Goal: Transaction & Acquisition: Obtain resource

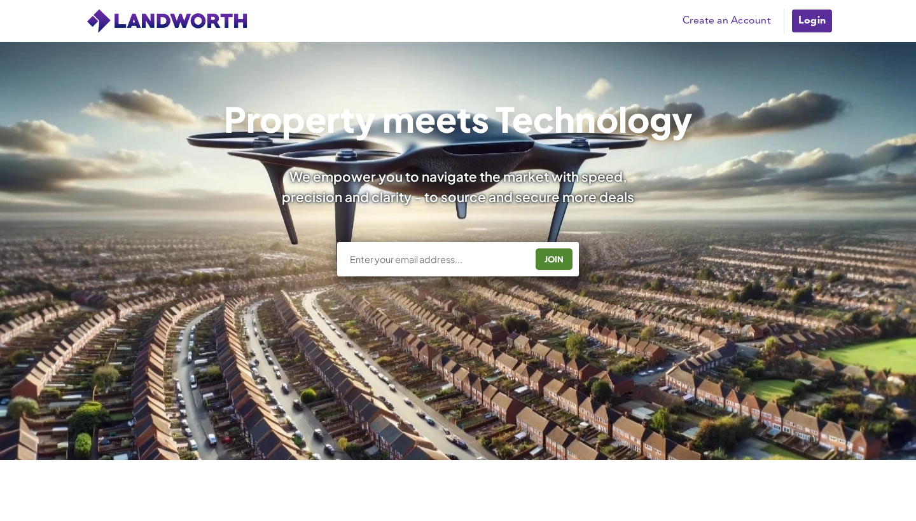
scroll to position [240, 0]
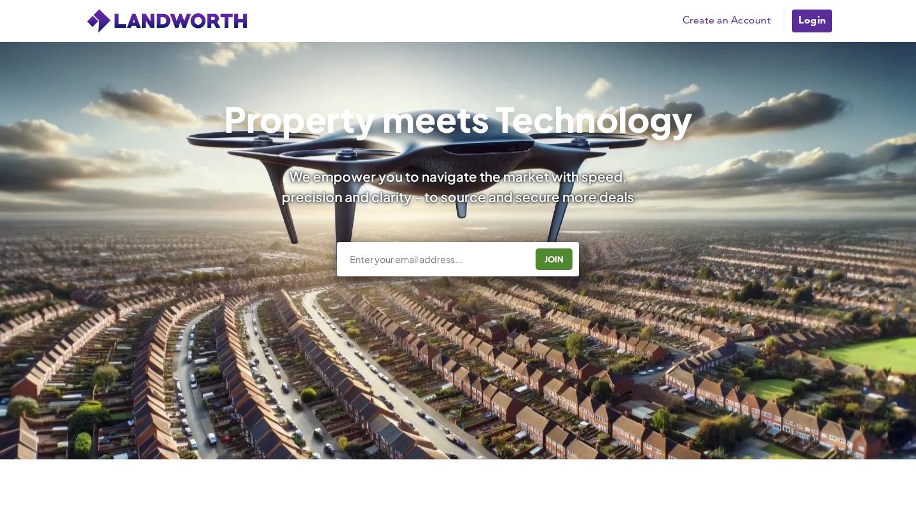
click at [745, 15] on link "Create an Account" at bounding box center [726, 20] width 101 height 19
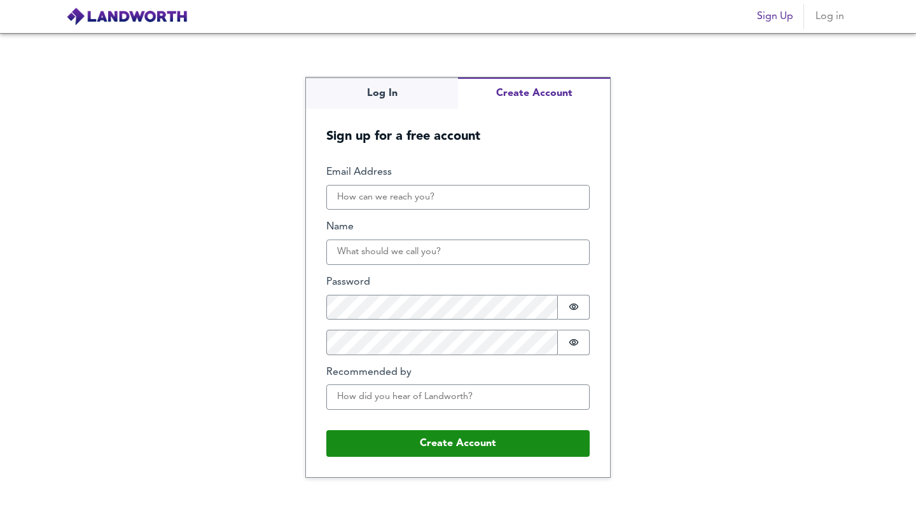
click at [526, 100] on button "Create Account" at bounding box center [534, 93] width 152 height 31
click at [374, 196] on input "Email Address" at bounding box center [457, 197] width 263 height 25
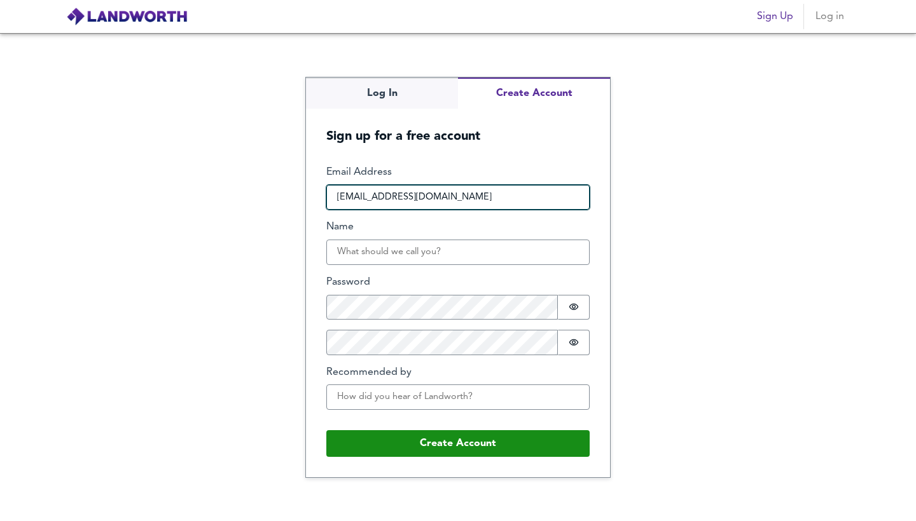
type input "alborzmalek@yahoo.com"
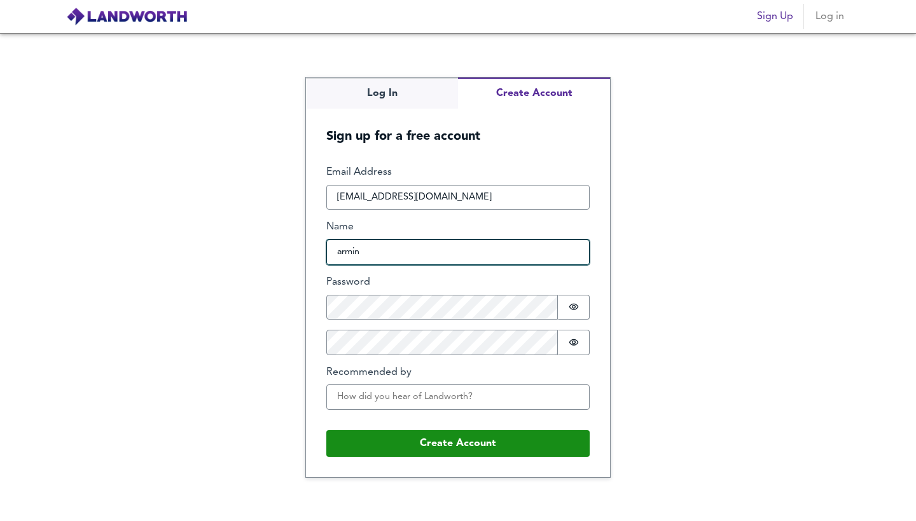
type input "armin"
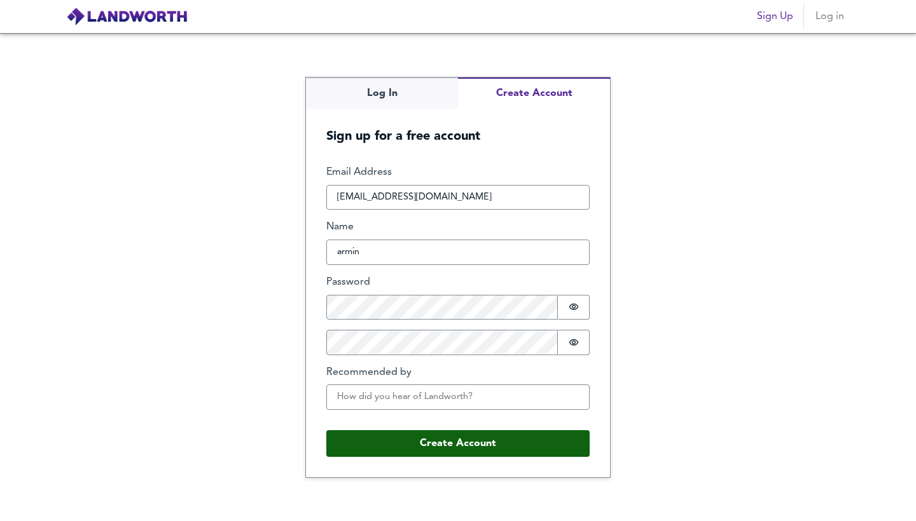
click at [385, 452] on button "Create Account" at bounding box center [457, 443] width 263 height 27
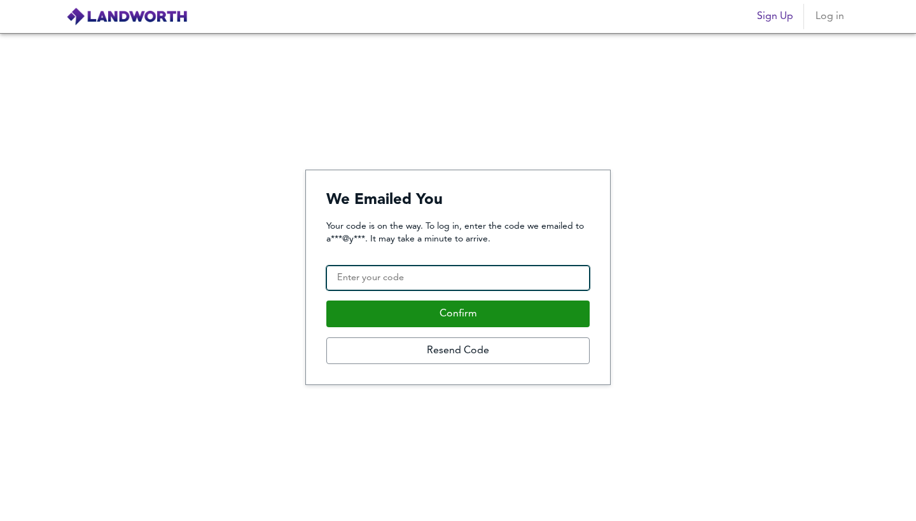
click at [430, 279] on input "Confirmation Code" at bounding box center [457, 278] width 263 height 25
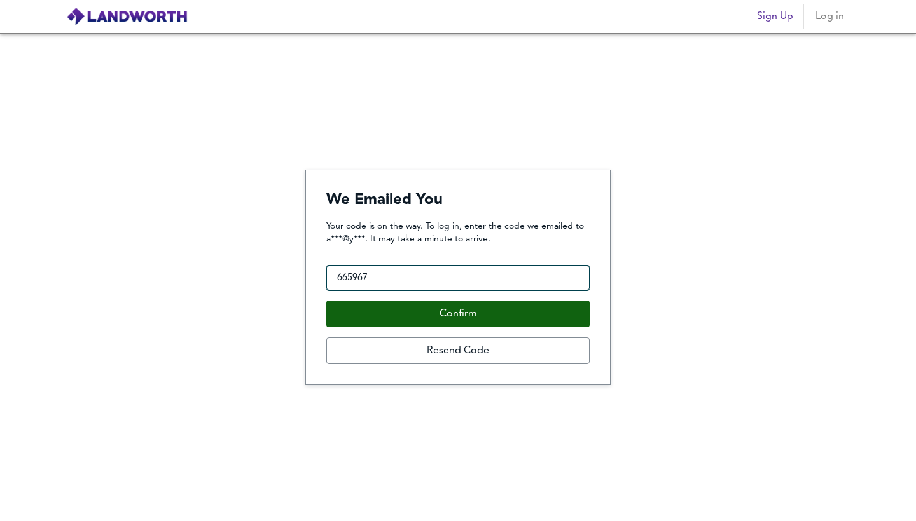
type input "665967"
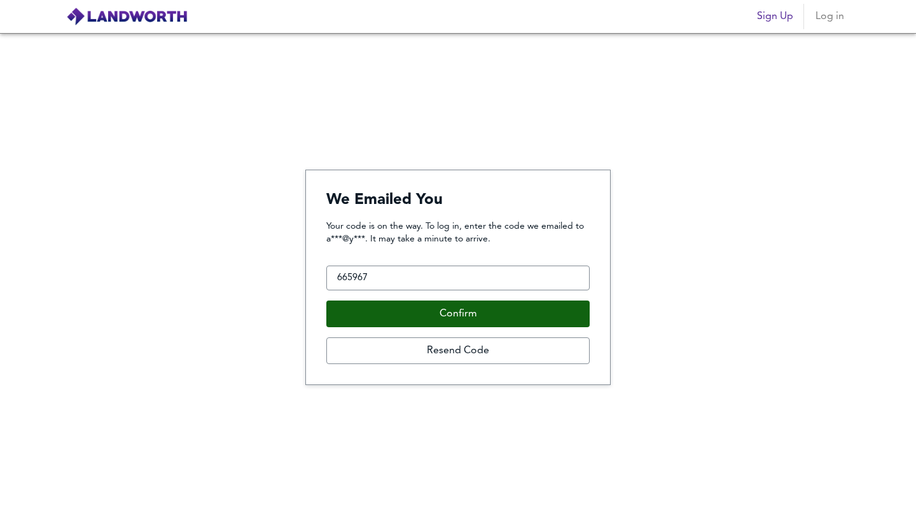
click at [436, 314] on button "Confirm" at bounding box center [457, 314] width 263 height 27
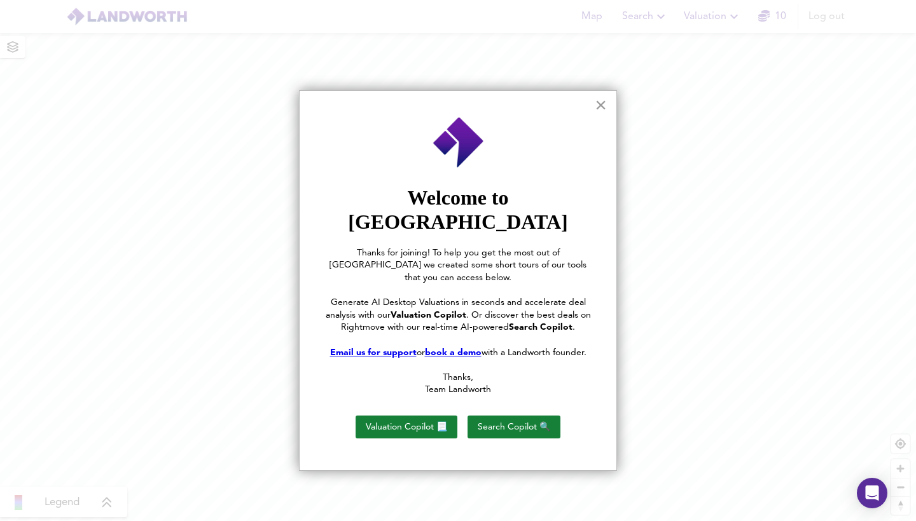
click at [600, 109] on button "×" at bounding box center [601, 105] width 12 height 20
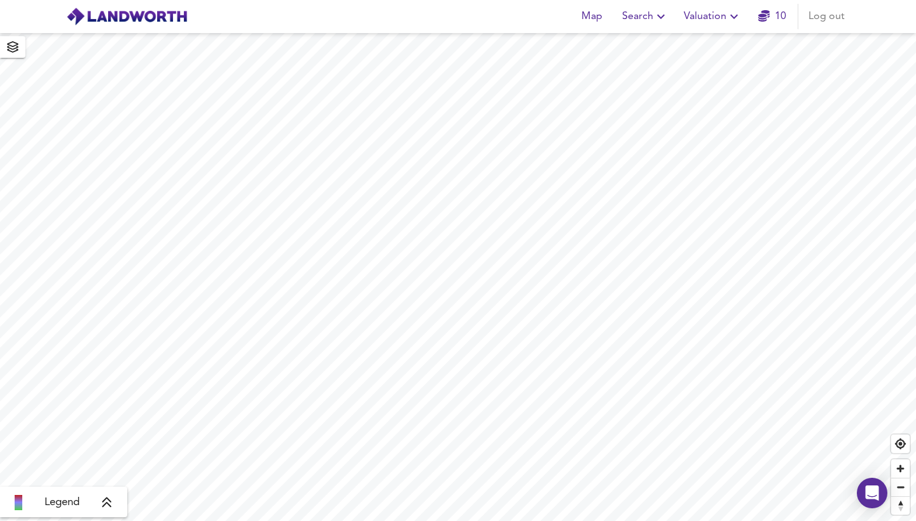
click at [647, 20] on span "Search" at bounding box center [645, 17] width 46 height 18
click at [648, 46] on li "New Search" at bounding box center [645, 45] width 126 height 23
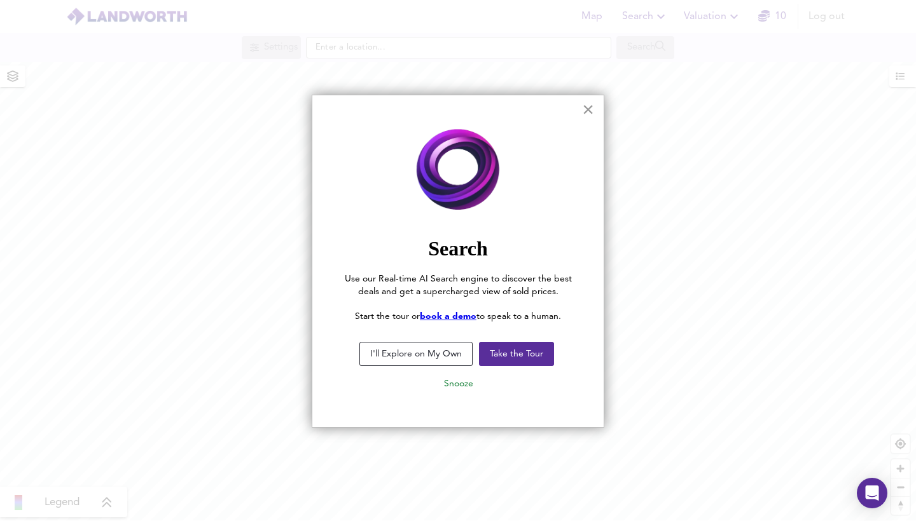
click at [586, 106] on button "×" at bounding box center [588, 109] width 12 height 20
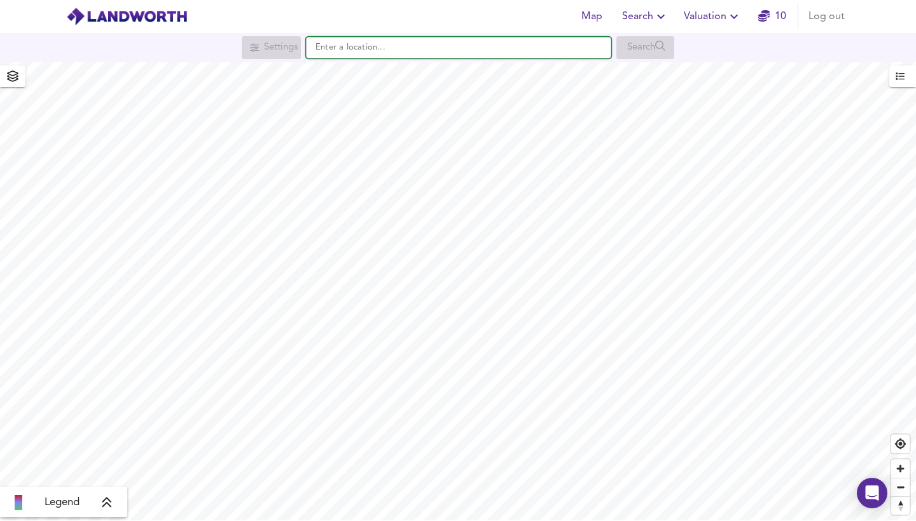
click at [571, 48] on input "text" at bounding box center [458, 48] width 305 height 22
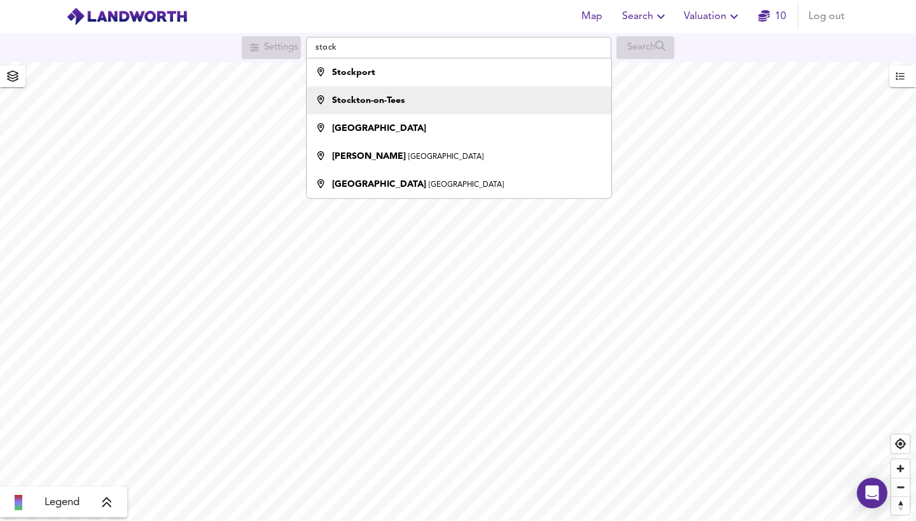
click at [504, 97] on div "Stockton-on-Tees" at bounding box center [456, 100] width 292 height 13
type input "Stockton-on-Tees"
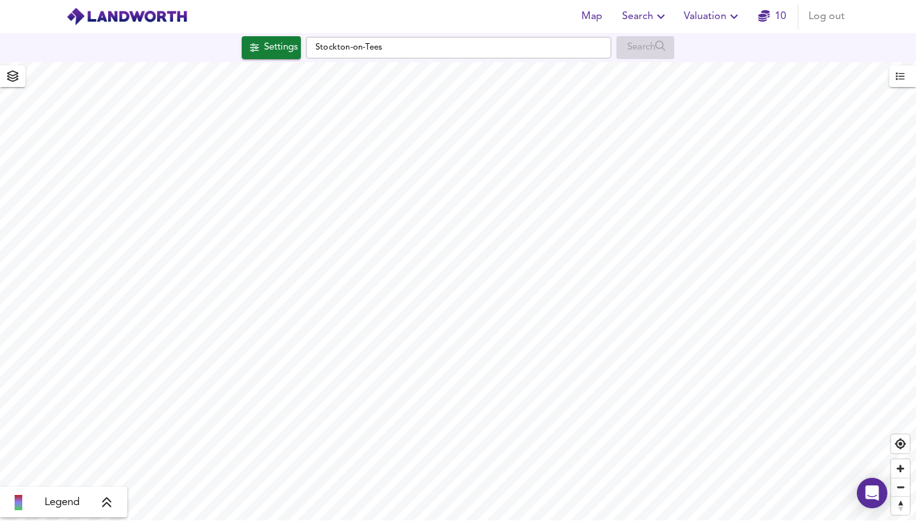
checkbox input "false"
checkbox input "true"
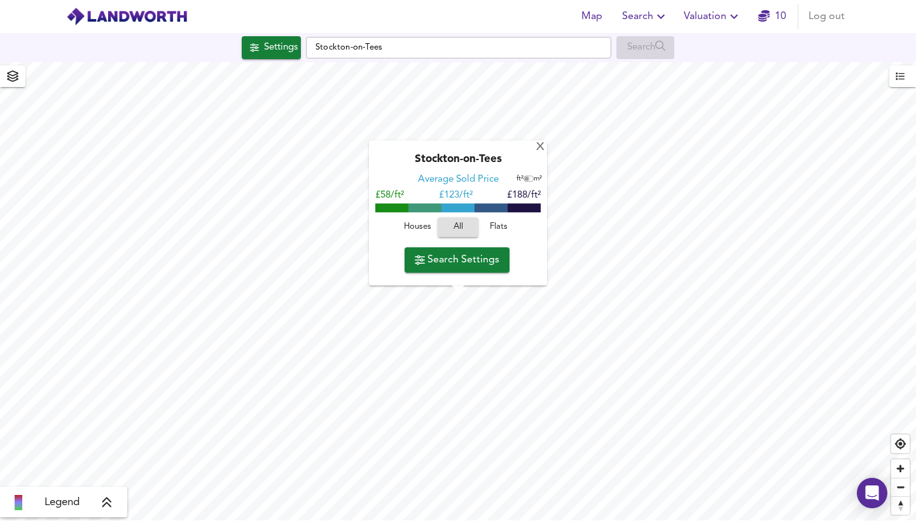
click at [530, 181] on input "checkbox" at bounding box center [526, 179] width 19 height 6
checkbox input "true"
click at [501, 232] on span "Flats" at bounding box center [498, 228] width 34 height 15
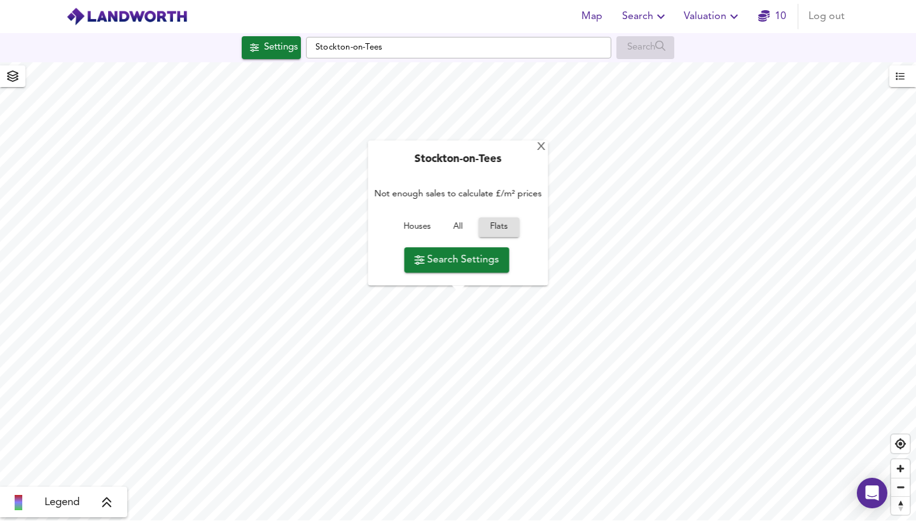
click at [420, 224] on span "Houses" at bounding box center [417, 228] width 34 height 15
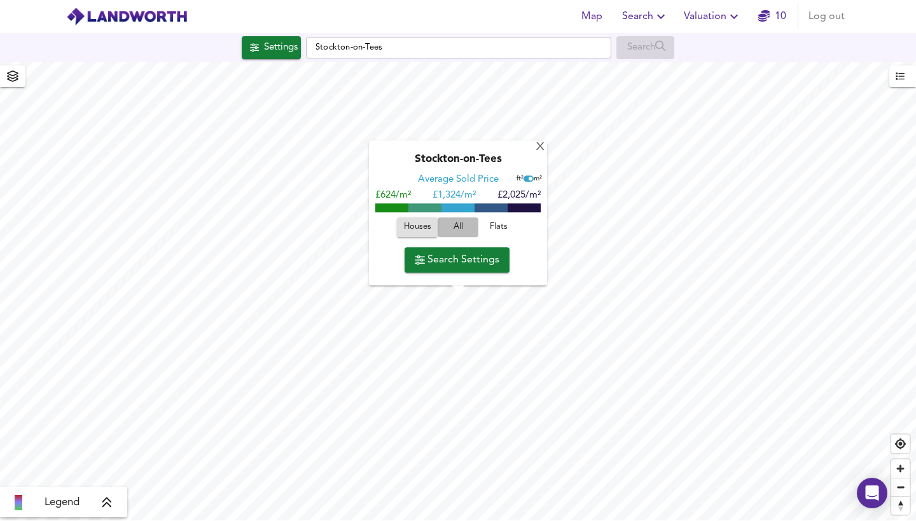
click at [457, 231] on span "All" at bounding box center [458, 228] width 34 height 15
click at [457, 231] on span "All" at bounding box center [458, 228] width 28 height 15
click at [459, 260] on span "Search Settings" at bounding box center [457, 260] width 85 height 18
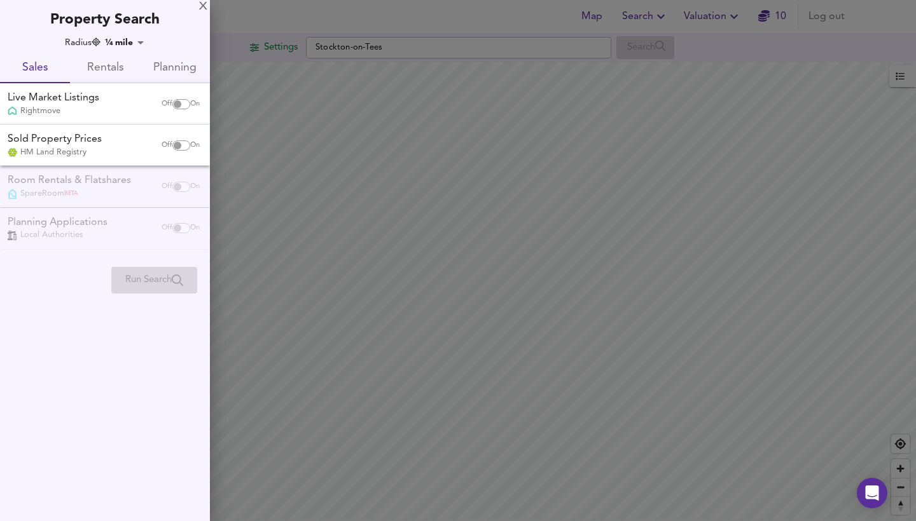
click at [181, 106] on input "checkbox" at bounding box center [177, 104] width 31 height 10
checkbox input "true"
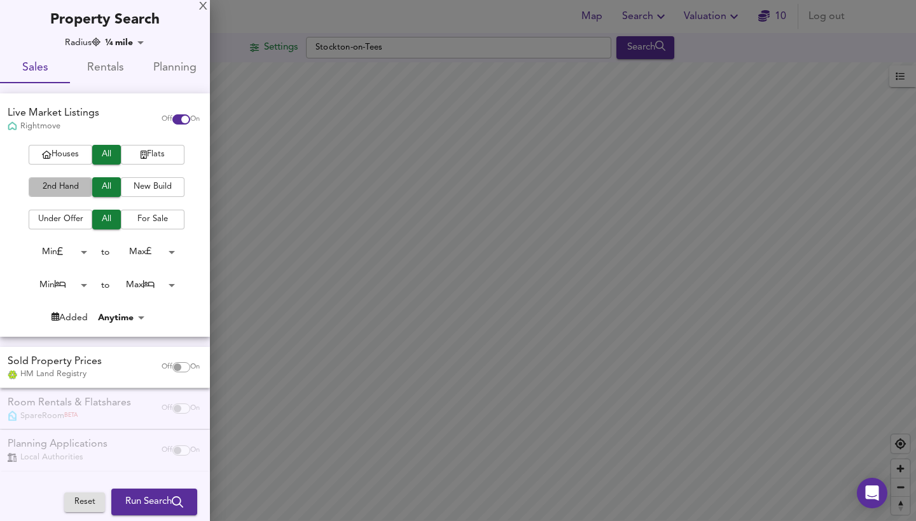
click at [71, 184] on span "2nd Hand" at bounding box center [60, 187] width 51 height 15
click at [144, 215] on span "For Sale" at bounding box center [152, 219] width 51 height 15
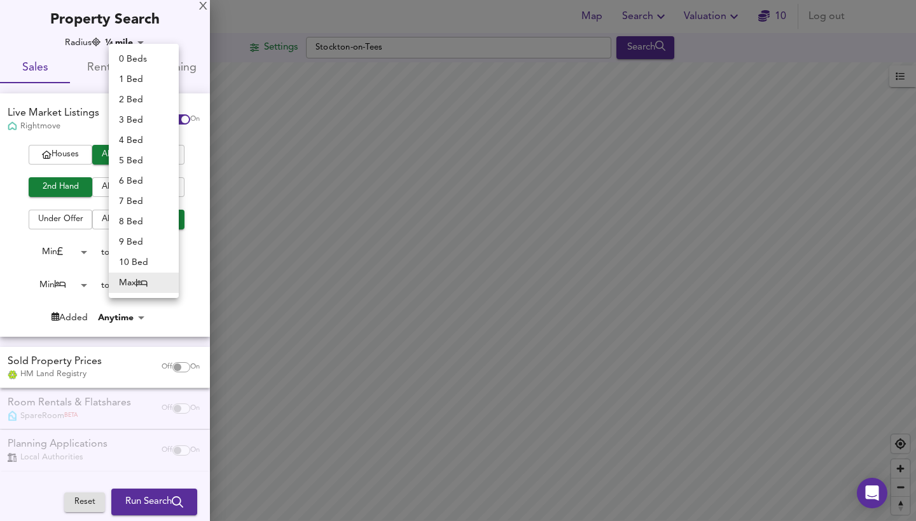
click at [155, 286] on body "Map Search Valuation 10 Log out Settings Stockton-on-Tees Search Legend UK Aver…" at bounding box center [458, 260] width 916 height 521
click at [135, 126] on li "3 Bed" at bounding box center [144, 120] width 70 height 20
type input "3"
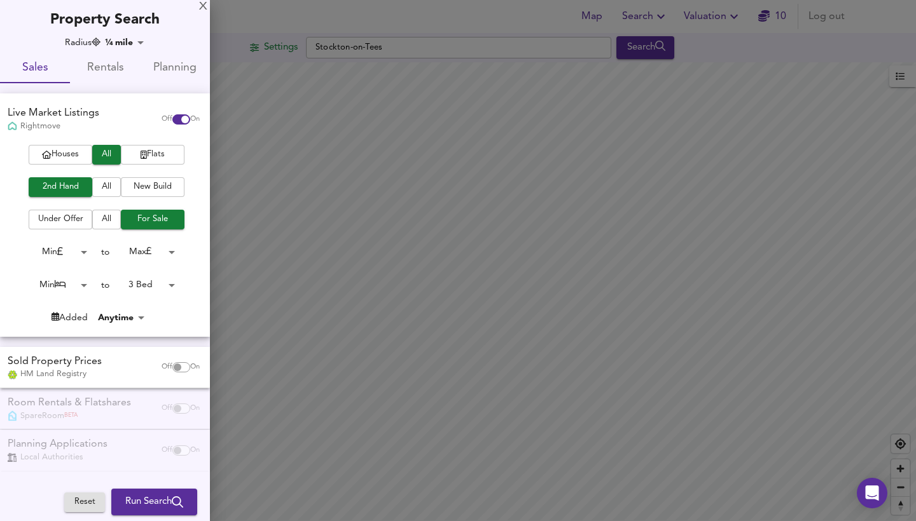
click at [149, 497] on span "Run Search" at bounding box center [154, 502] width 58 height 17
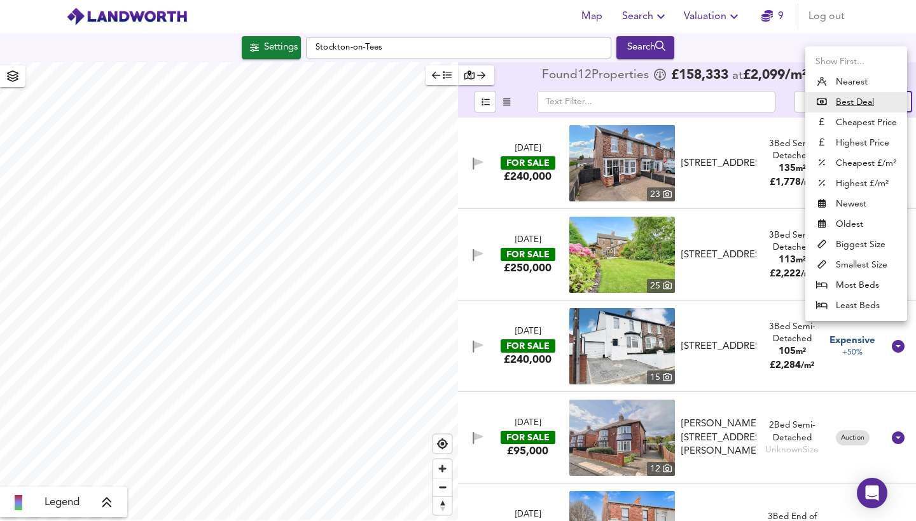
click at [888, 100] on body "Map Search Valuation 9 Log out Settings Stockton-on-Tees Search Legend Found 12…" at bounding box center [458, 260] width 916 height 521
click at [874, 159] on li "Cheapest £/m²" at bounding box center [856, 163] width 102 height 20
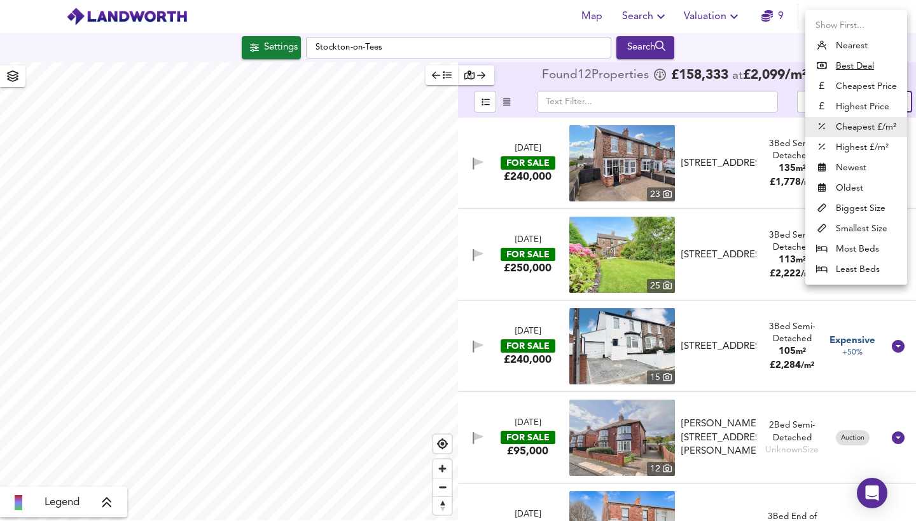
click at [880, 102] on body "Map Search Valuation 9 Log out Settings Stockton-on-Tees Search Legend Found 12…" at bounding box center [458, 260] width 916 height 521
click at [871, 106] on li "Highest Price" at bounding box center [856, 107] width 102 height 20
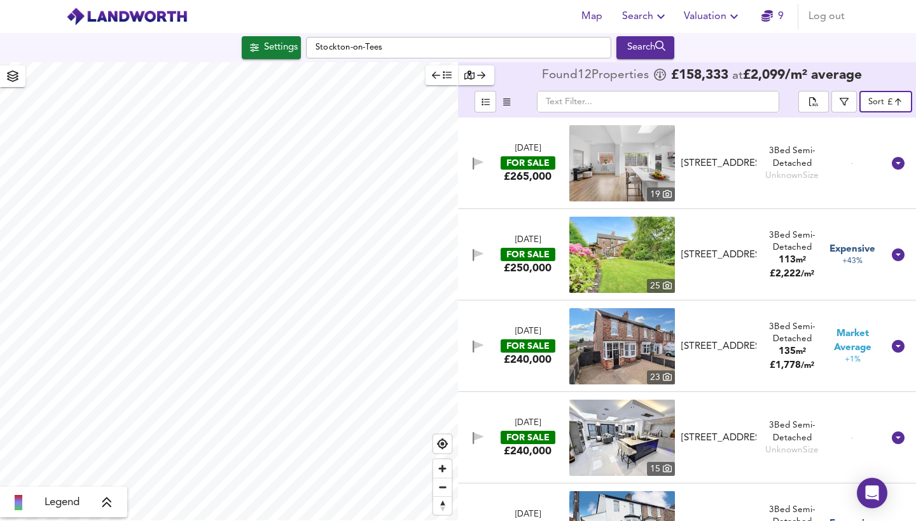
click at [875, 104] on body "Map Search Valuation 9 Log out Settings Stockton-on-Tees Search Legend Found 12…" at bounding box center [458, 260] width 916 height 521
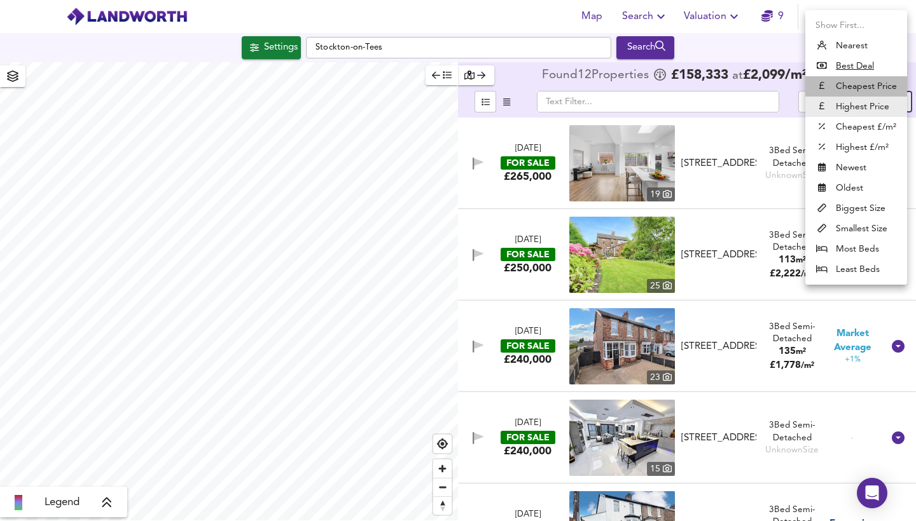
click at [864, 88] on li "Cheapest Price" at bounding box center [856, 86] width 102 height 20
type input "cheapest"
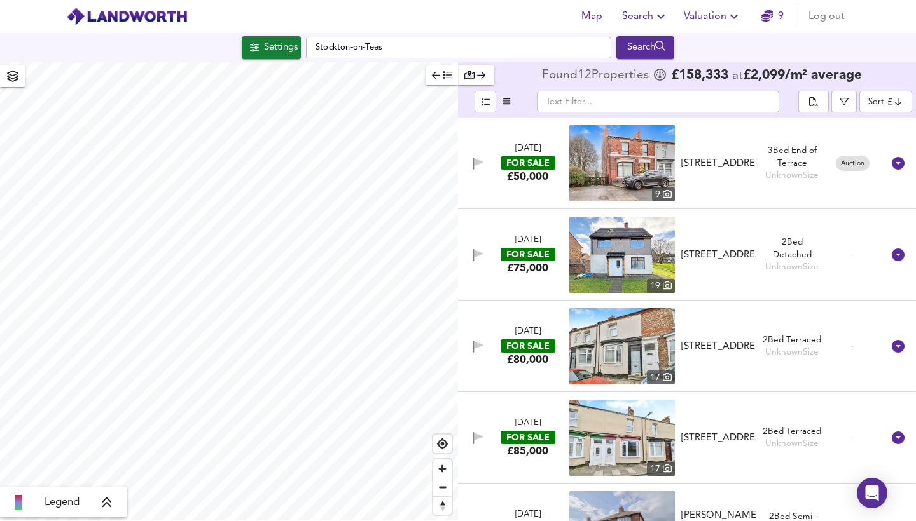
type input "1384"
click at [648, 45] on div "Search" at bounding box center [645, 47] width 52 height 17
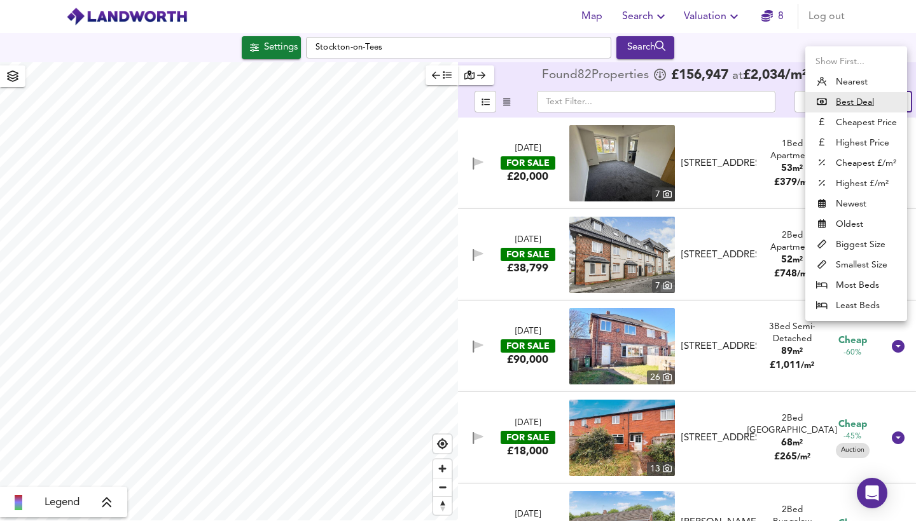
click at [871, 97] on body "Map Search Valuation 8 Log out Settings Stockton-on-Tees Search Legend Found 82…" at bounding box center [458, 260] width 916 height 521
click at [857, 128] on li "Cheapest Price" at bounding box center [856, 123] width 102 height 20
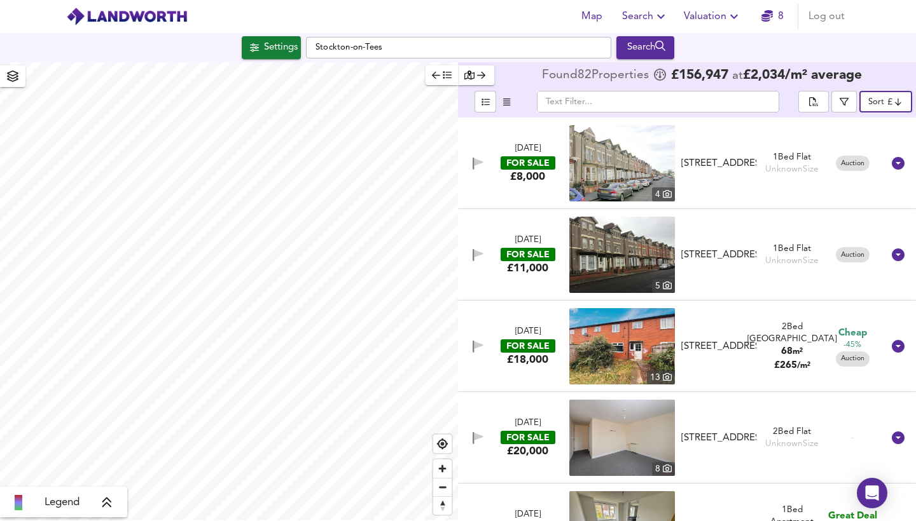
click at [644, 162] on img at bounding box center [622, 163] width 106 height 76
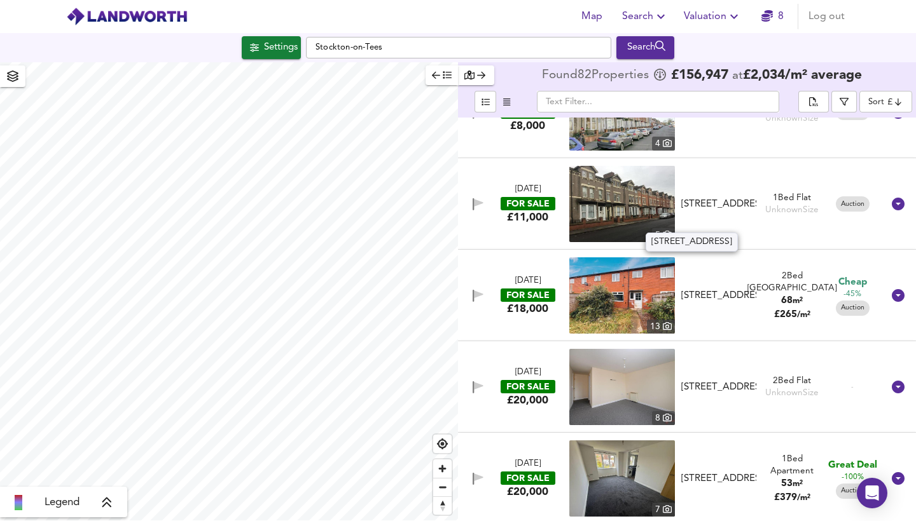
scroll to position [53, 0]
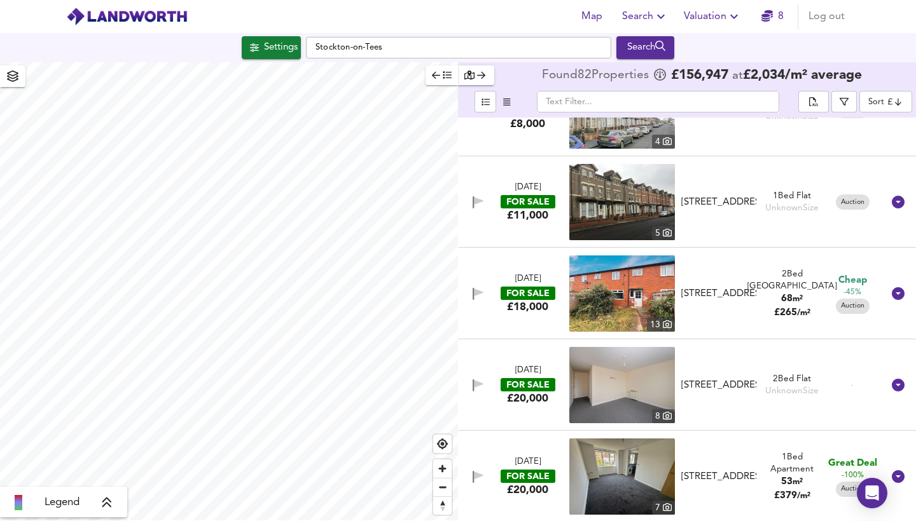
click at [642, 202] on img at bounding box center [622, 202] width 106 height 76
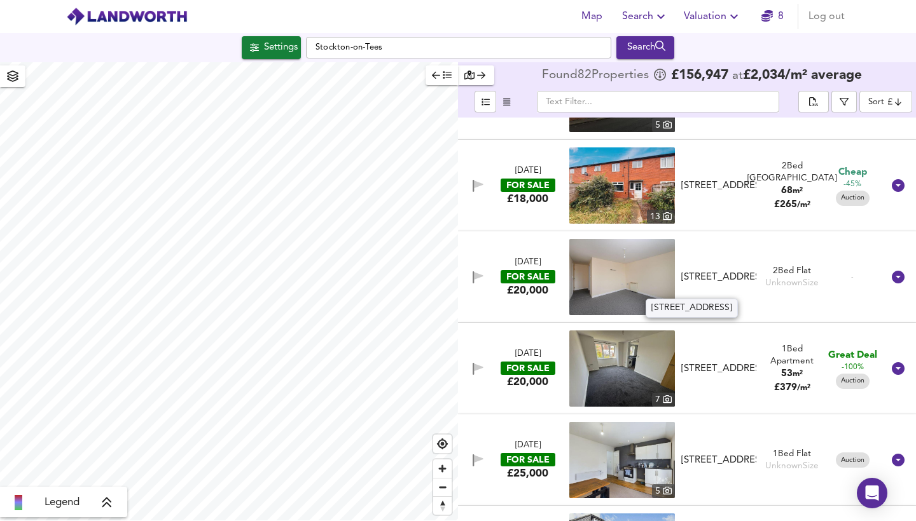
scroll to position [165, 0]
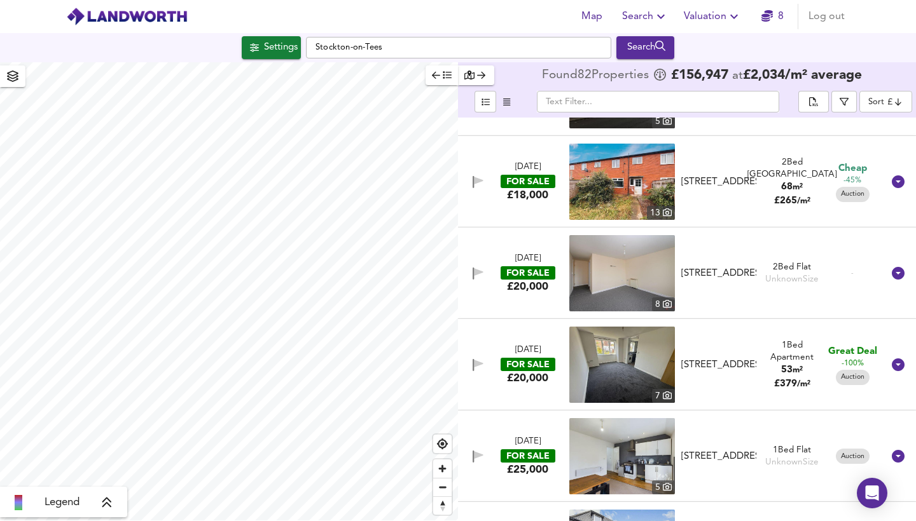
click at [623, 280] on img at bounding box center [622, 273] width 106 height 76
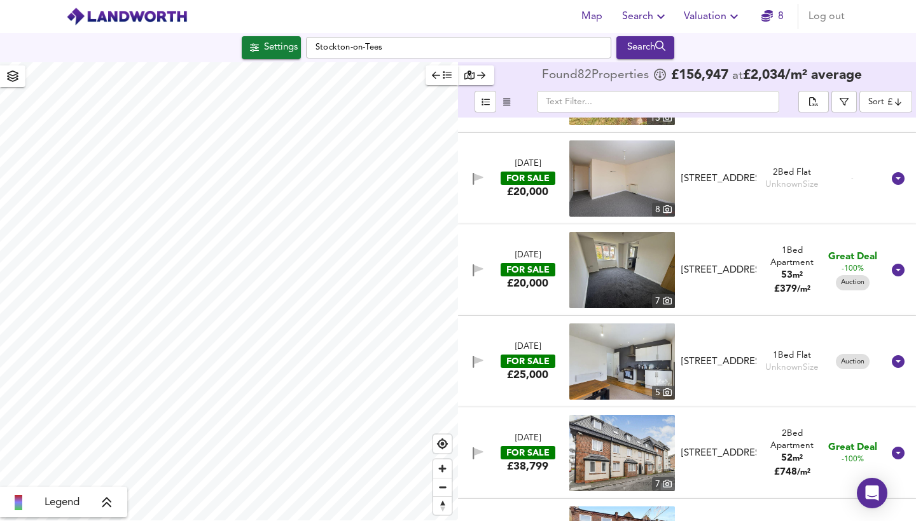
scroll to position [260, 0]
click at [878, 100] on body "Map Search Valuation 8 Log out Settings Stockton-on-Tees Search Legend Found 82…" at bounding box center [458, 260] width 916 height 521
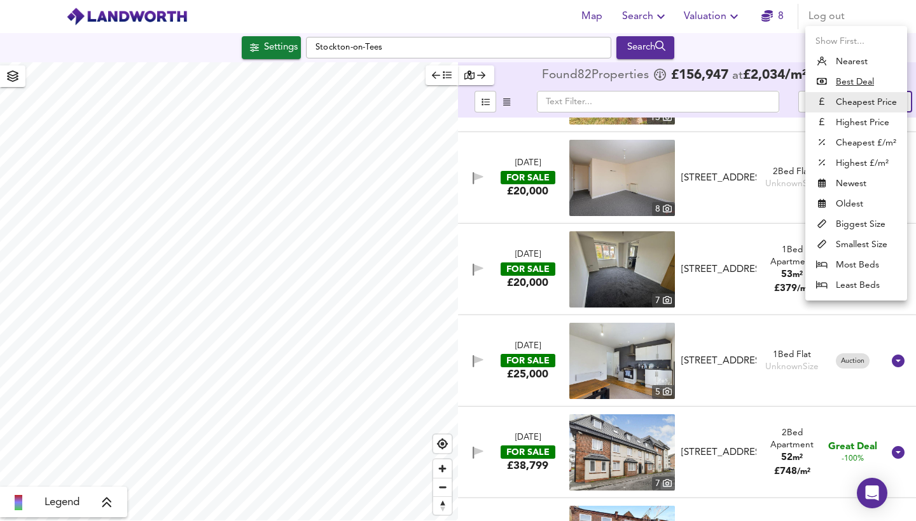
click at [861, 226] on li "Biggest Size" at bounding box center [856, 224] width 102 height 20
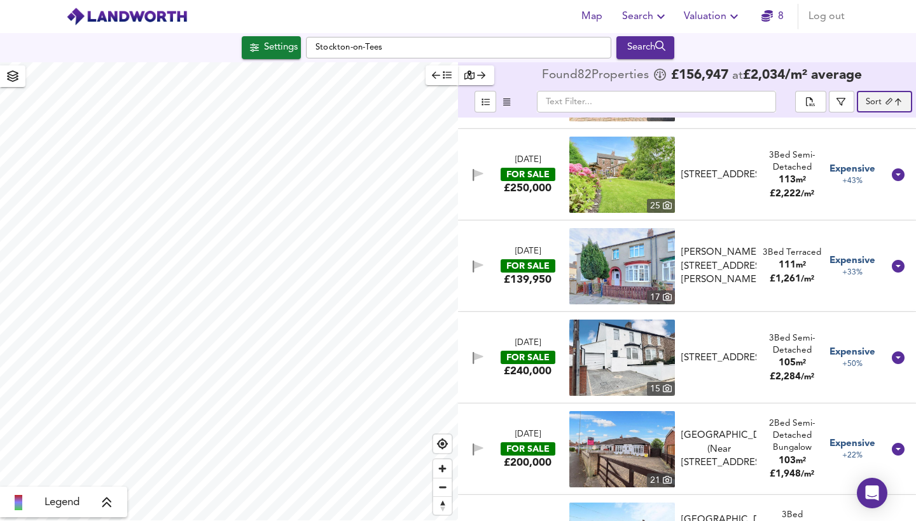
scroll to position [280, 0]
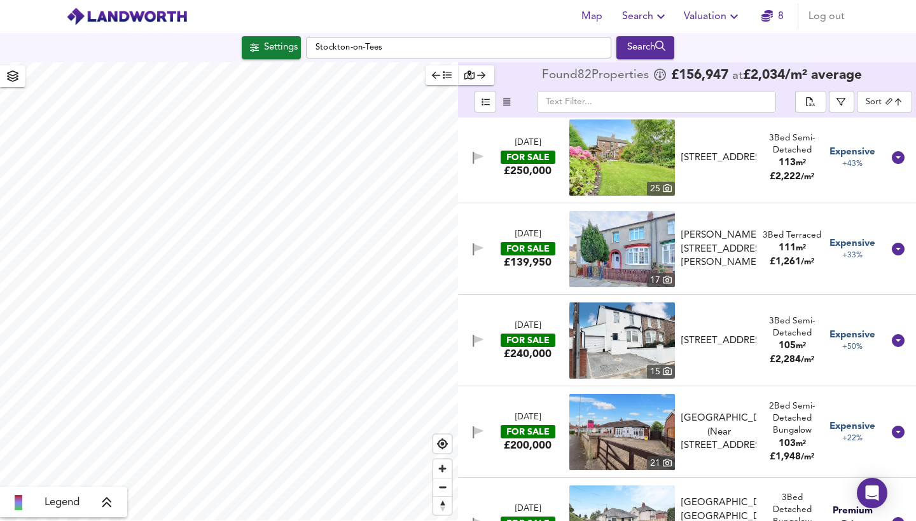
click at [645, 240] on img at bounding box center [622, 249] width 106 height 76
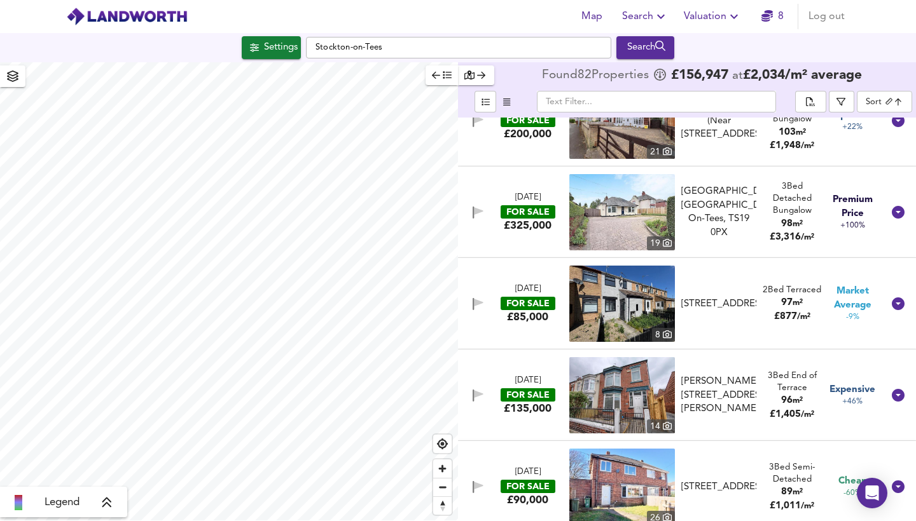
scroll to position [609, 0]
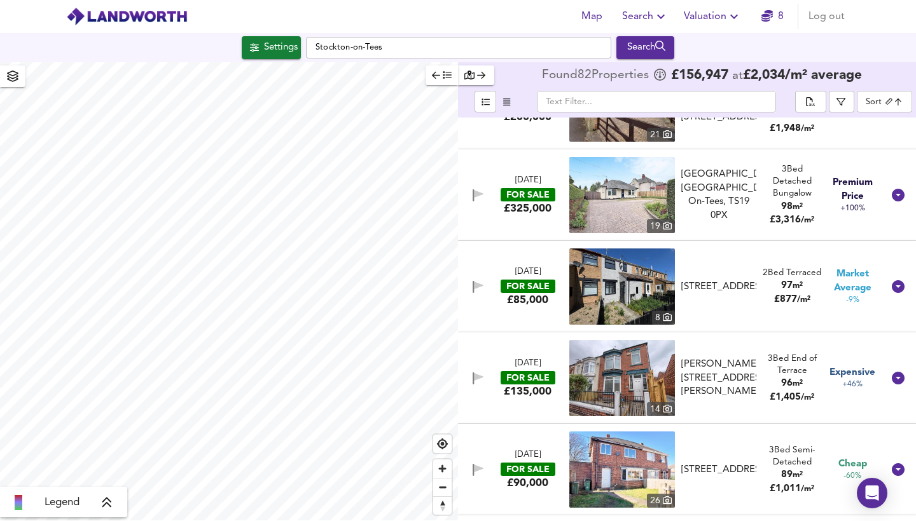
click at [616, 283] on img at bounding box center [622, 287] width 106 height 76
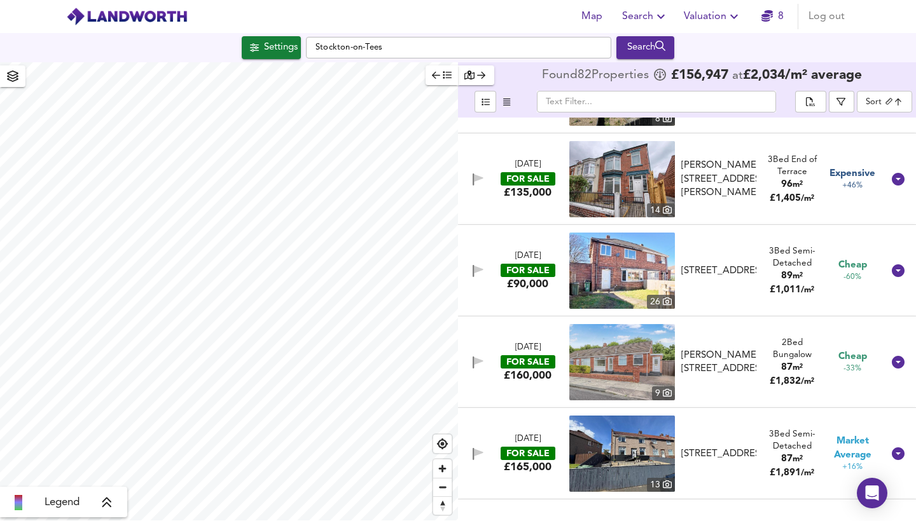
scroll to position [817, 0]
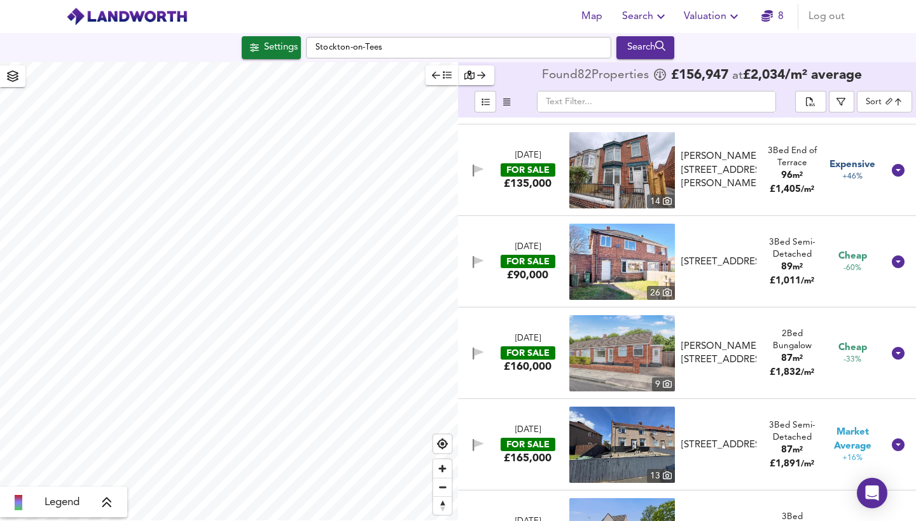
click at [651, 256] on img at bounding box center [622, 262] width 106 height 76
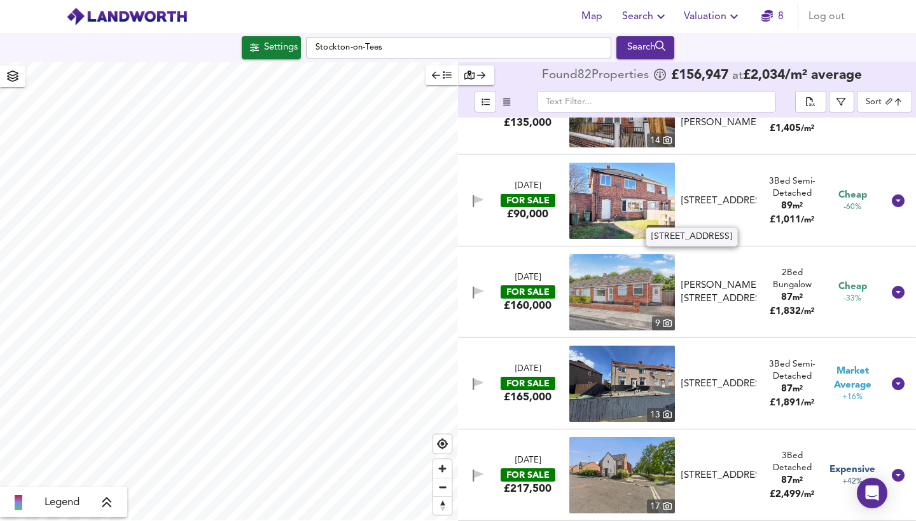
scroll to position [883, 0]
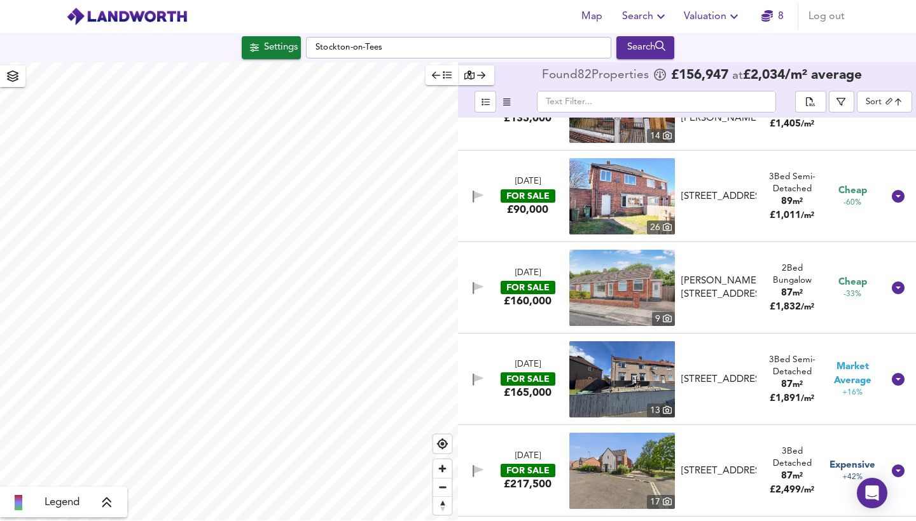
click at [634, 282] on img at bounding box center [622, 288] width 106 height 76
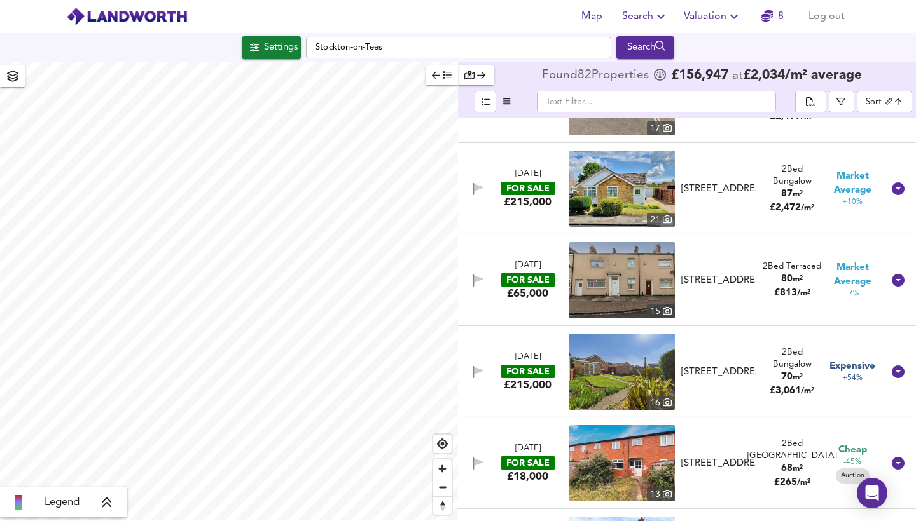
scroll to position [1270, 0]
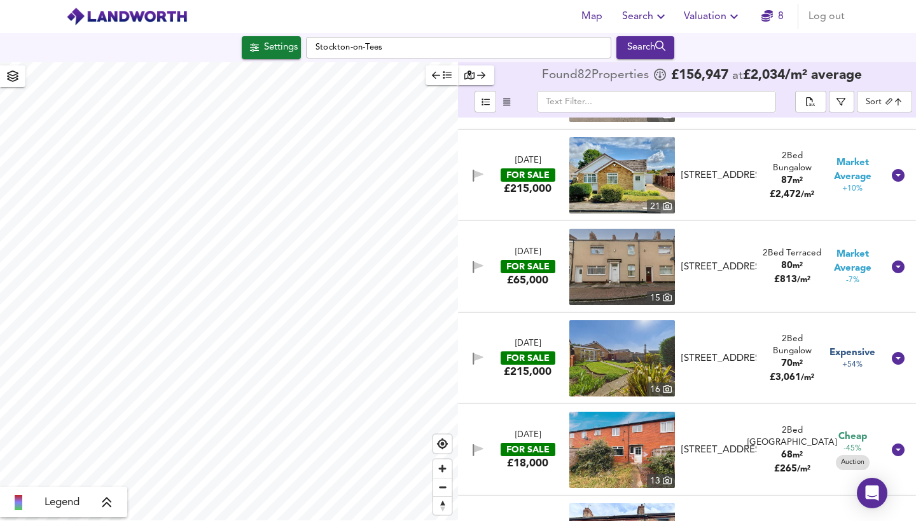
click at [651, 261] on img at bounding box center [622, 267] width 106 height 76
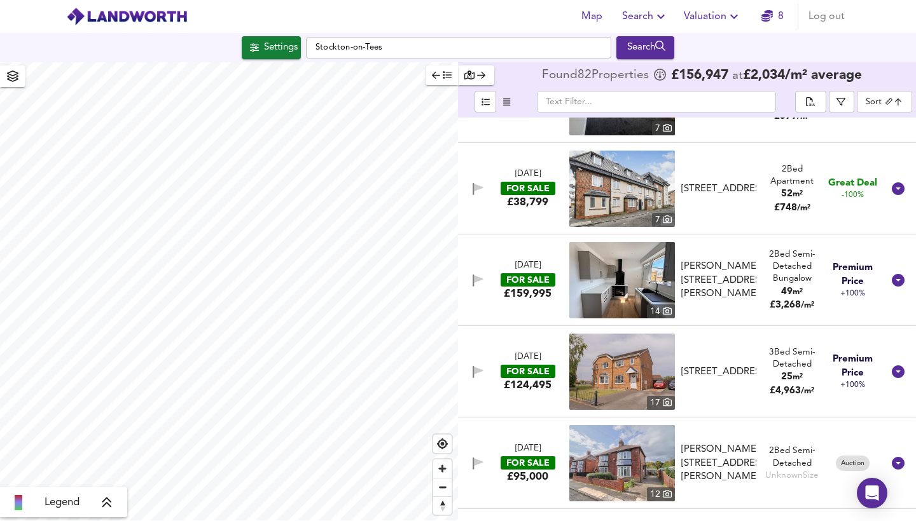
scroll to position [2451, 0]
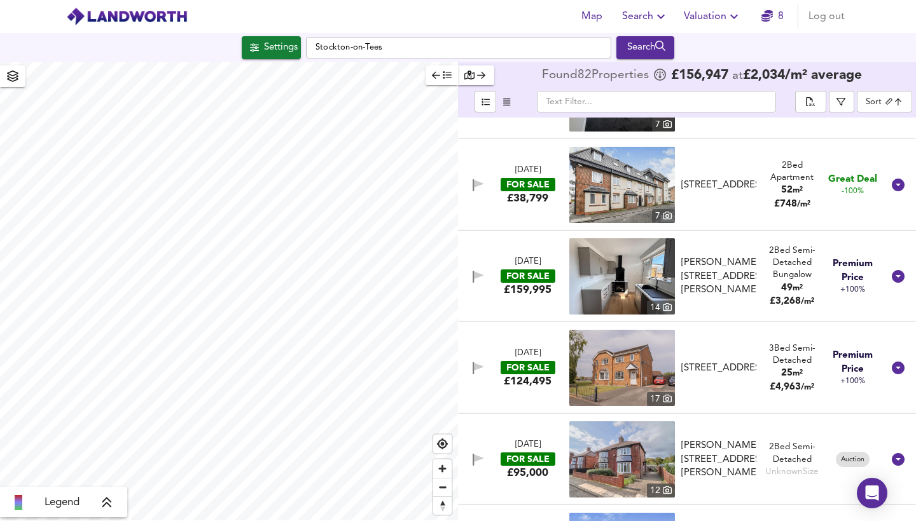
click at [635, 272] on img at bounding box center [622, 276] width 106 height 76
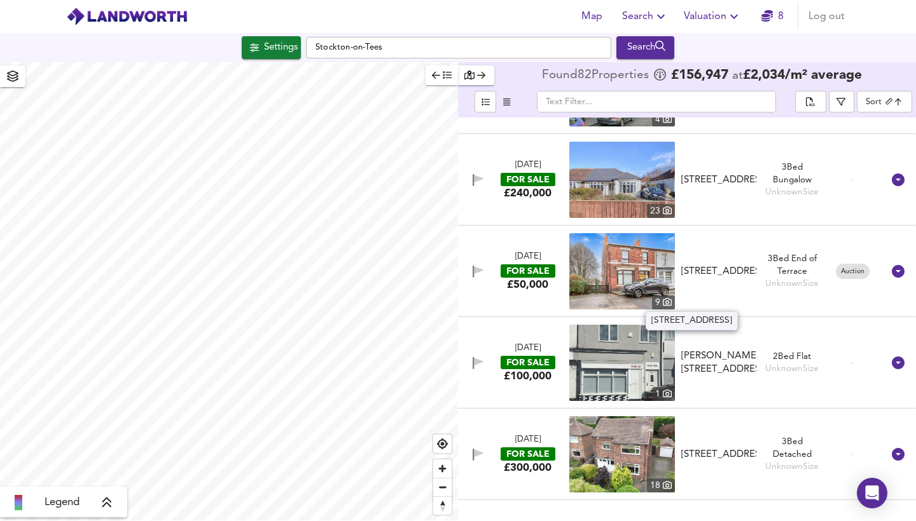
scroll to position [3575, 0]
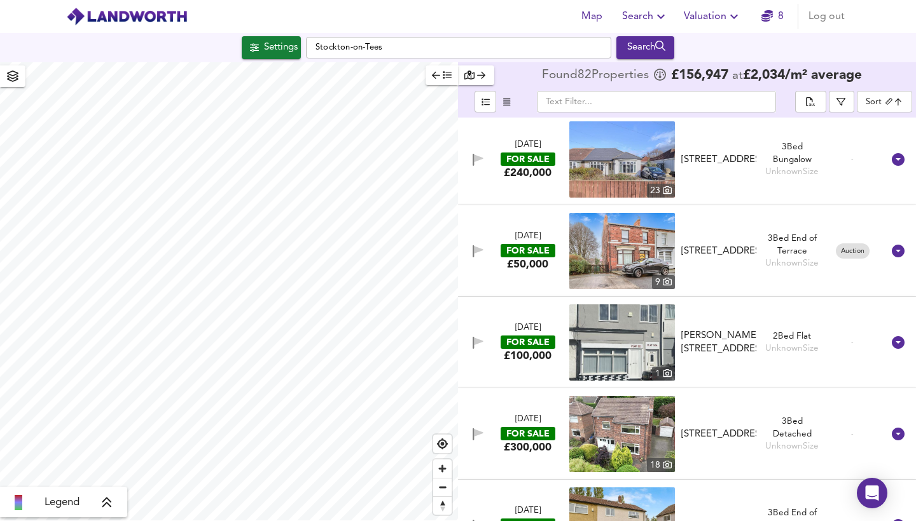
click at [616, 249] on img at bounding box center [622, 251] width 106 height 76
click at [630, 328] on img at bounding box center [622, 343] width 106 height 76
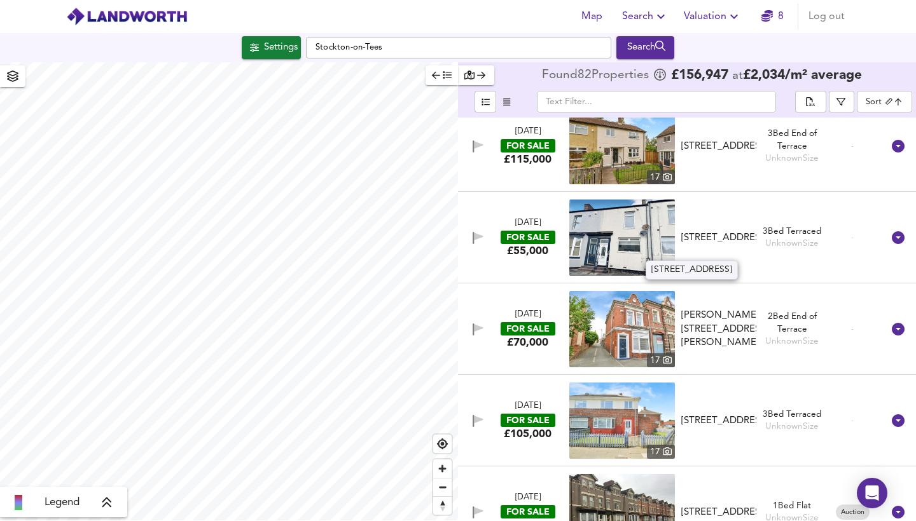
scroll to position [3993, 0]
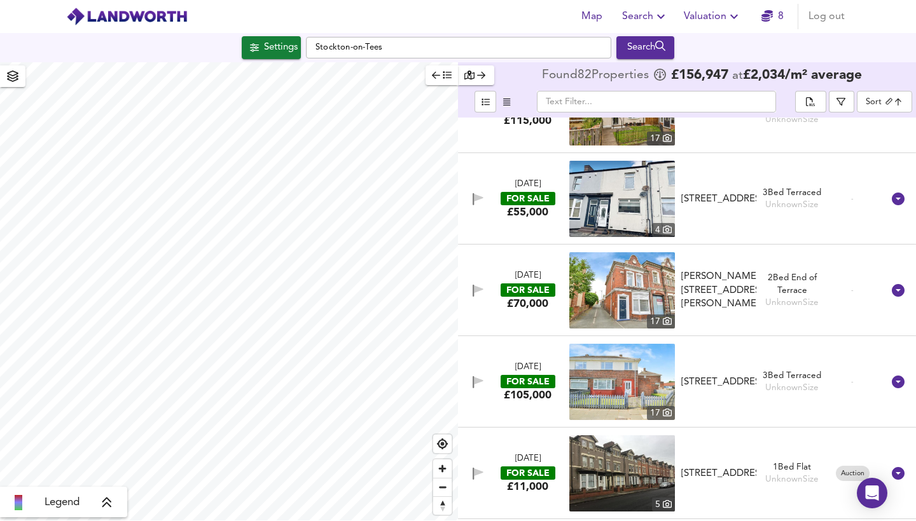
click at [632, 196] on img at bounding box center [622, 199] width 106 height 76
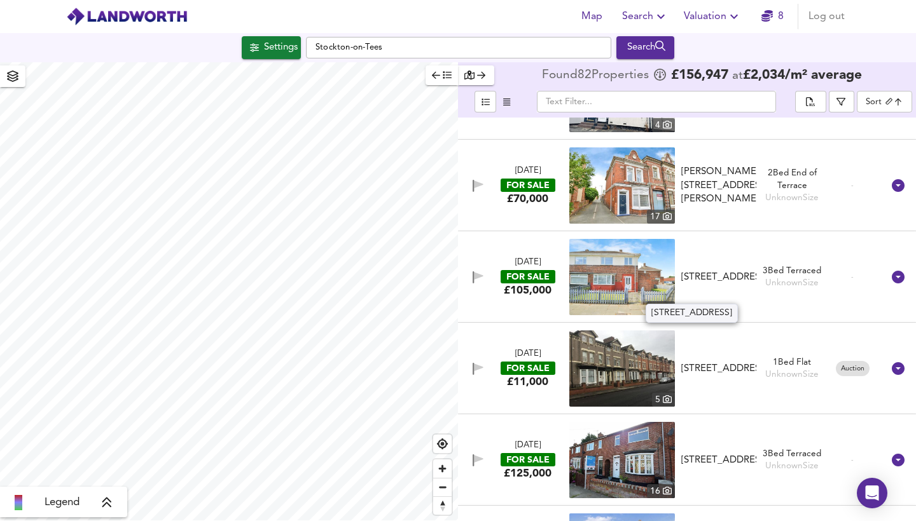
scroll to position [4098, 0]
click at [633, 177] on img at bounding box center [622, 186] width 106 height 76
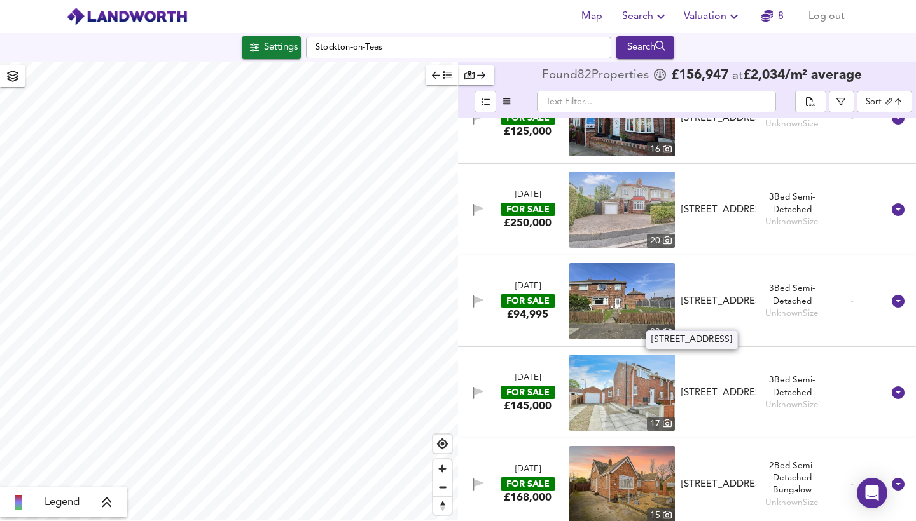
scroll to position [4487, 0]
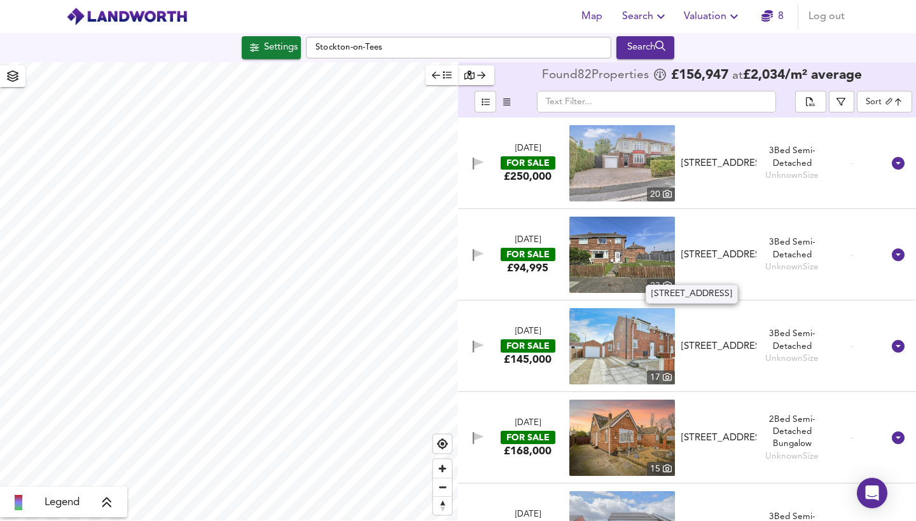
click at [721, 249] on div "Deal Close, Stockton-On-Tees, Durham, TS19 0PG" at bounding box center [718, 255] width 75 height 13
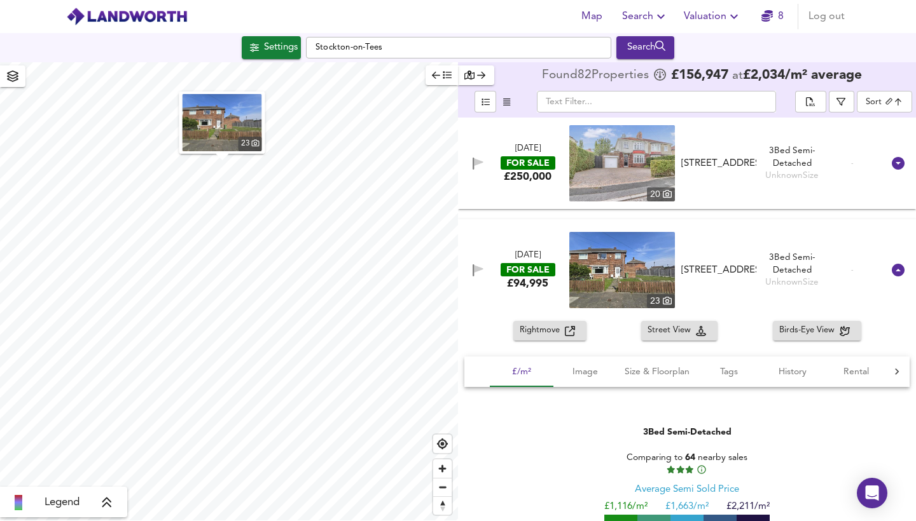
click at [665, 197] on icon at bounding box center [667, 193] width 9 height 9
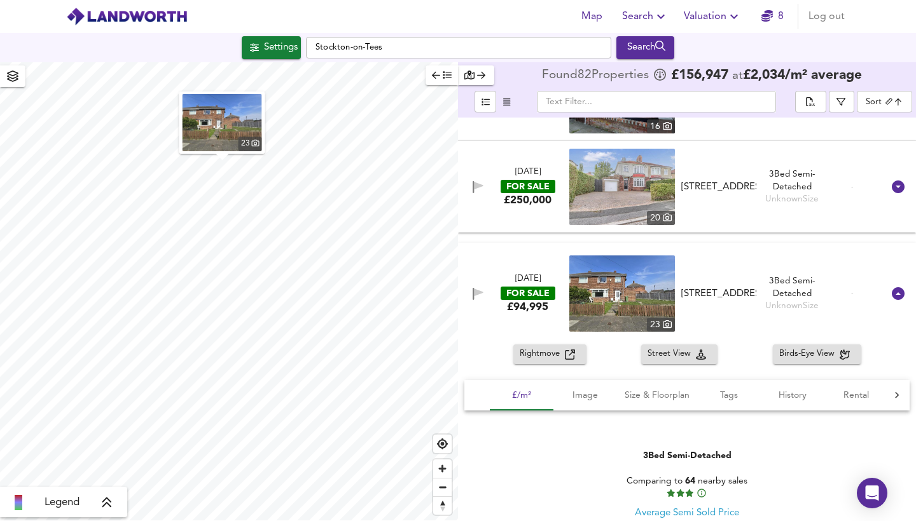
scroll to position [4451, 0]
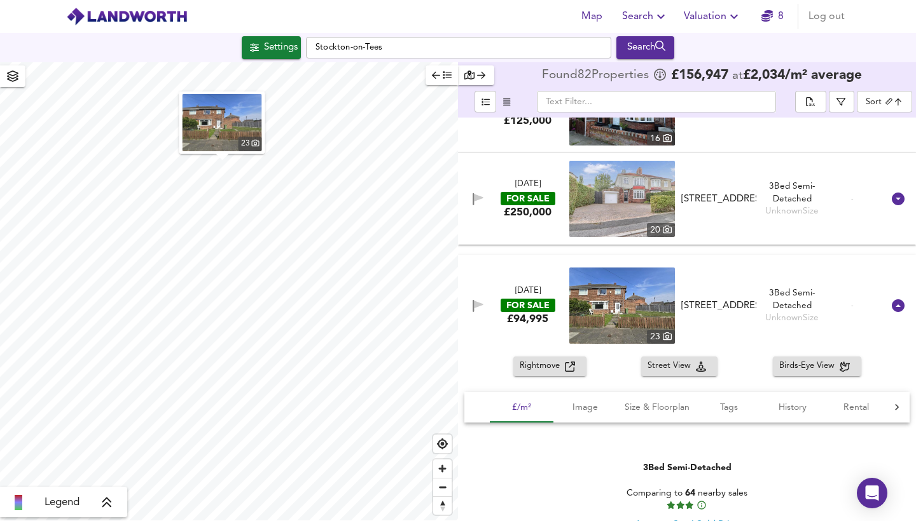
click at [630, 296] on img at bounding box center [622, 306] width 106 height 76
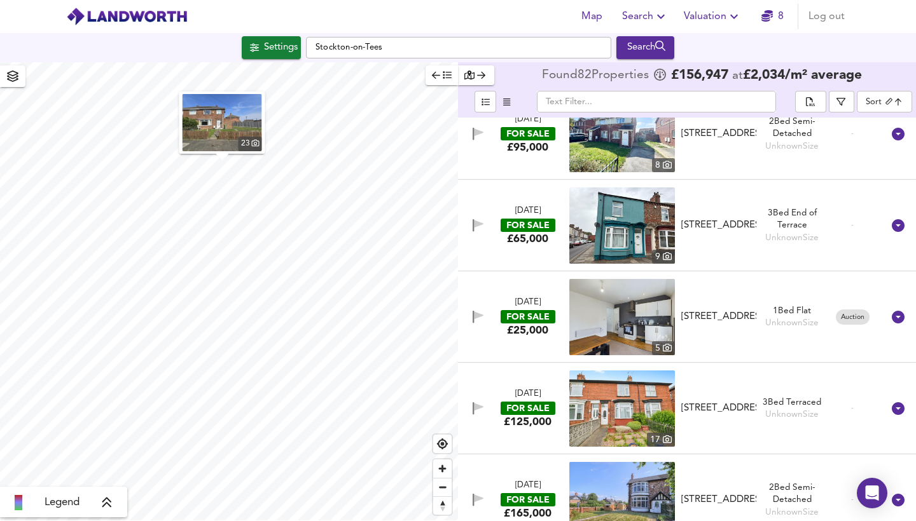
scroll to position [5804, 0]
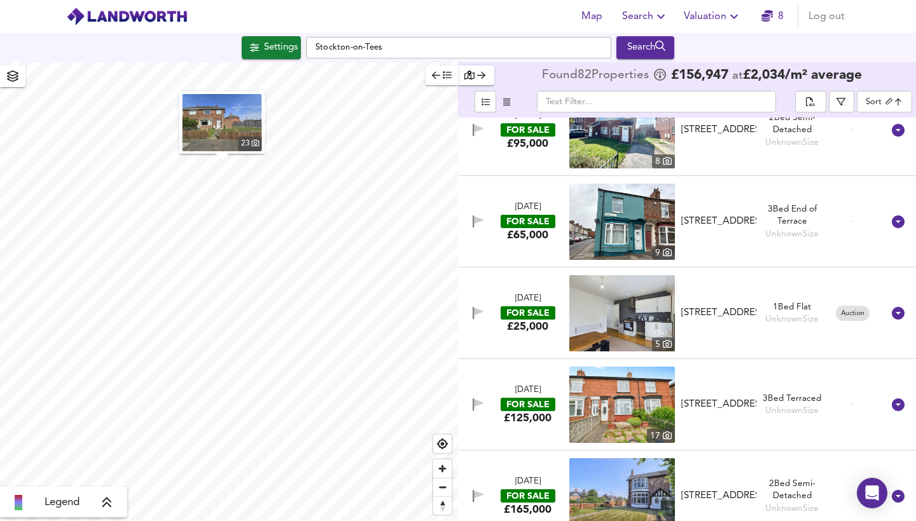
click at [630, 203] on img at bounding box center [622, 222] width 106 height 76
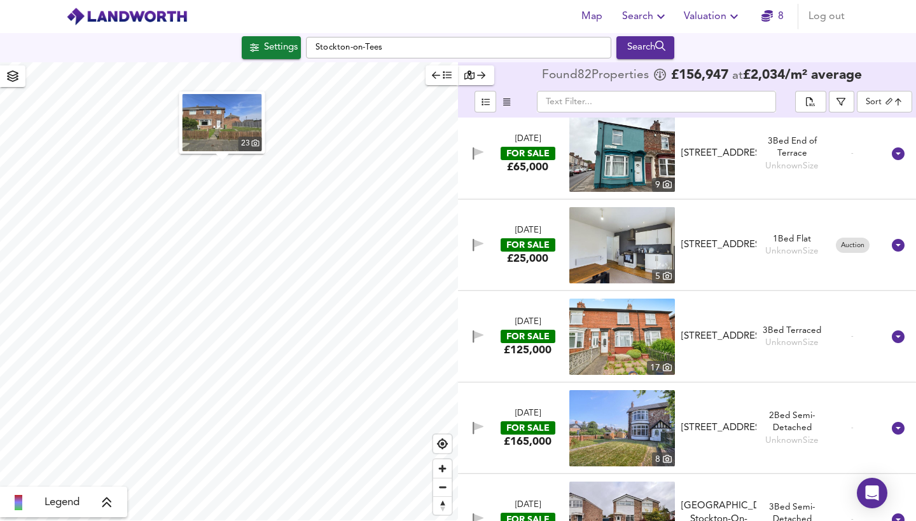
scroll to position [5908, 0]
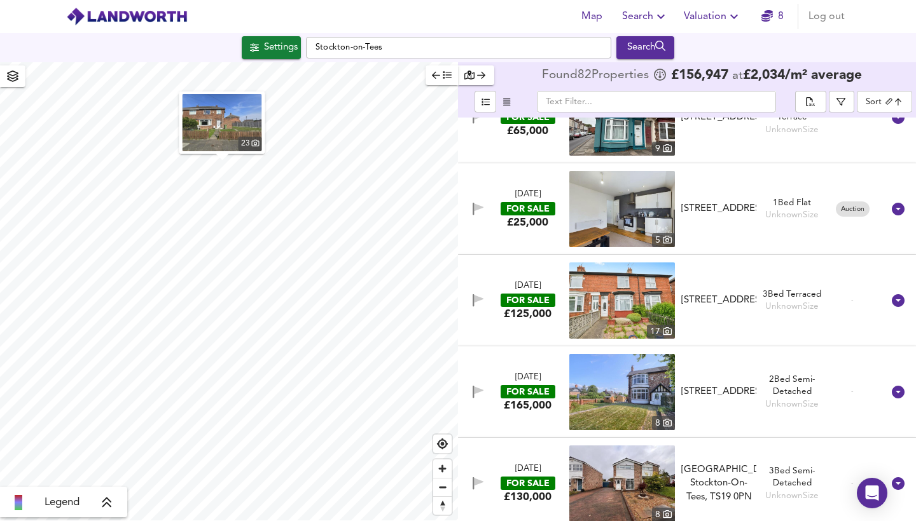
click at [640, 205] on img at bounding box center [622, 209] width 106 height 76
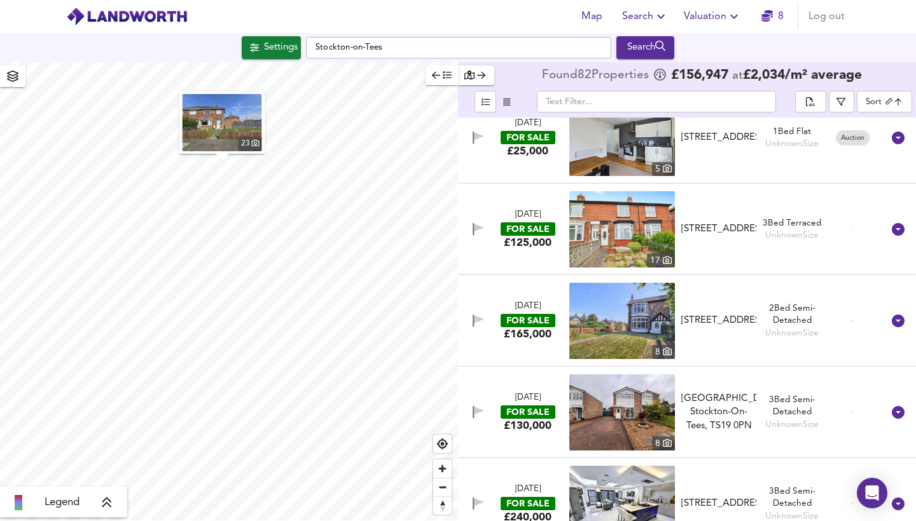
scroll to position [5981, 0]
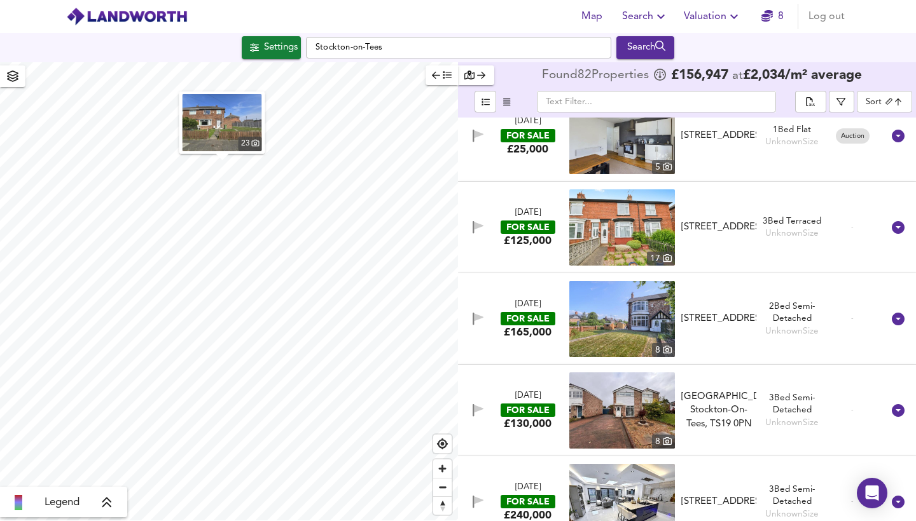
click at [666, 222] on img at bounding box center [622, 227] width 106 height 76
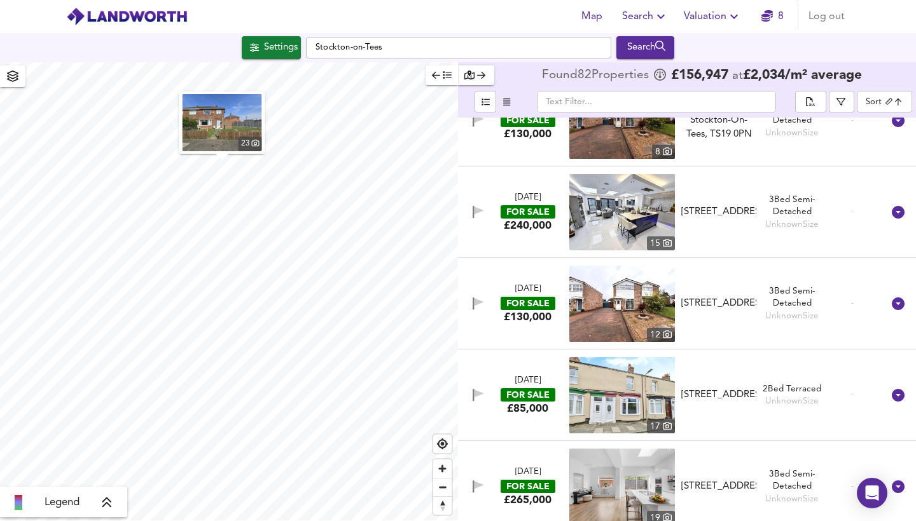
scroll to position [6279, 0]
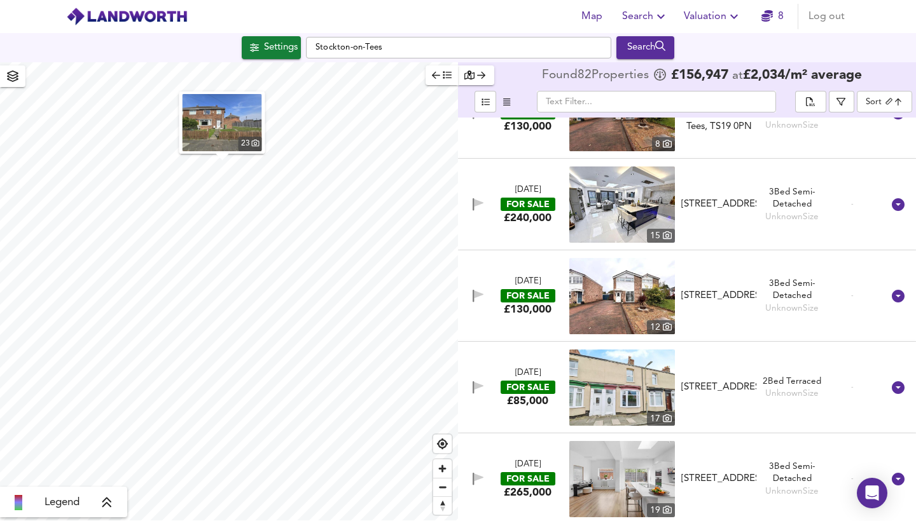
click at [652, 211] on img at bounding box center [622, 205] width 106 height 76
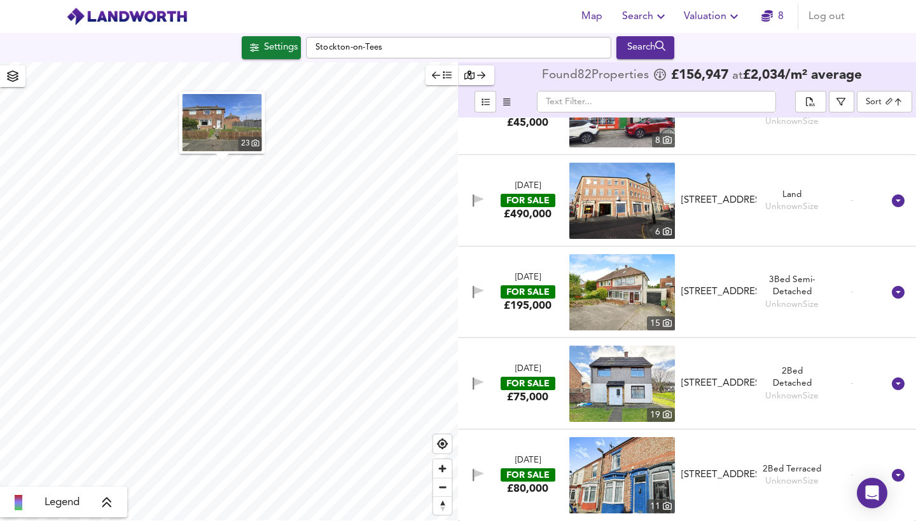
scroll to position [0, 0]
click at [636, 377] on img at bounding box center [622, 384] width 106 height 76
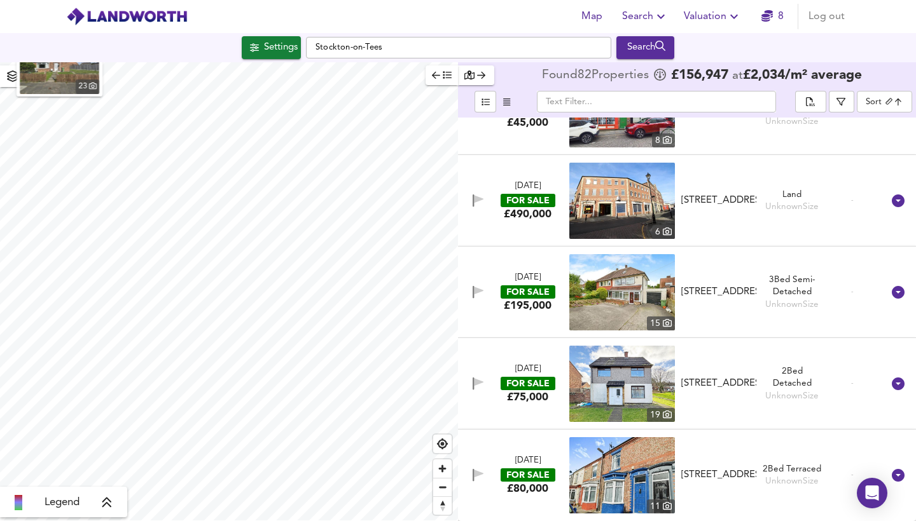
click at [107, 507] on icon at bounding box center [106, 503] width 11 height 13
click at [59, 470] on div "£ 1,239/m²" at bounding box center [54, 470] width 50 height 13
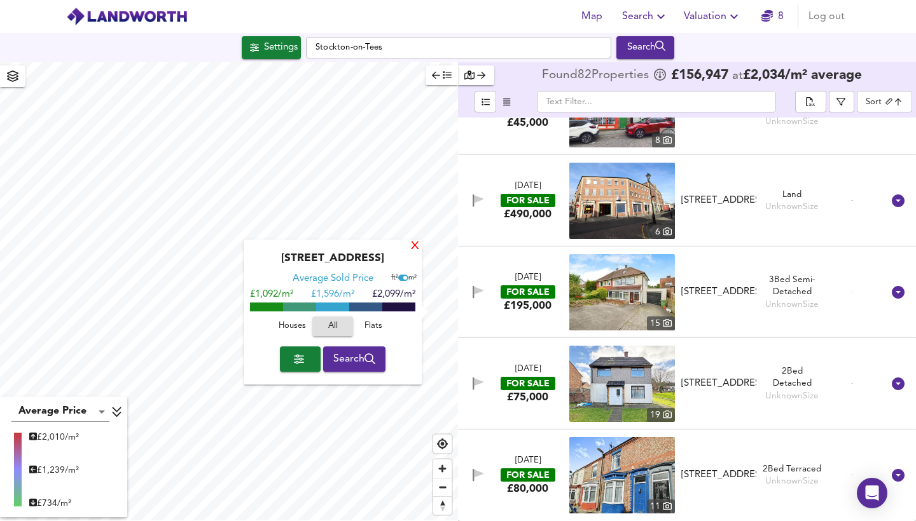
click at [414, 249] on div "X" at bounding box center [415, 247] width 11 height 12
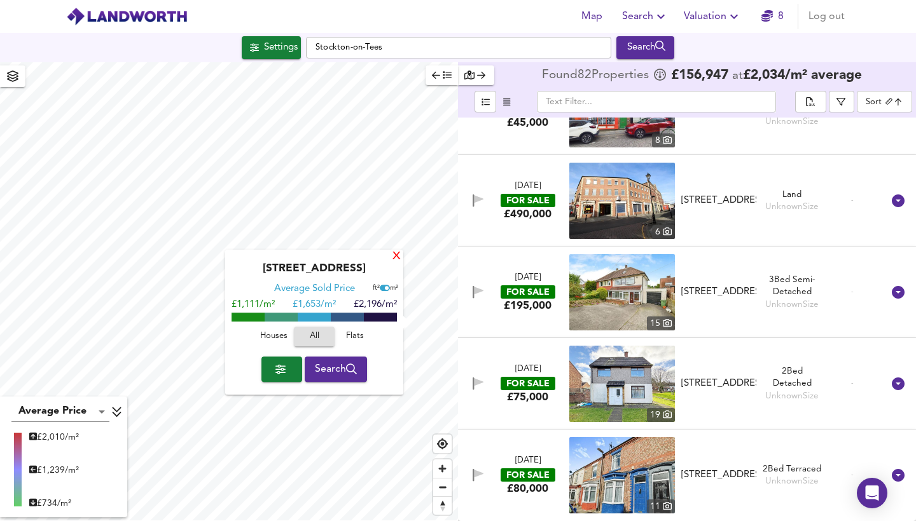
click at [397, 258] on div "X" at bounding box center [396, 257] width 11 height 12
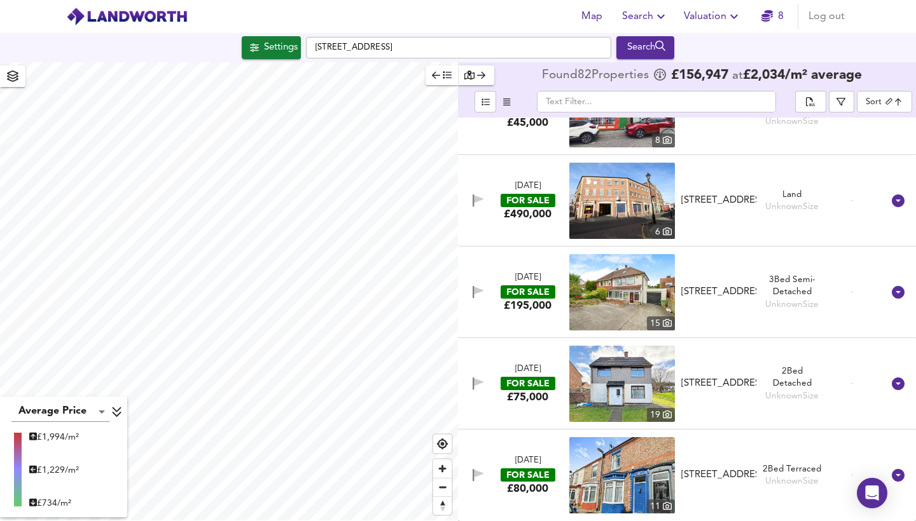
scroll to position [7381, 0]
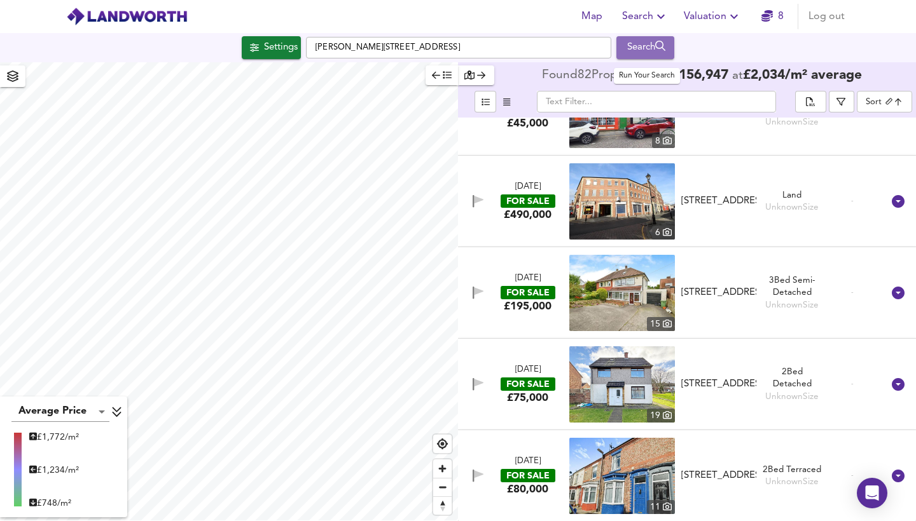
click at [647, 49] on div "Search" at bounding box center [645, 47] width 52 height 17
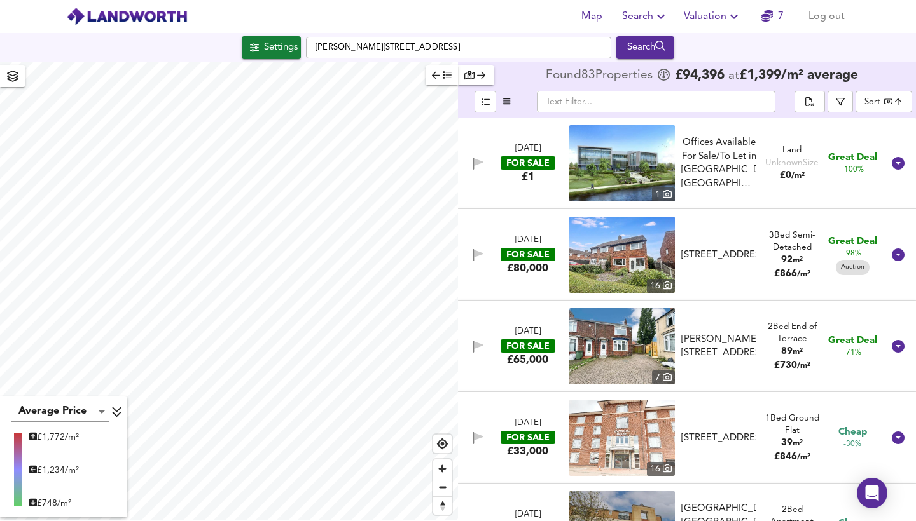
click at [885, 102] on body "Map Search Valuation 7 Log out Settings Wilson Street, TS17 7AR Search Average …" at bounding box center [458, 260] width 916 height 521
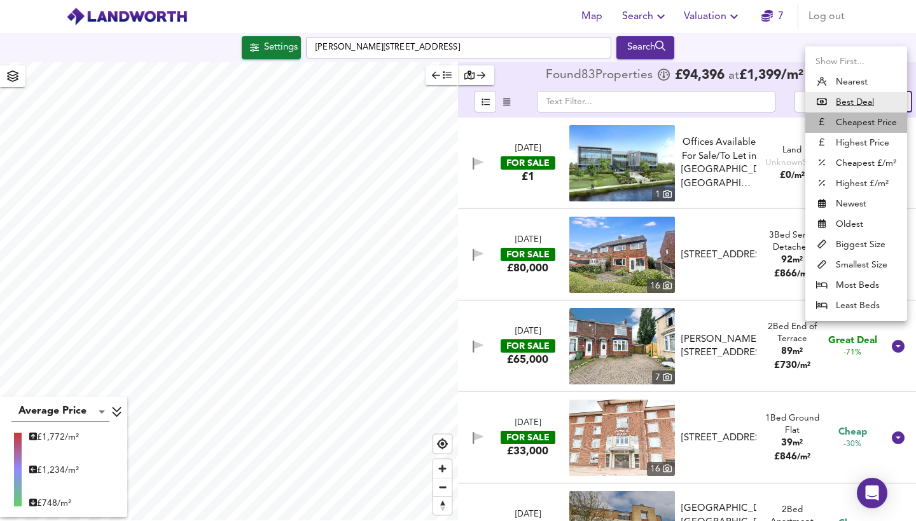
click at [865, 121] on li "Cheapest Price" at bounding box center [856, 123] width 102 height 20
type input "cheapest"
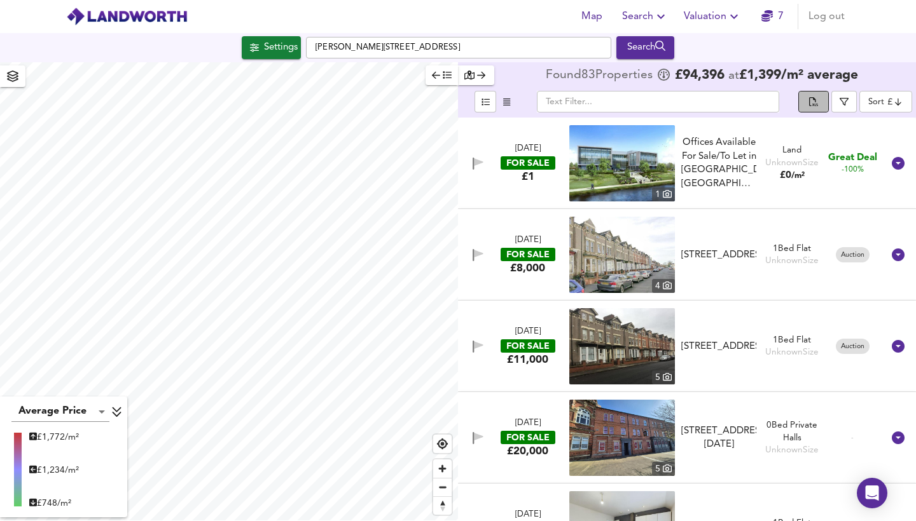
click at [820, 107] on span "split button" at bounding box center [813, 102] width 14 height 15
click at [850, 101] on span "button" at bounding box center [843, 101] width 13 height 9
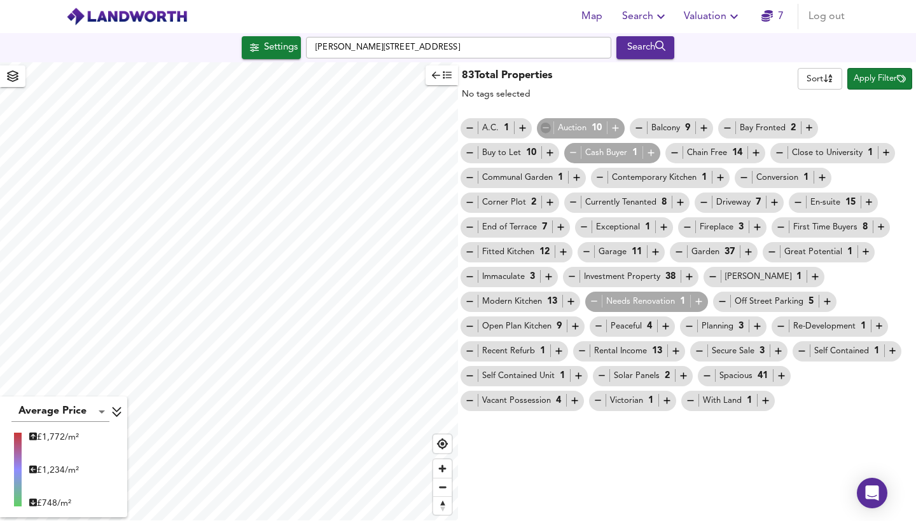
click at [546, 130] on icon "button" at bounding box center [546, 128] width 11 height 11
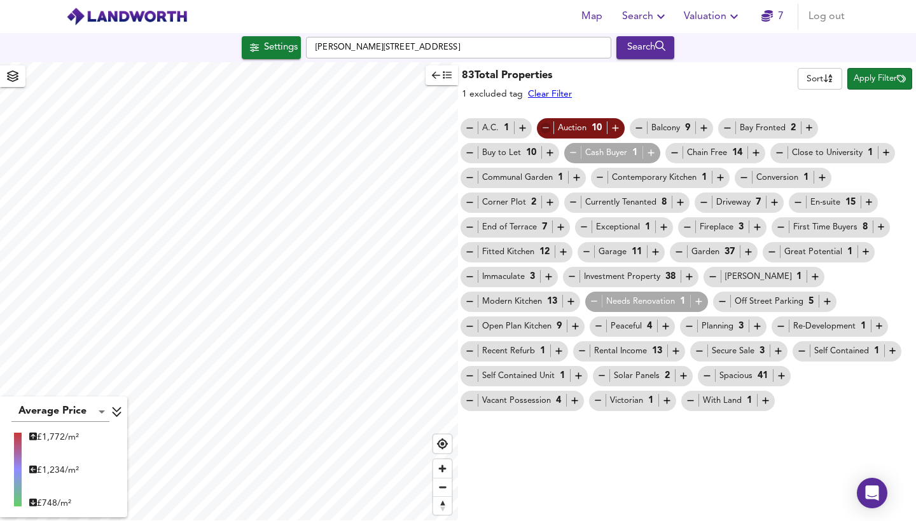
click at [546, 130] on icon "button" at bounding box center [546, 128] width 11 height 11
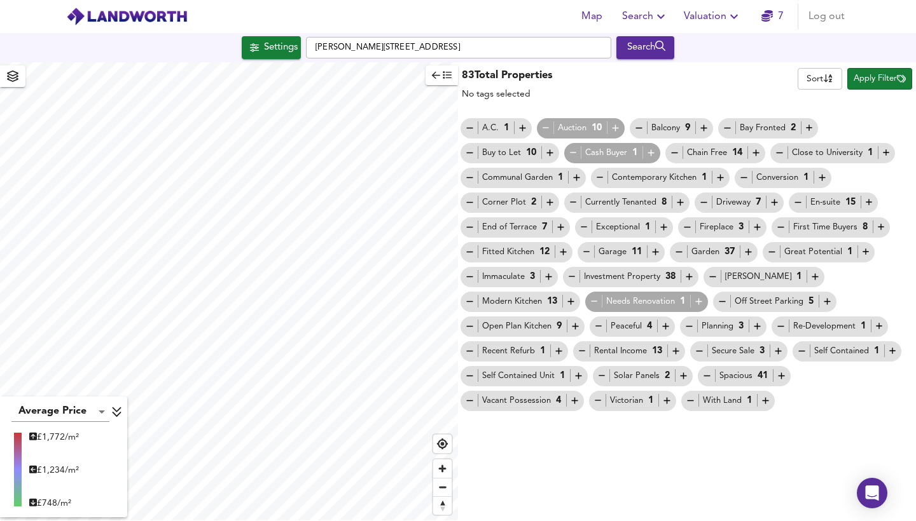
click at [546, 130] on icon "button" at bounding box center [546, 128] width 11 height 11
click at [872, 73] on span "Apply Filter" at bounding box center [879, 79] width 52 height 15
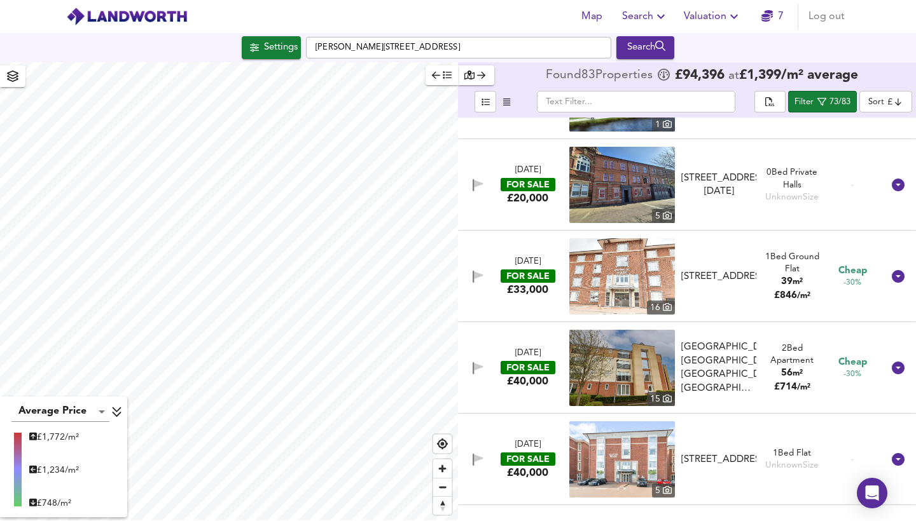
scroll to position [81, 0]
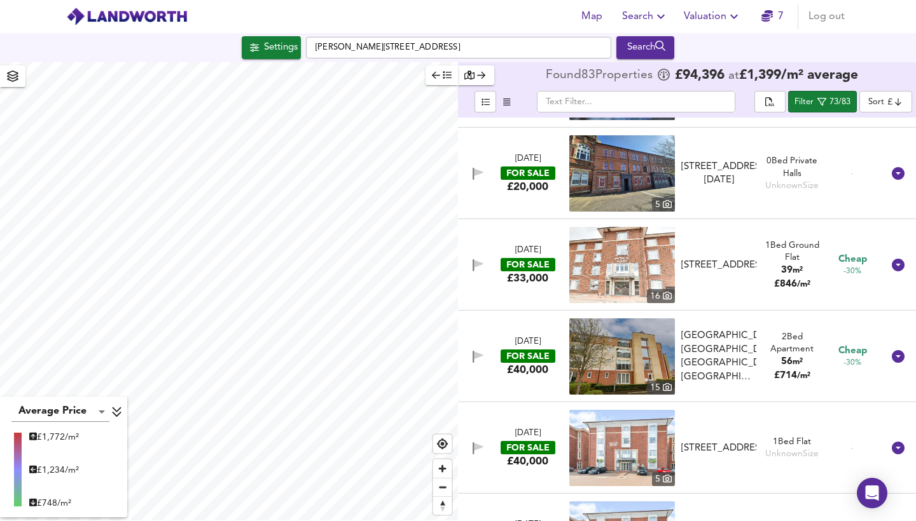
click at [637, 169] on img at bounding box center [622, 173] width 106 height 76
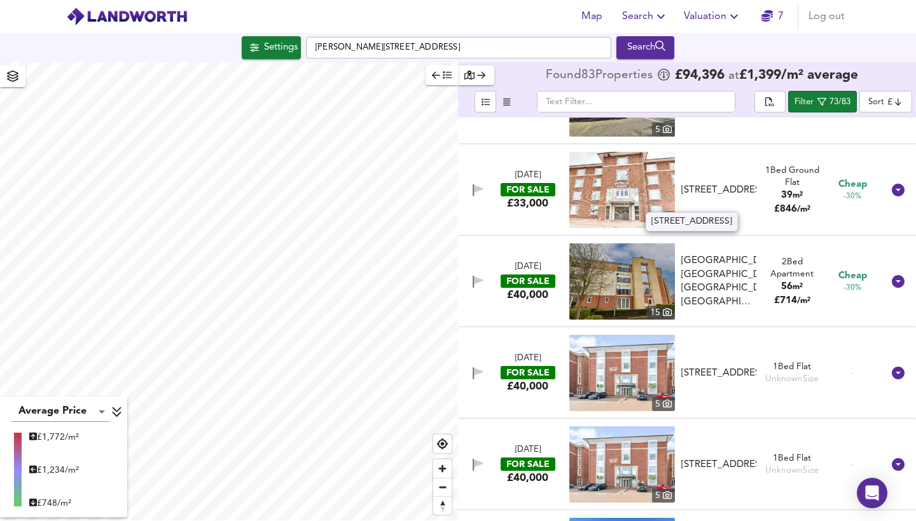
scroll to position [157, 0]
click at [616, 182] on img at bounding box center [622, 189] width 106 height 76
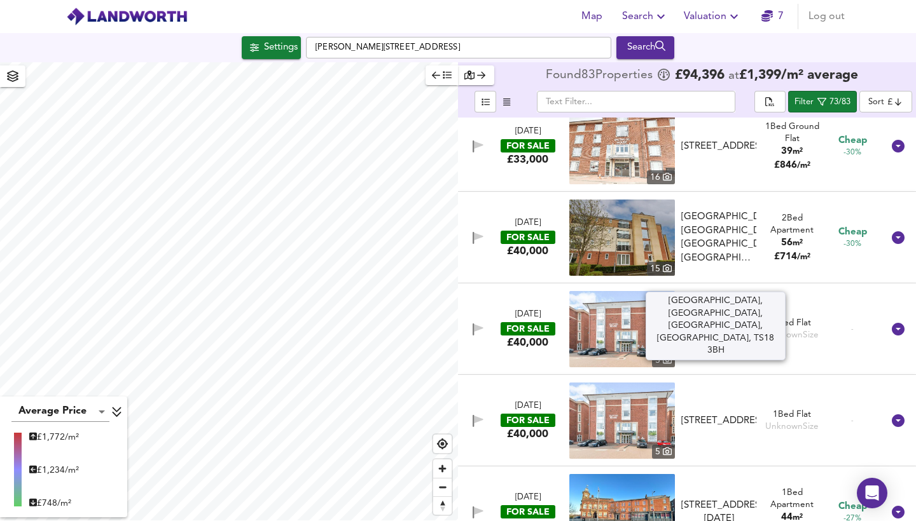
scroll to position [201, 0]
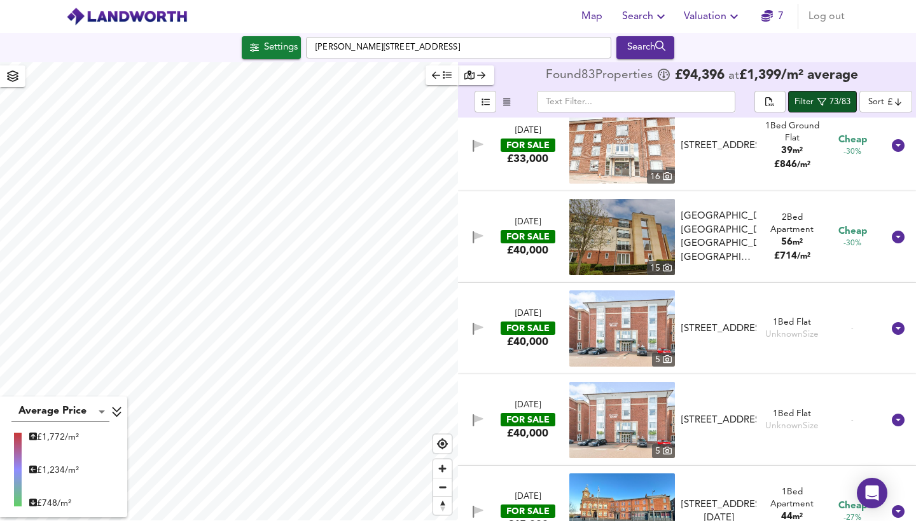
click at [834, 100] on div "73/83" at bounding box center [839, 102] width 21 height 15
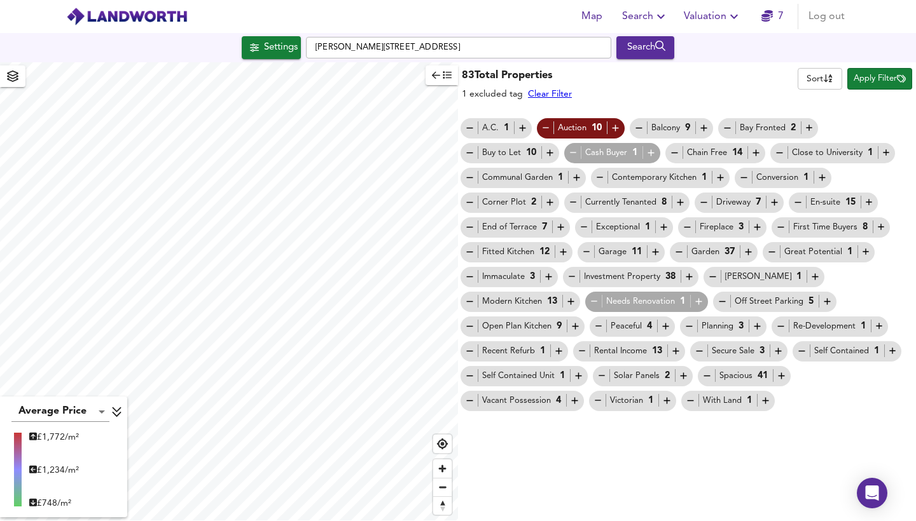
click at [869, 83] on span "Apply Filter" at bounding box center [879, 79] width 52 height 15
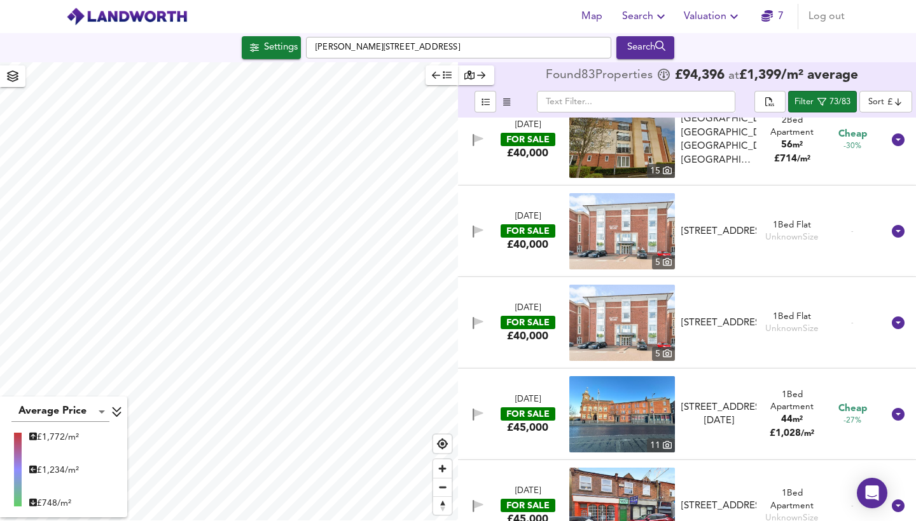
scroll to position [302, 0]
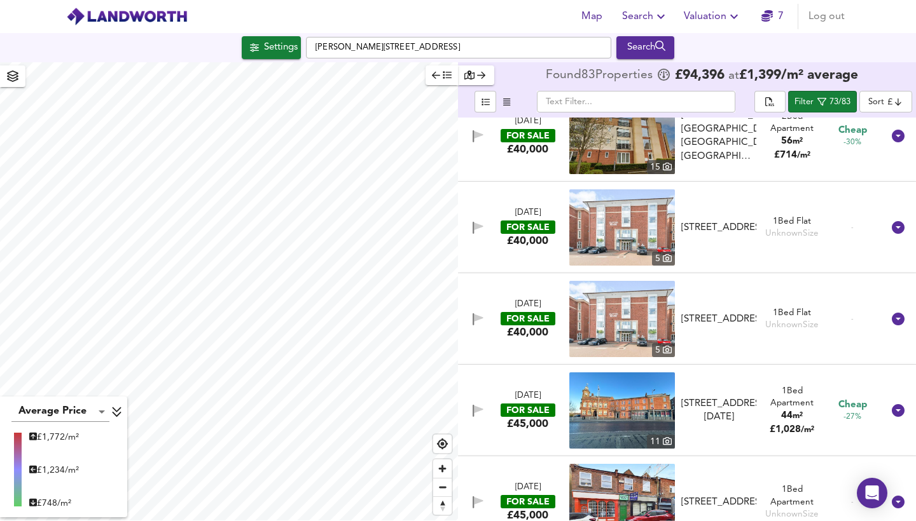
click at [623, 221] on img at bounding box center [622, 227] width 106 height 76
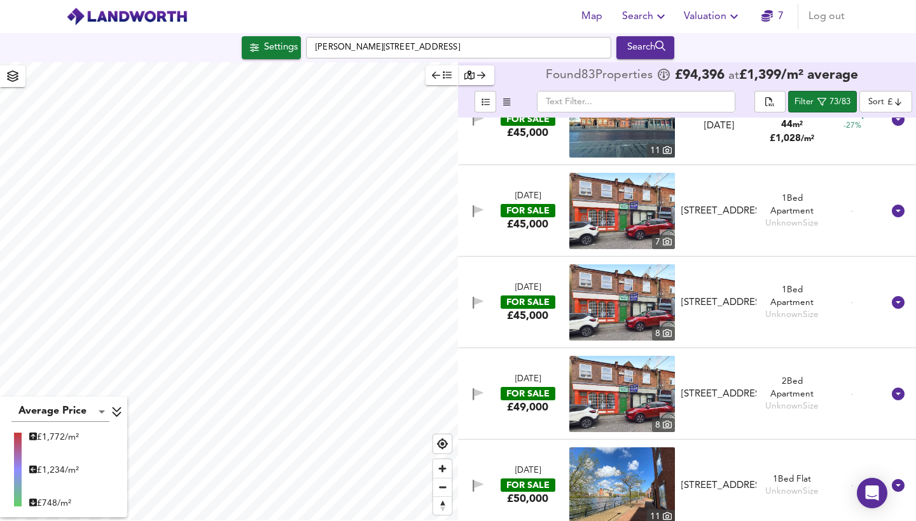
scroll to position [597, 0]
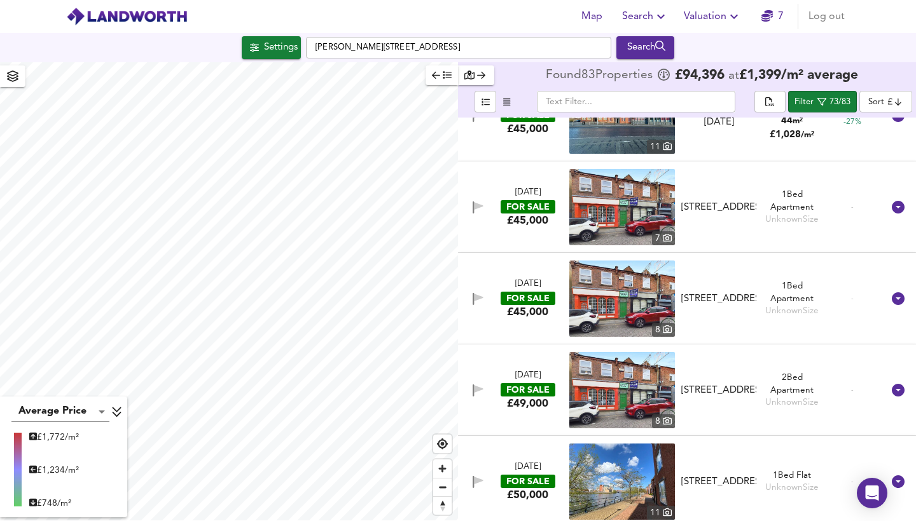
click at [641, 199] on img at bounding box center [622, 207] width 106 height 76
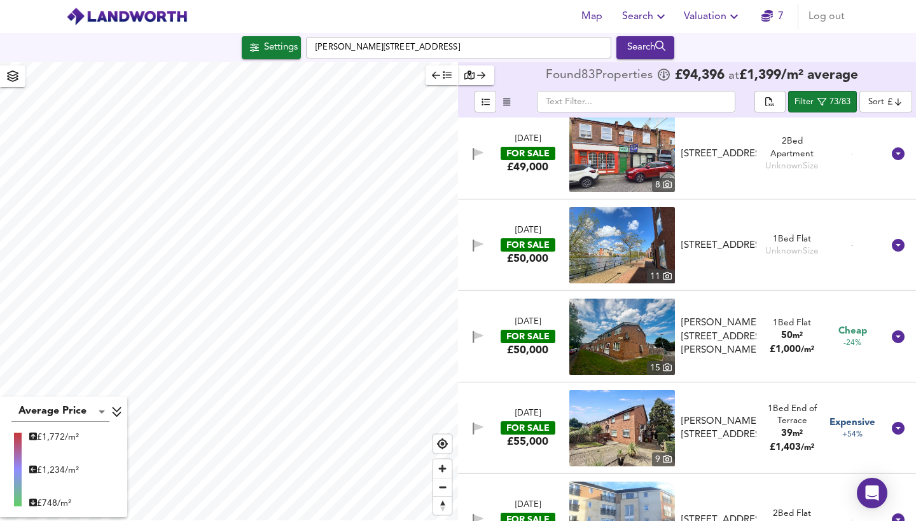
scroll to position [834, 0]
click at [633, 232] on img at bounding box center [622, 245] width 106 height 76
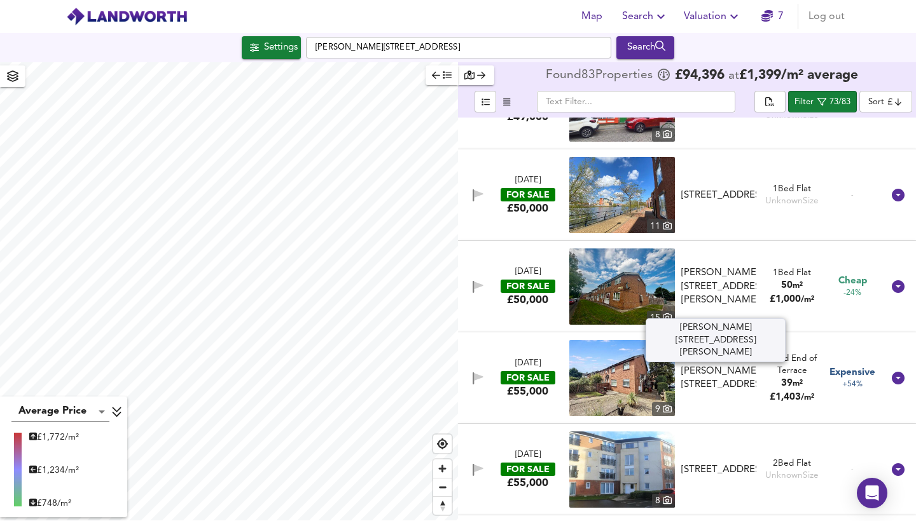
scroll to position [887, 0]
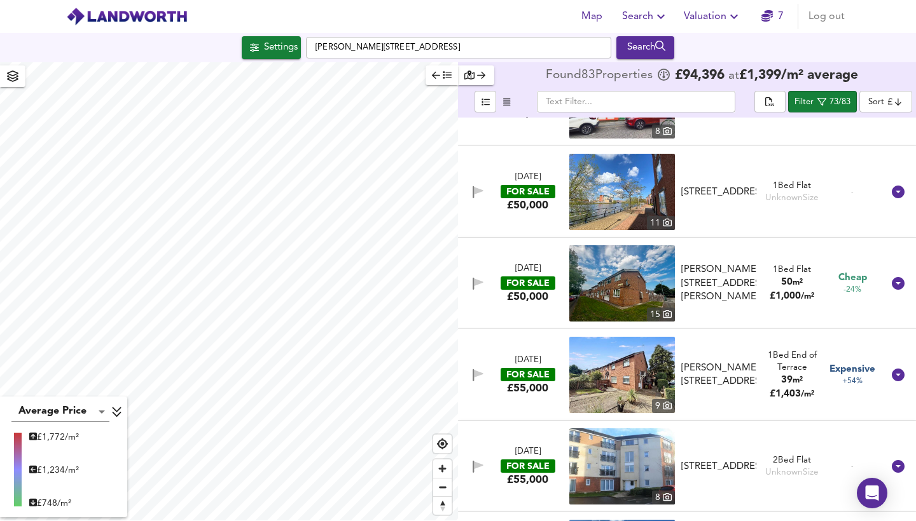
click at [644, 298] on img at bounding box center [622, 283] width 106 height 76
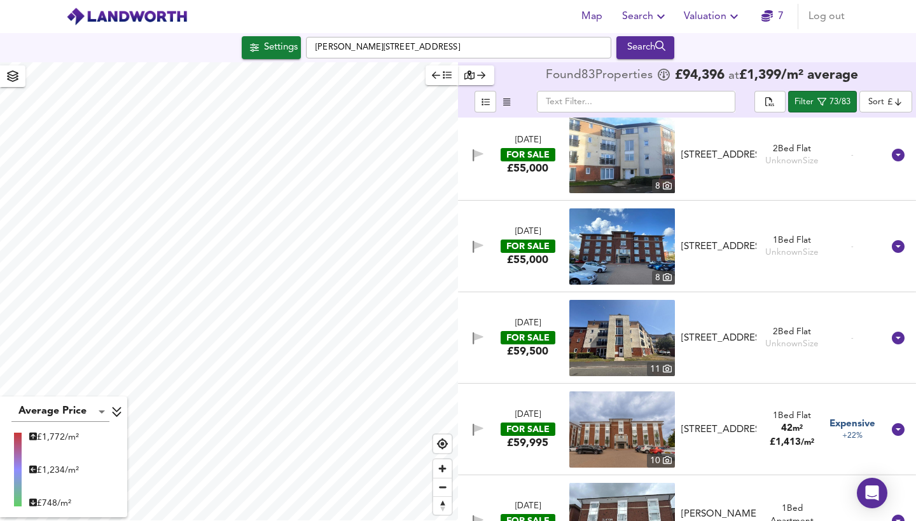
scroll to position [1208, 0]
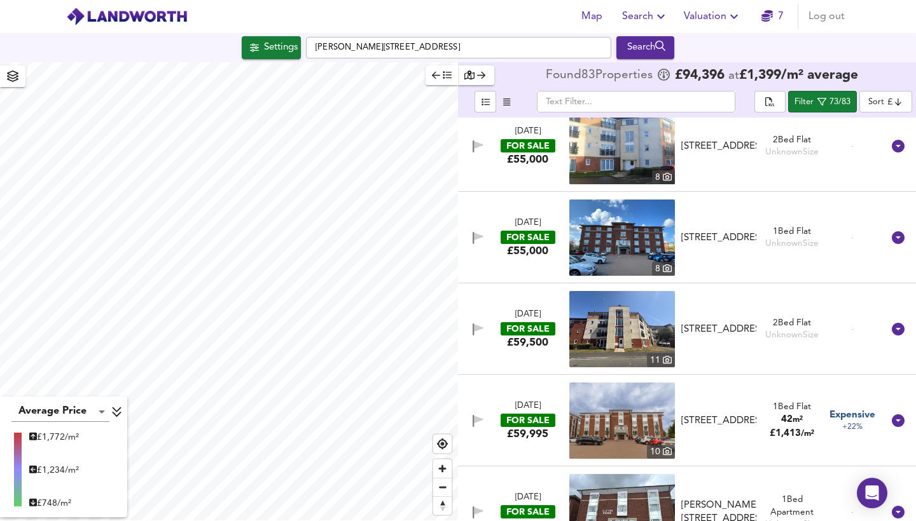
click at [635, 228] on img at bounding box center [622, 238] width 106 height 76
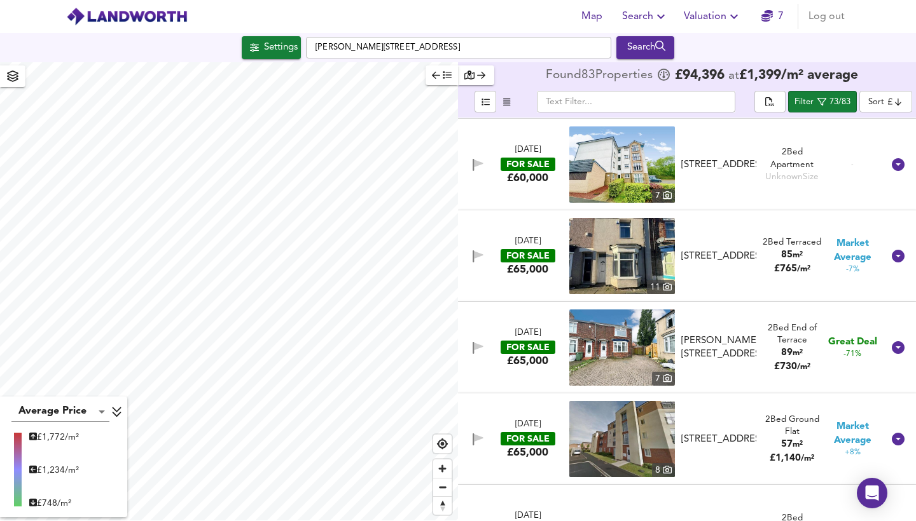
scroll to position [1655, 0]
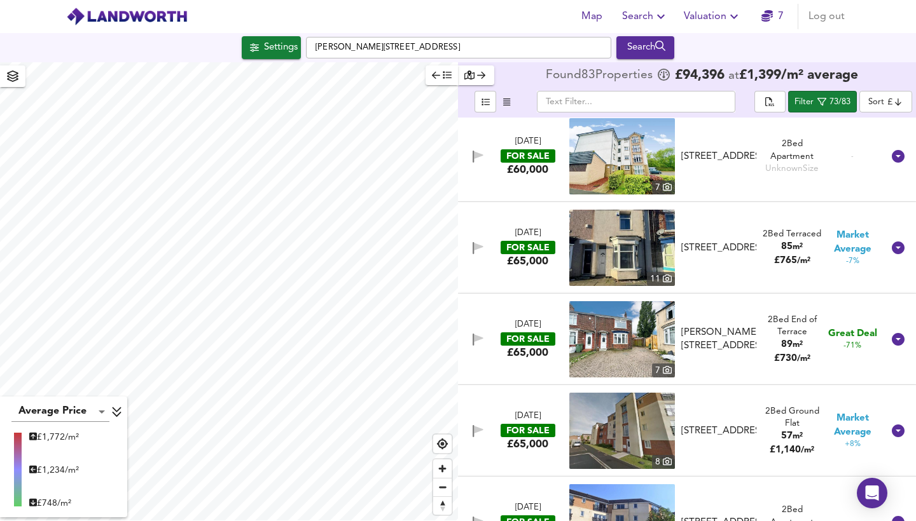
click at [611, 162] on img at bounding box center [622, 156] width 106 height 76
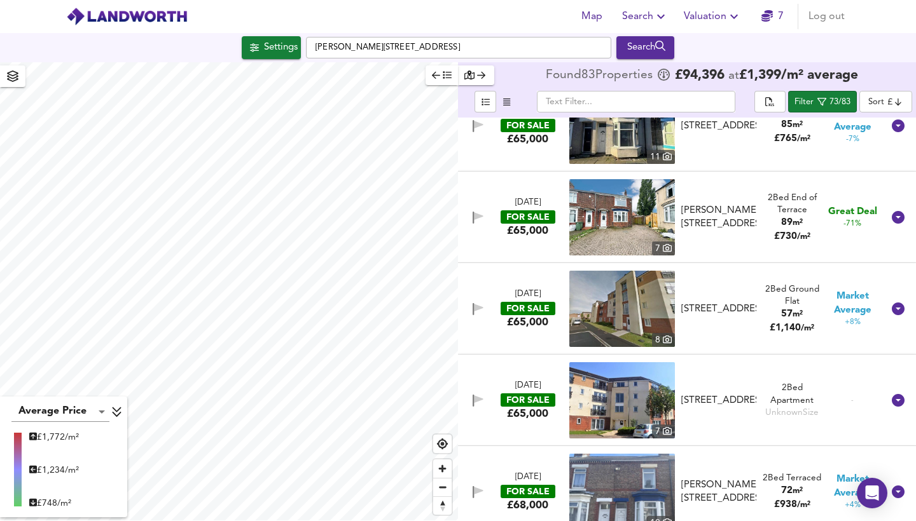
scroll to position [1782, 0]
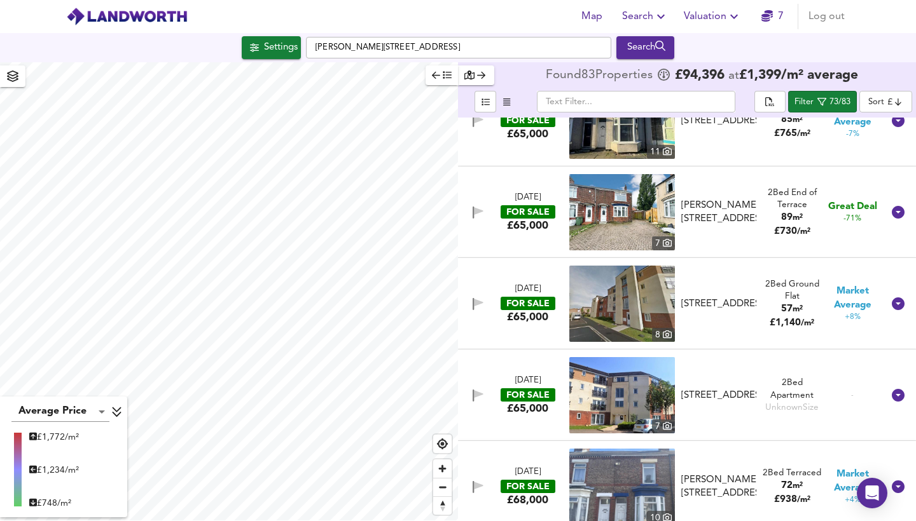
click at [623, 212] on img at bounding box center [622, 212] width 106 height 76
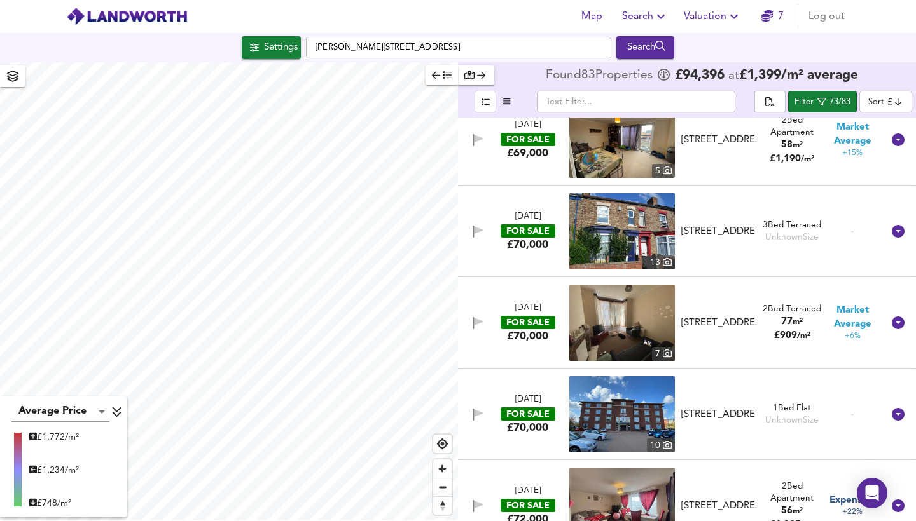
scroll to position [2222, 0]
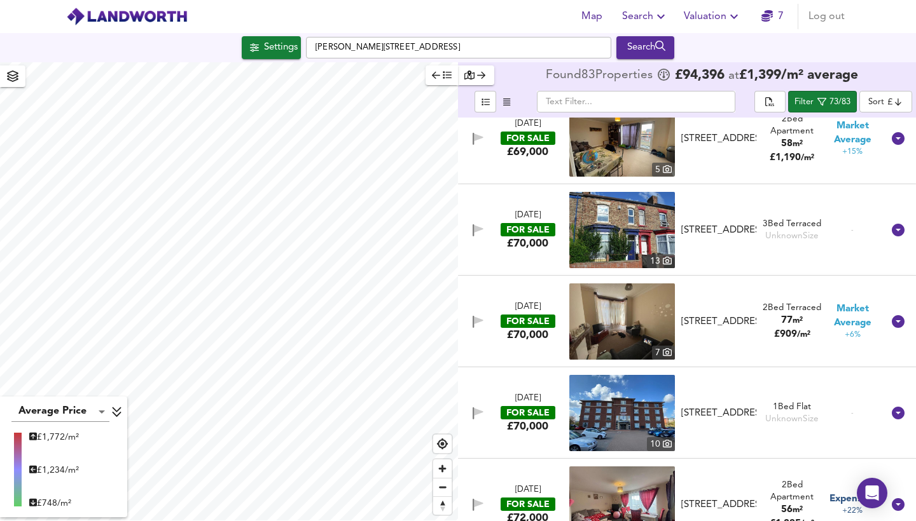
click at [635, 236] on img at bounding box center [622, 230] width 106 height 76
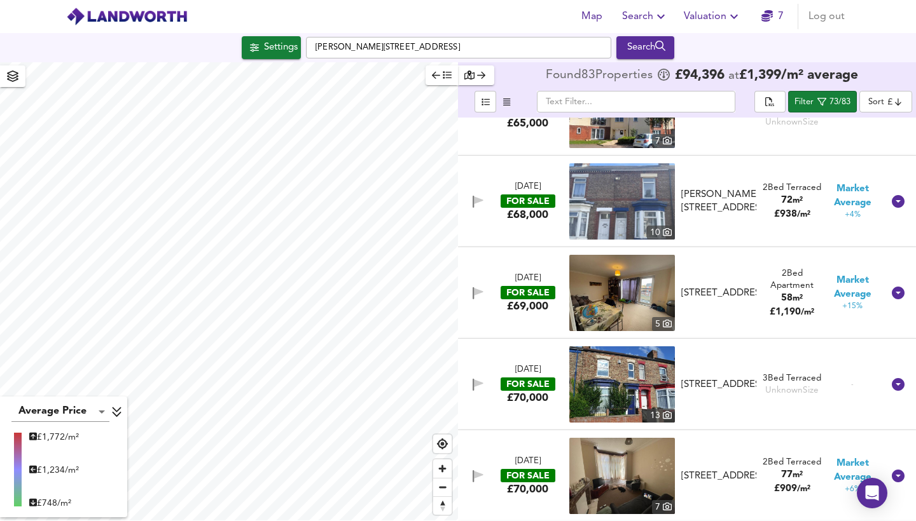
scroll to position [2072, 0]
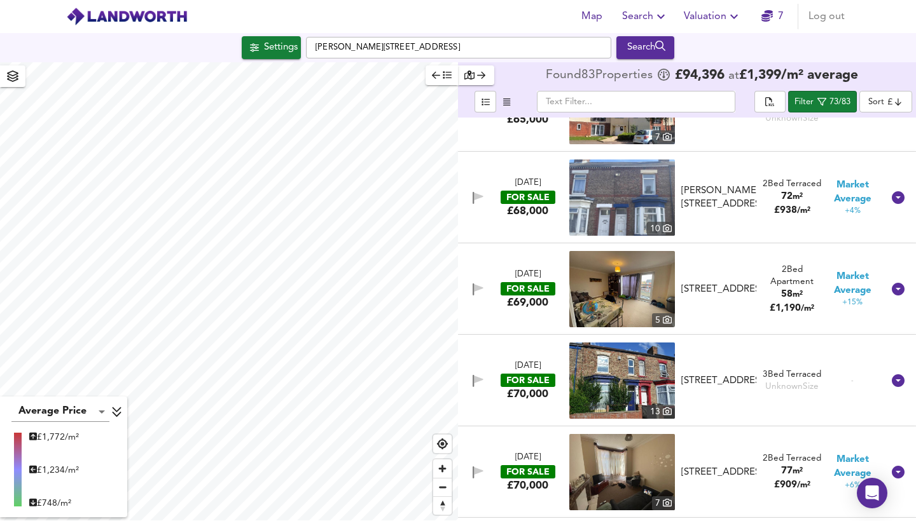
click at [633, 198] on img at bounding box center [622, 198] width 106 height 76
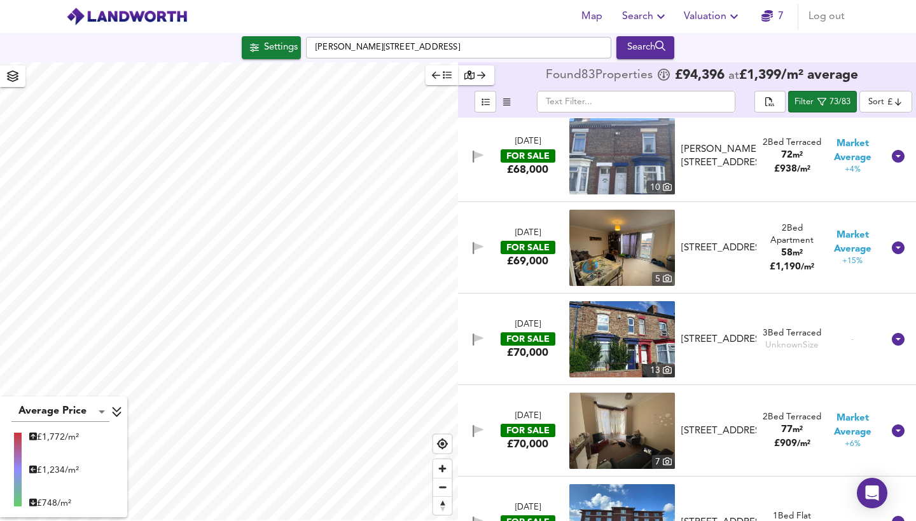
click at [637, 252] on img at bounding box center [622, 248] width 106 height 76
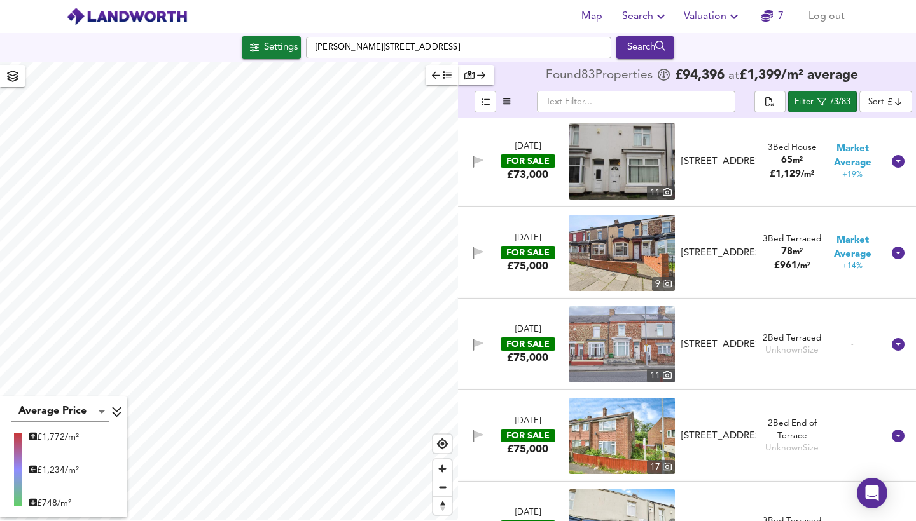
scroll to position [2658, 0]
click at [644, 244] on img at bounding box center [622, 252] width 106 height 76
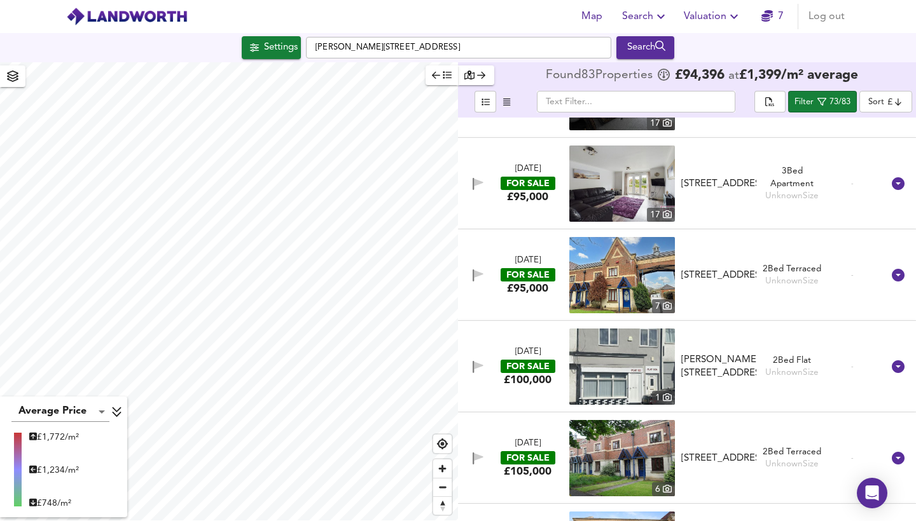
scroll to position [4285, 0]
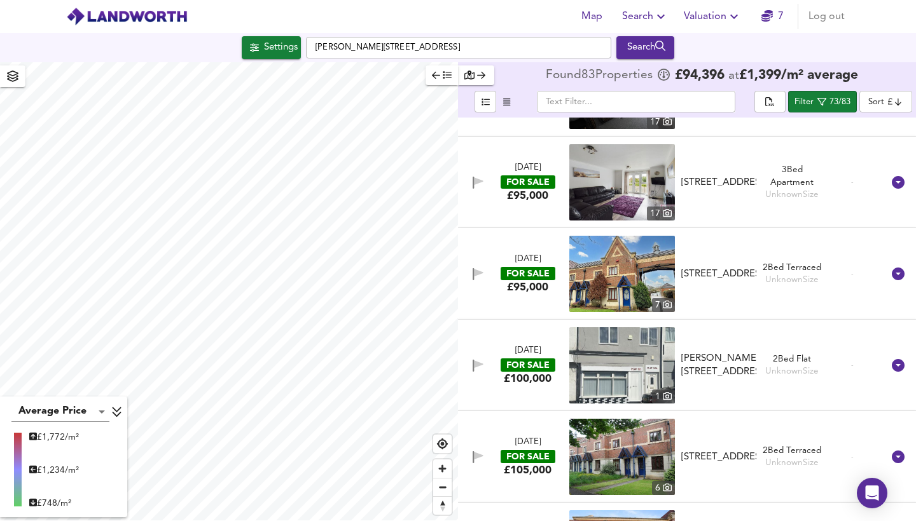
click at [645, 355] on img at bounding box center [622, 365] width 106 height 76
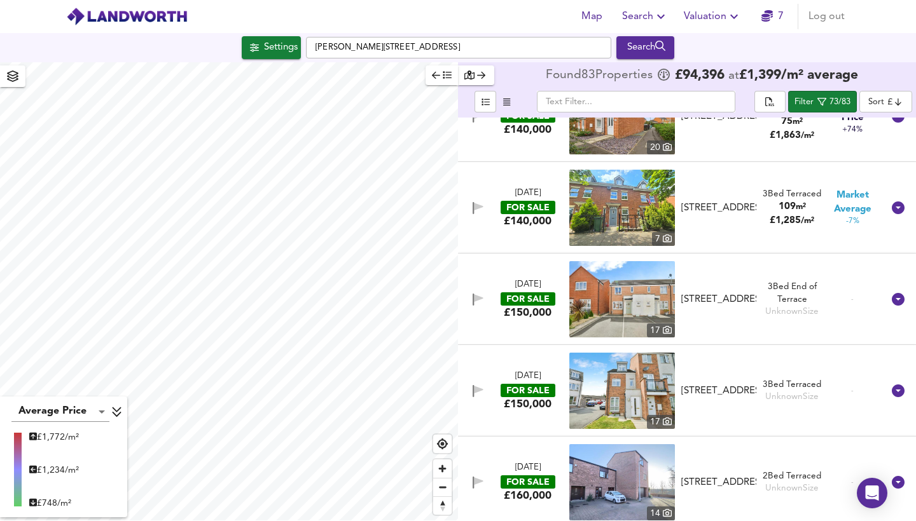
scroll to position [5434, 0]
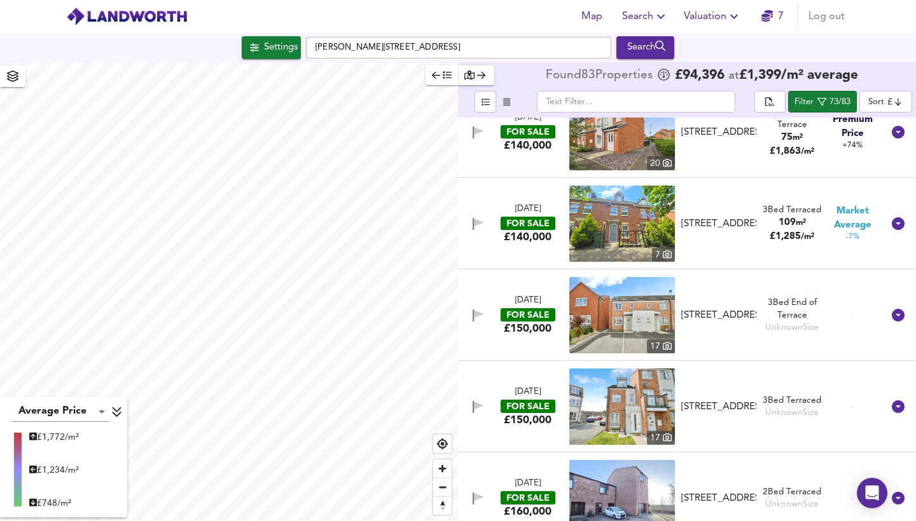
click at [647, 214] on img at bounding box center [622, 224] width 106 height 76
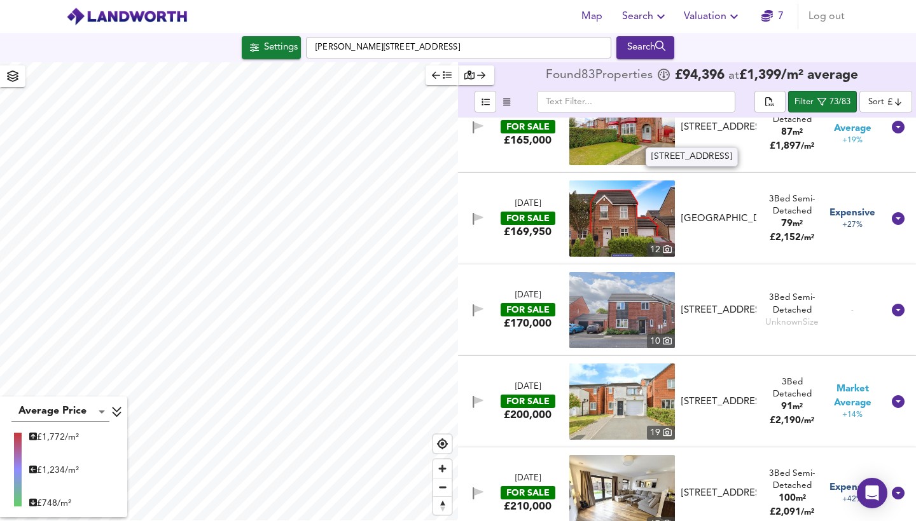
scroll to position [5991, 0]
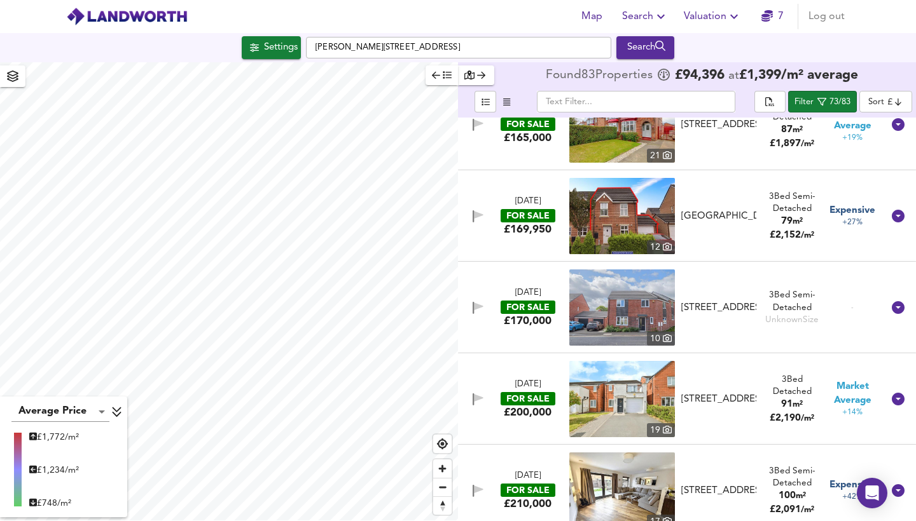
click at [627, 210] on img at bounding box center [622, 216] width 106 height 76
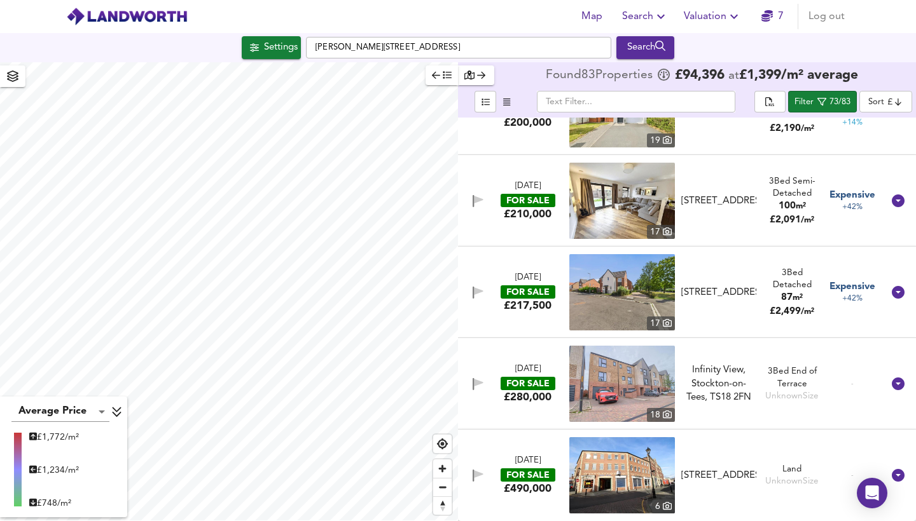
scroll to position [6281, 0]
click at [635, 450] on img at bounding box center [622, 475] width 106 height 76
click at [635, 46] on div "Search" at bounding box center [645, 47] width 52 height 17
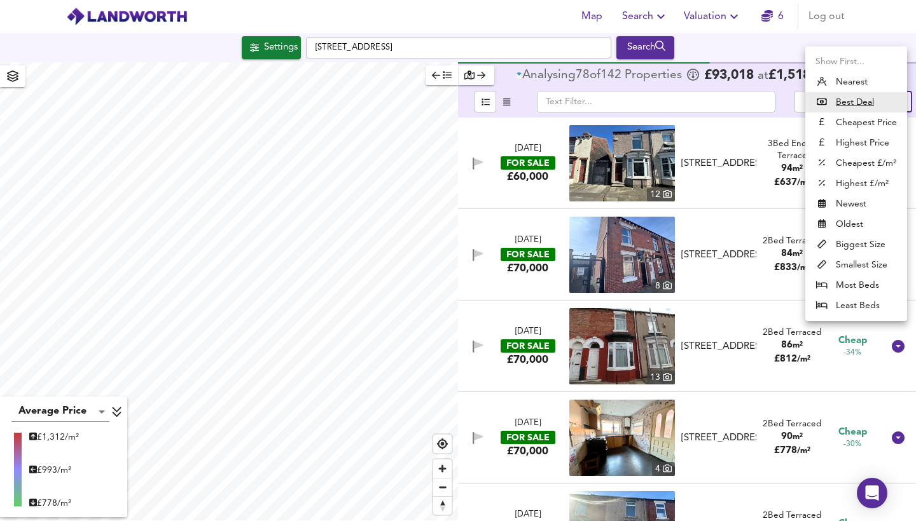
click at [881, 103] on body "Map Search Valuation 6 Log out Settings Southfield Road, TS1 3BZ Search Average…" at bounding box center [458, 260] width 916 height 521
click at [881, 103] on li "Best Deal" at bounding box center [856, 102] width 102 height 20
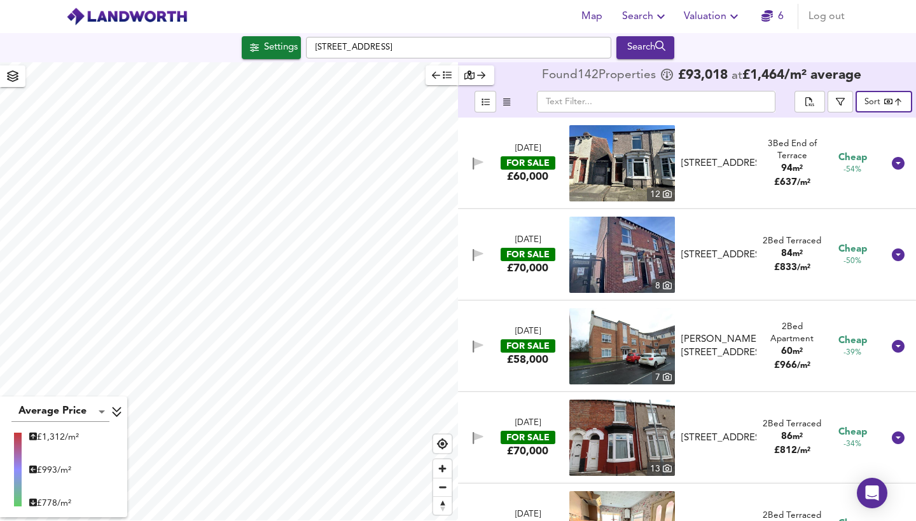
click at [620, 163] on img at bounding box center [622, 163] width 106 height 76
click at [629, 247] on img at bounding box center [622, 255] width 106 height 76
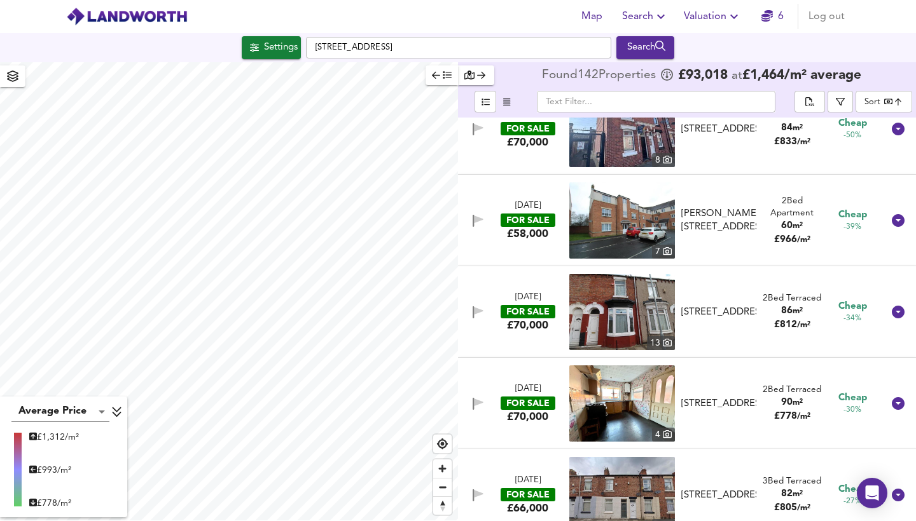
scroll to position [151, 0]
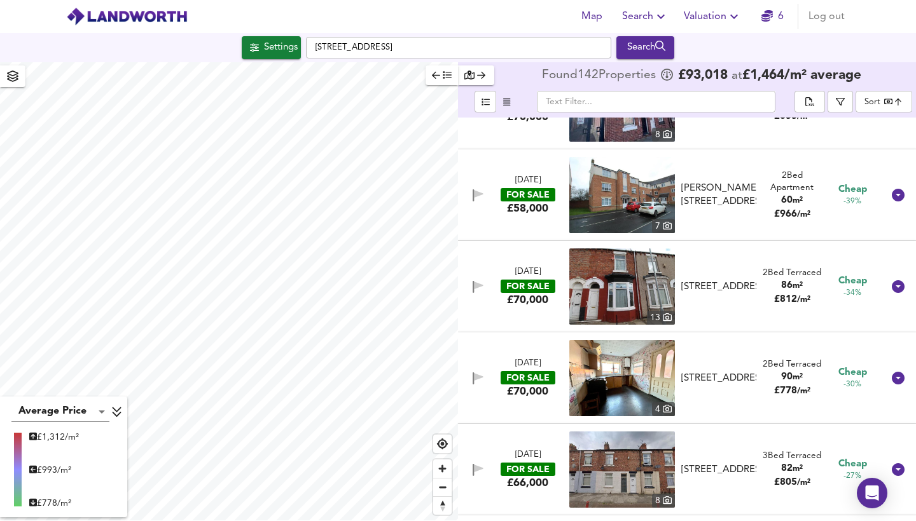
click at [638, 193] on img at bounding box center [622, 195] width 106 height 76
click at [634, 288] on img at bounding box center [622, 287] width 106 height 76
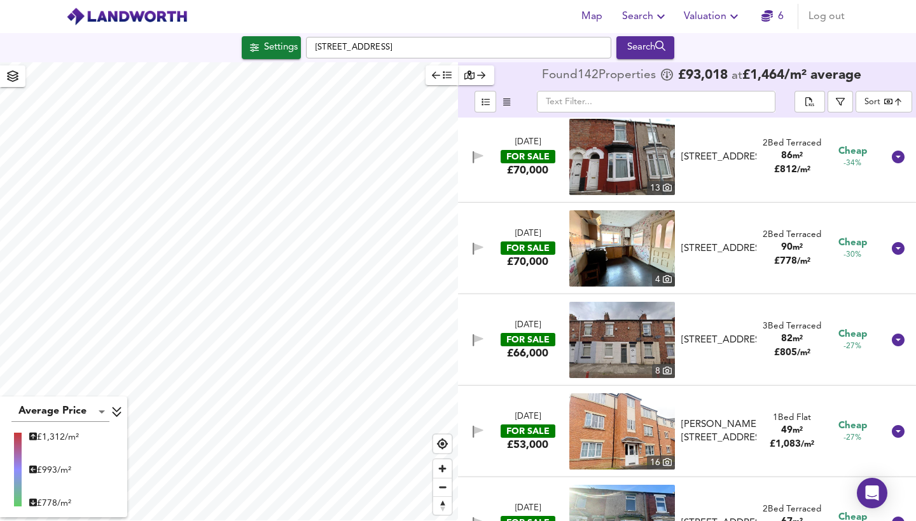
scroll to position [286, 0]
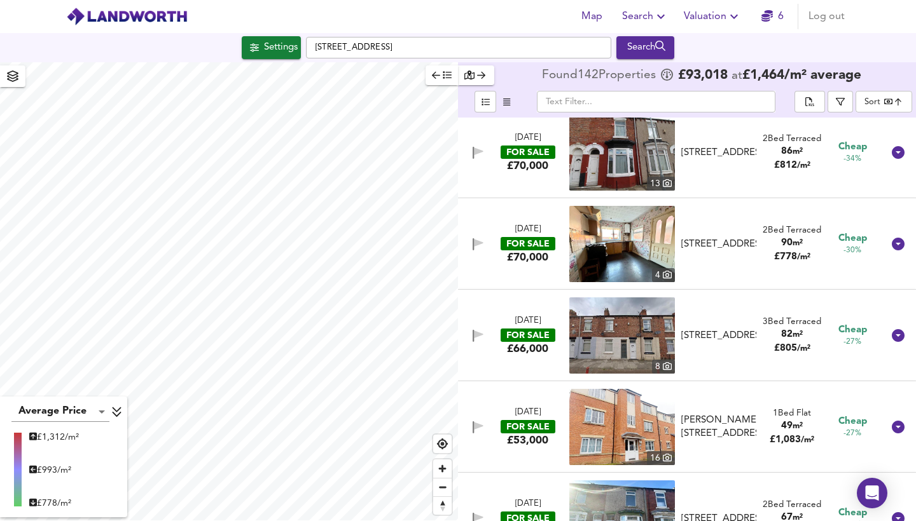
click at [621, 241] on img at bounding box center [622, 244] width 106 height 76
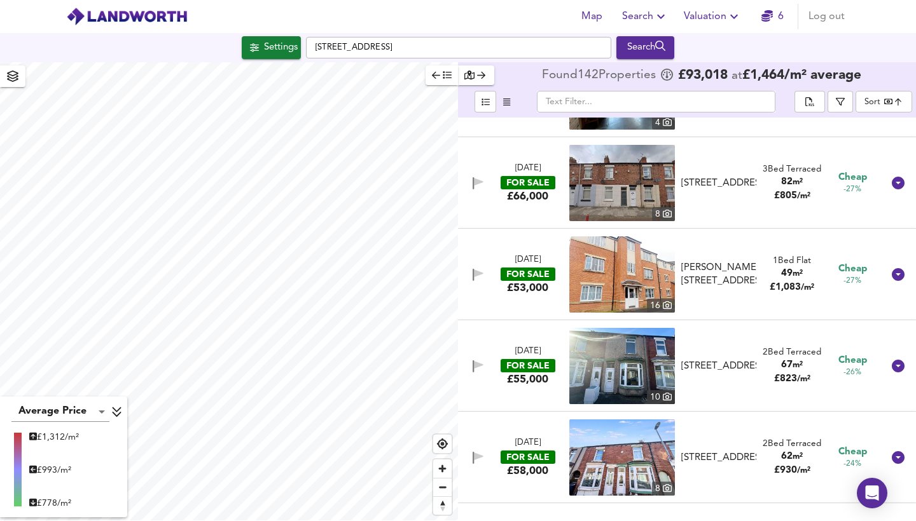
scroll to position [446, 0]
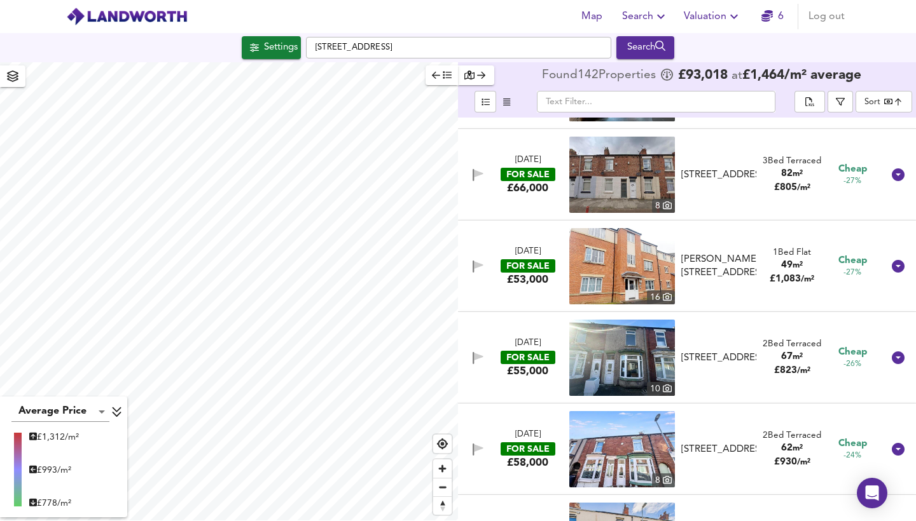
click at [649, 271] on img at bounding box center [622, 266] width 106 height 76
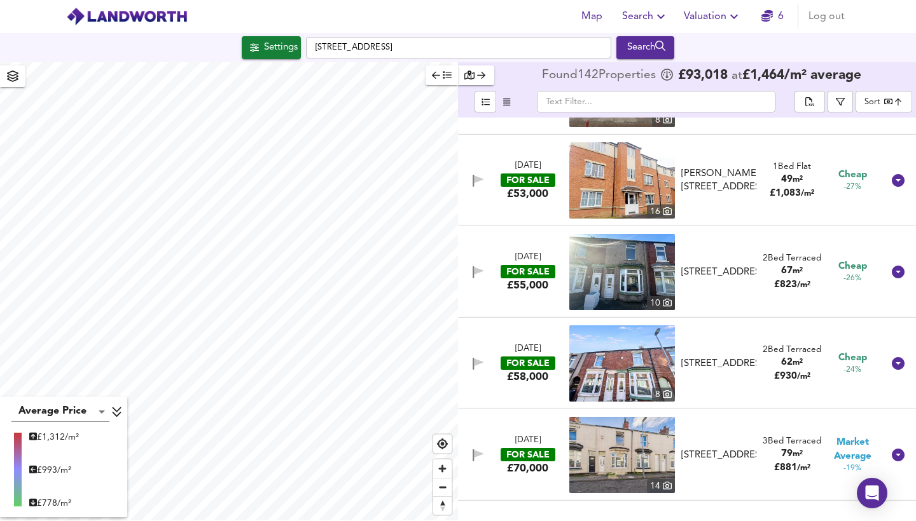
scroll to position [540, 0]
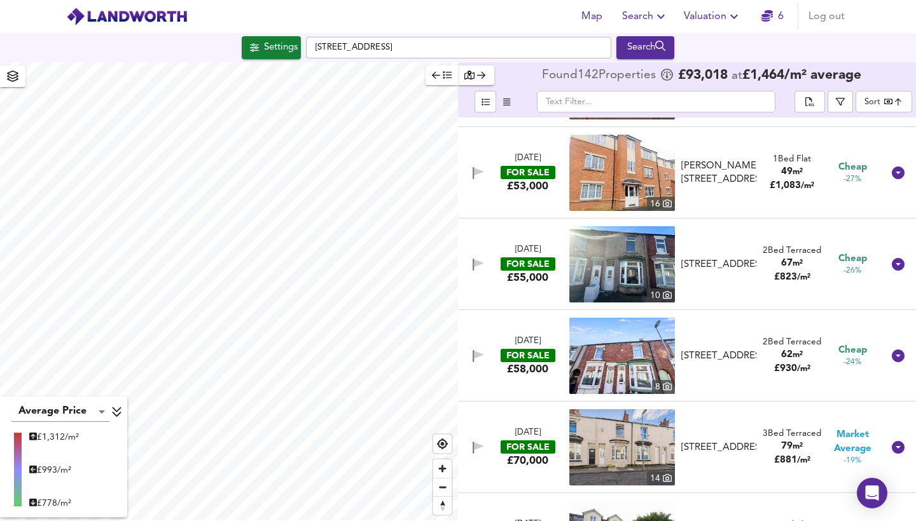
click at [630, 254] on img at bounding box center [622, 264] width 106 height 76
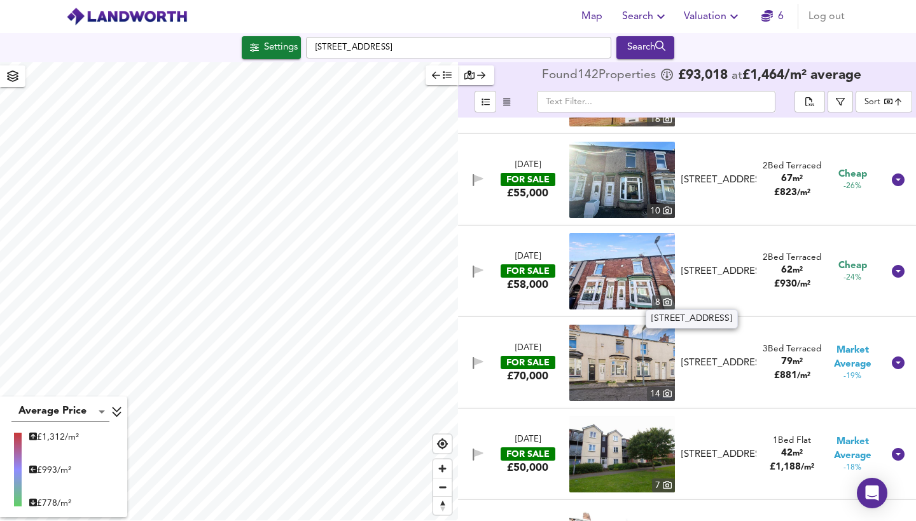
scroll to position [616, 0]
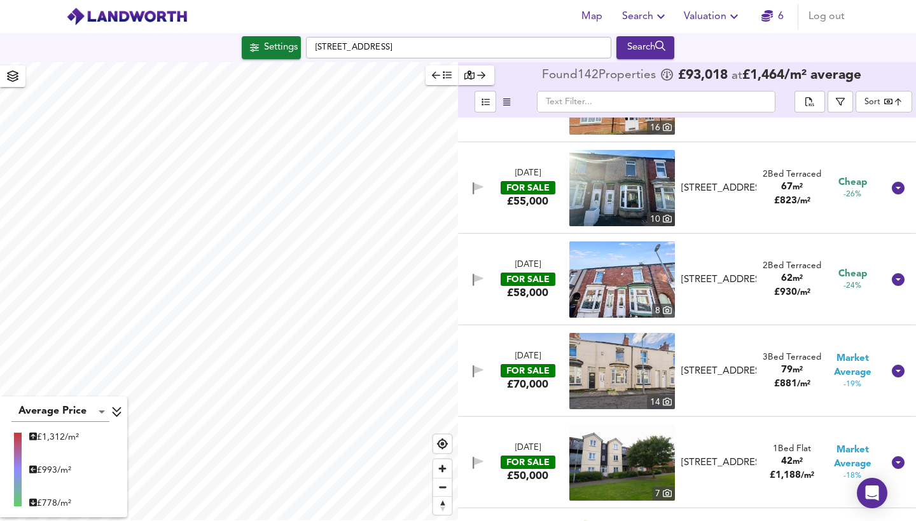
click at [617, 290] on img at bounding box center [622, 280] width 106 height 76
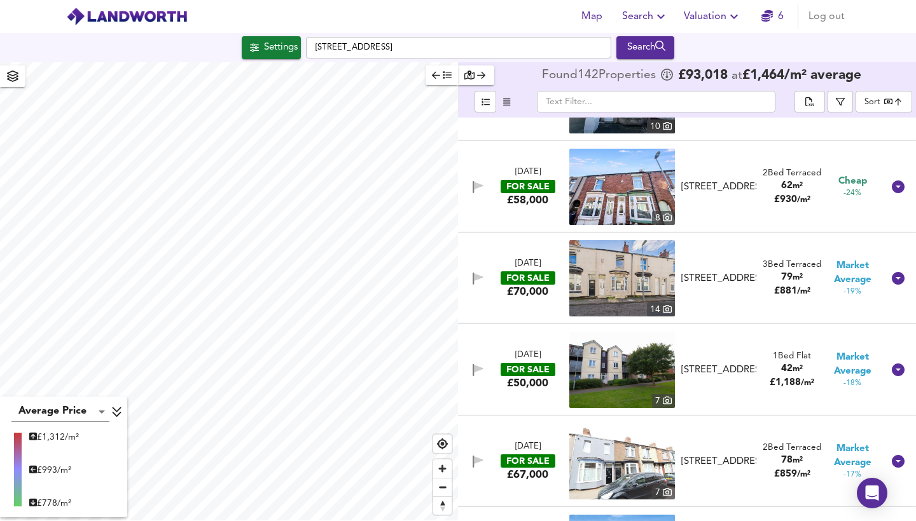
scroll to position [714, 0]
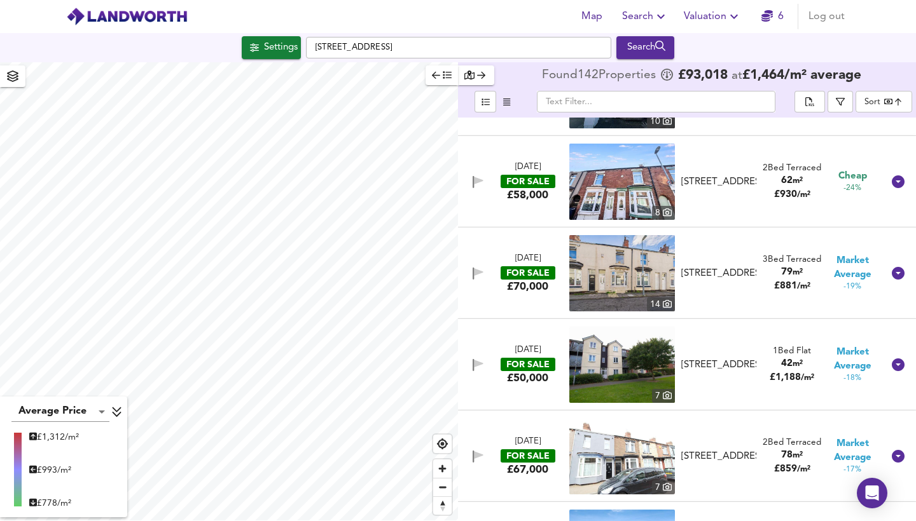
click at [640, 186] on img at bounding box center [622, 182] width 106 height 76
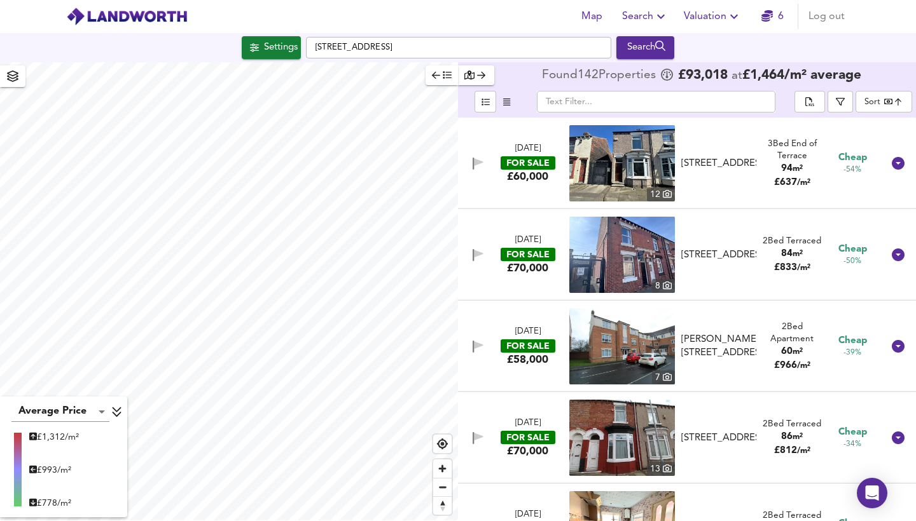
scroll to position [0, 0]
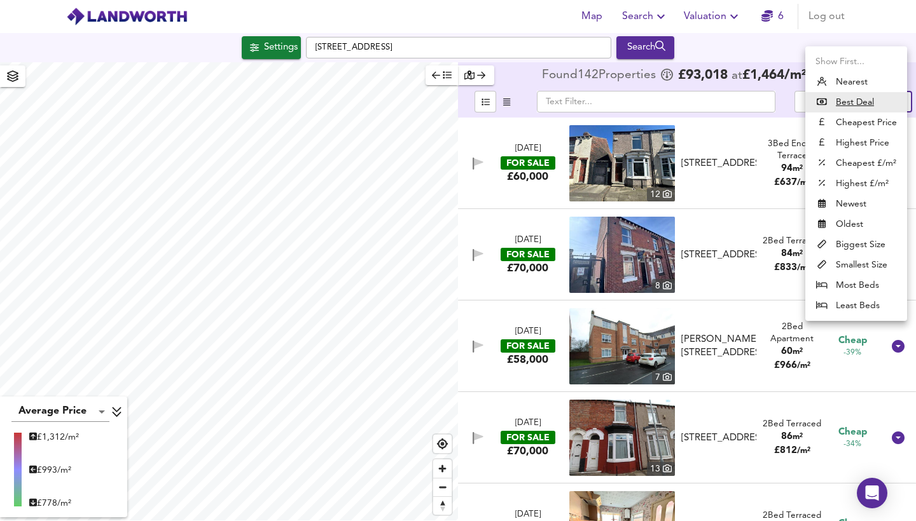
click at [887, 99] on body "Map Search Valuation 6 Log out Settings Southfield Road, TS1 3BZ Search Average…" at bounding box center [458, 260] width 916 height 521
click at [850, 245] on li "Biggest Size" at bounding box center [856, 245] width 102 height 20
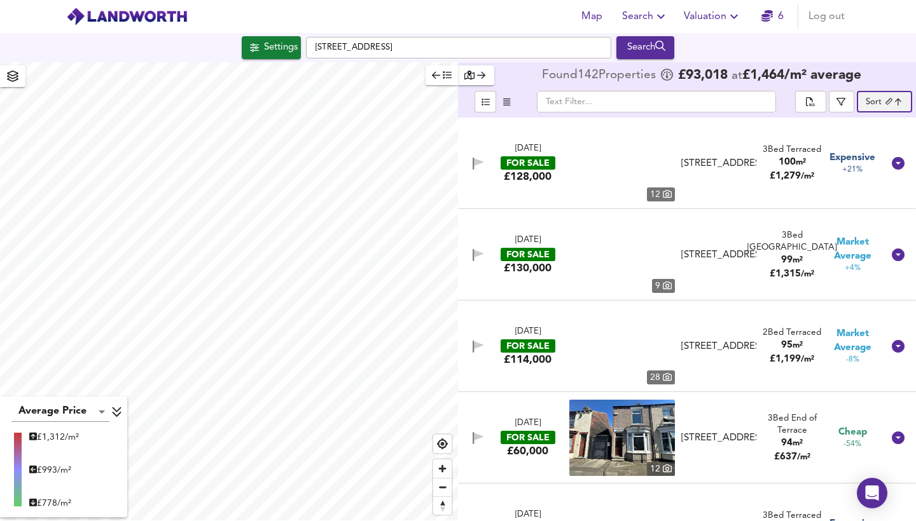
type input "biggest"
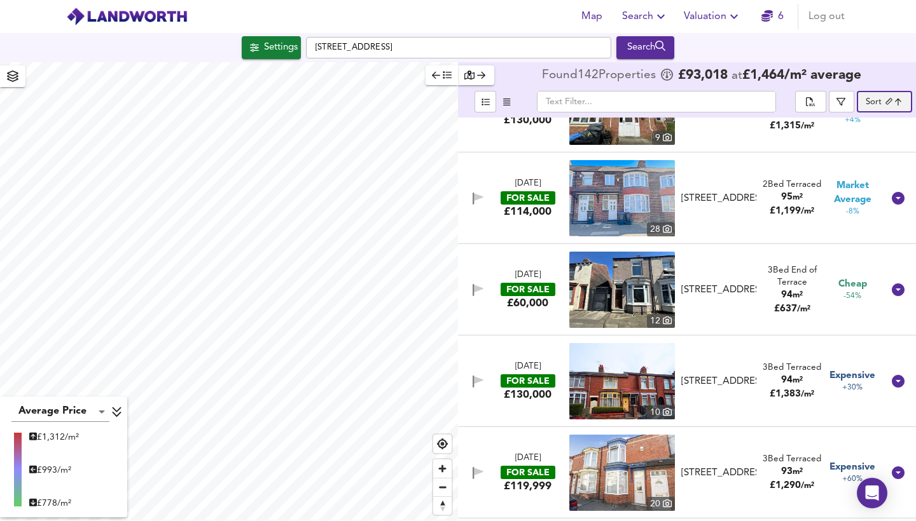
scroll to position [157, 0]
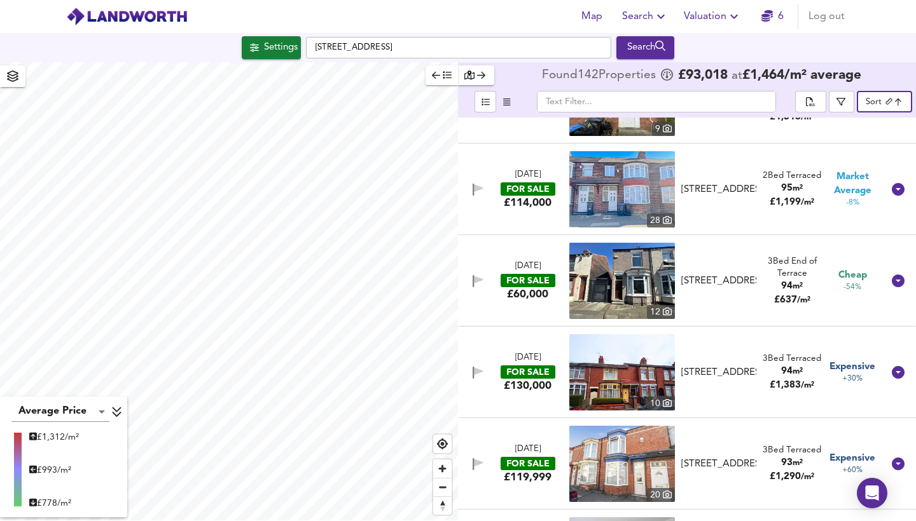
click at [628, 269] on img at bounding box center [622, 281] width 106 height 76
click at [617, 282] on img at bounding box center [622, 281] width 106 height 76
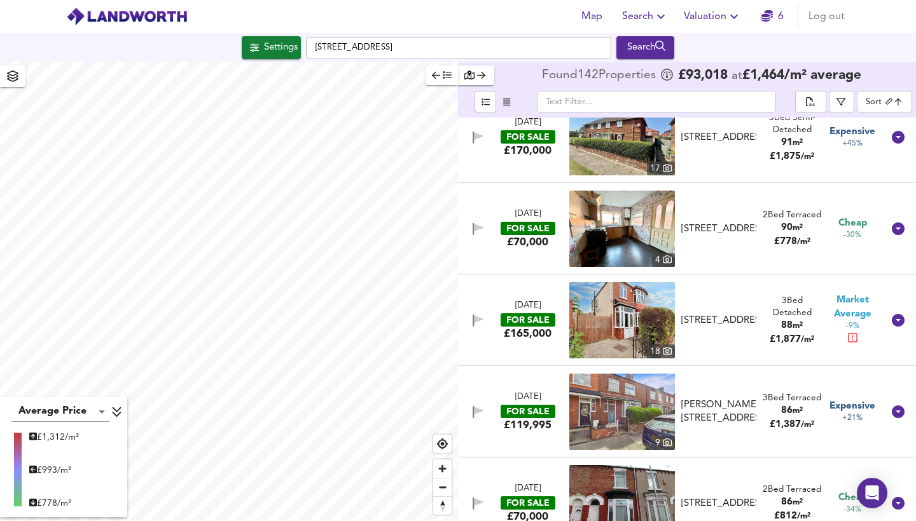
scroll to position [671, 0]
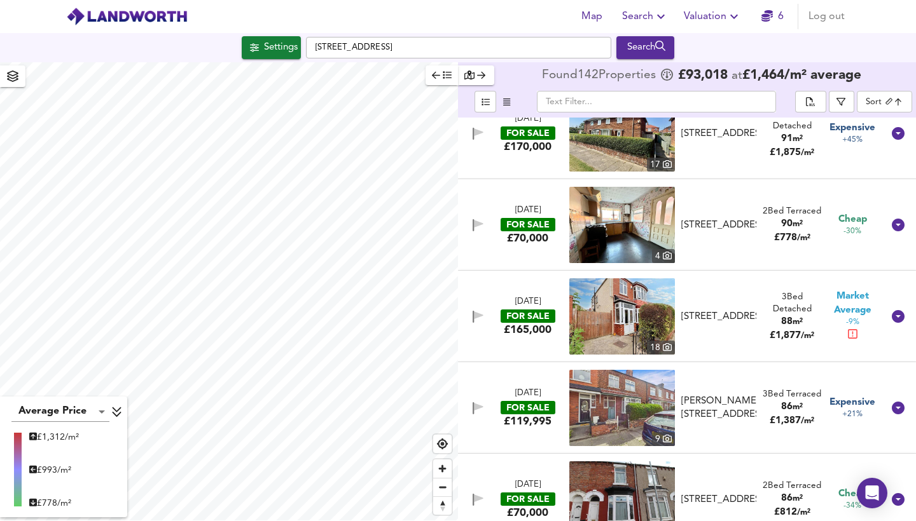
click at [635, 229] on img at bounding box center [622, 225] width 106 height 76
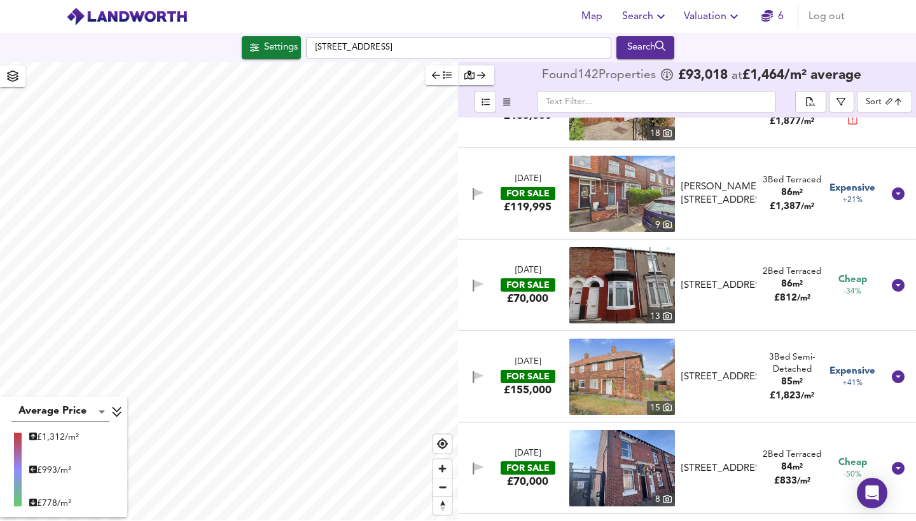
scroll to position [887, 0]
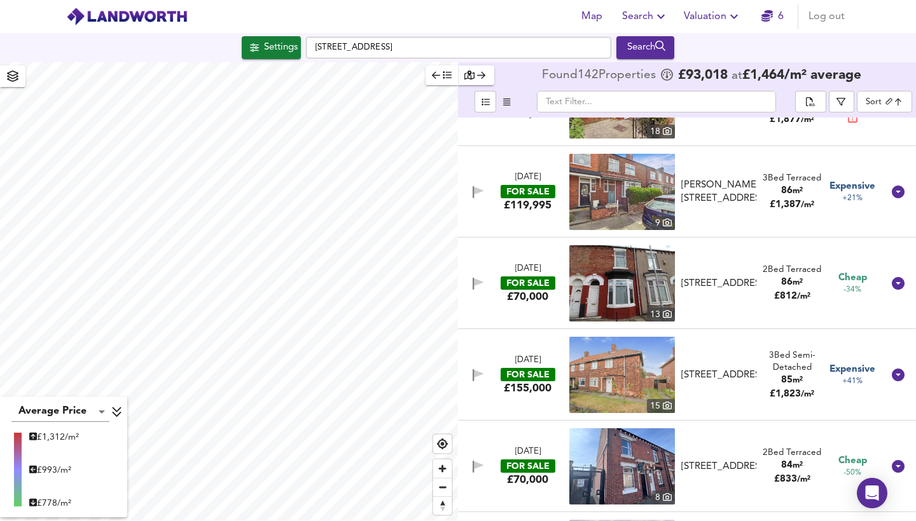
click at [652, 294] on img at bounding box center [622, 283] width 106 height 76
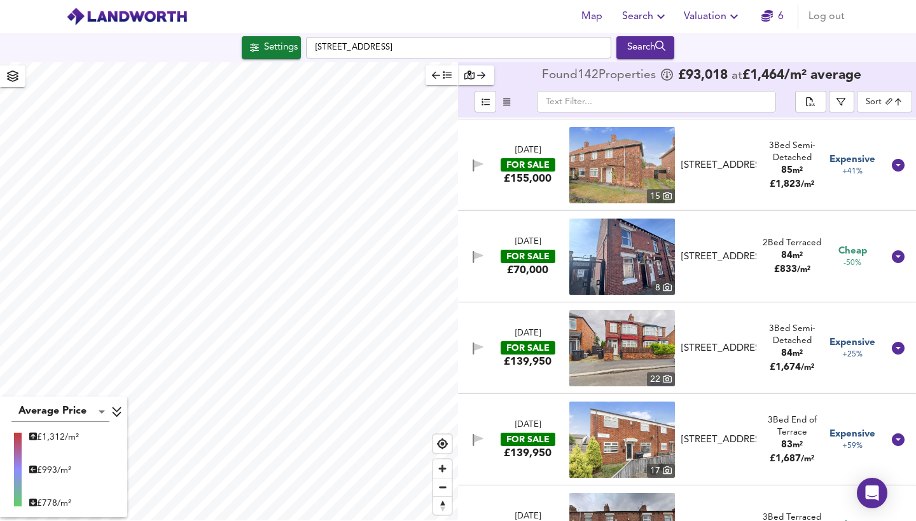
scroll to position [1098, 0]
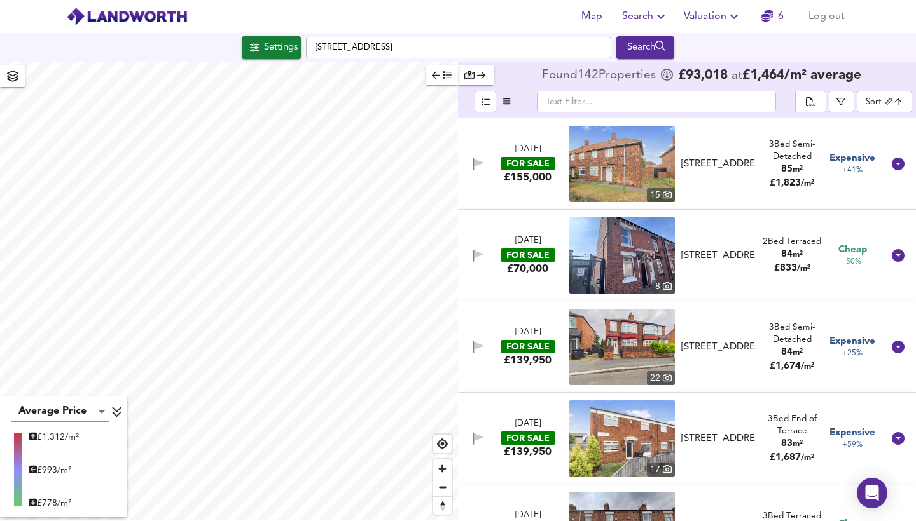
click at [736, 301] on div "23 Aug 2025 FOR SALE £139,950 22 Mulgrave Road, Middlesbrough, TS5 6PT Mulgrave…" at bounding box center [687, 347] width 458 height 92
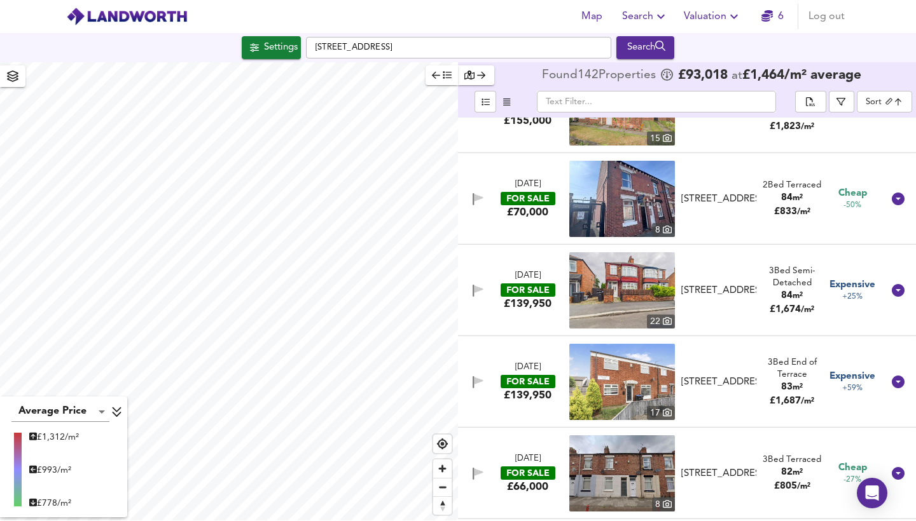
scroll to position [1155, 0]
click at [633, 205] on img at bounding box center [622, 198] width 106 height 76
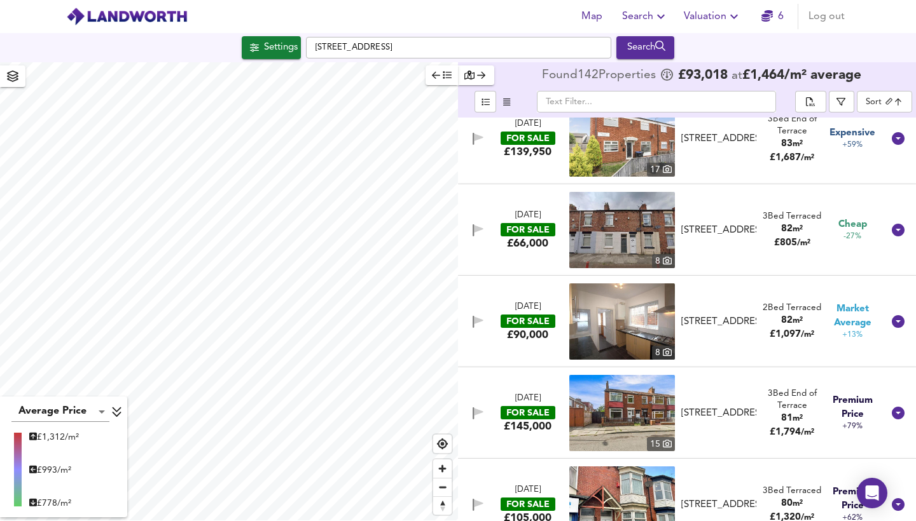
scroll to position [1400, 0]
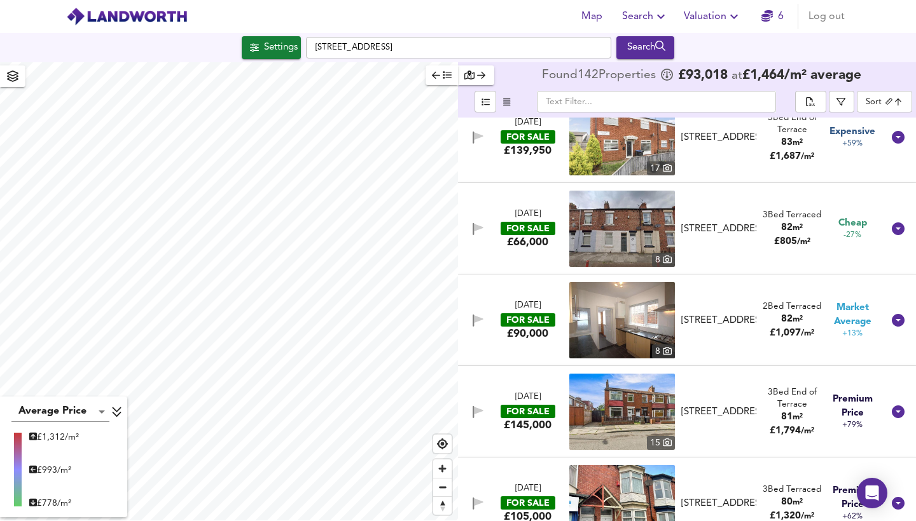
click at [633, 236] on img at bounding box center [622, 229] width 106 height 76
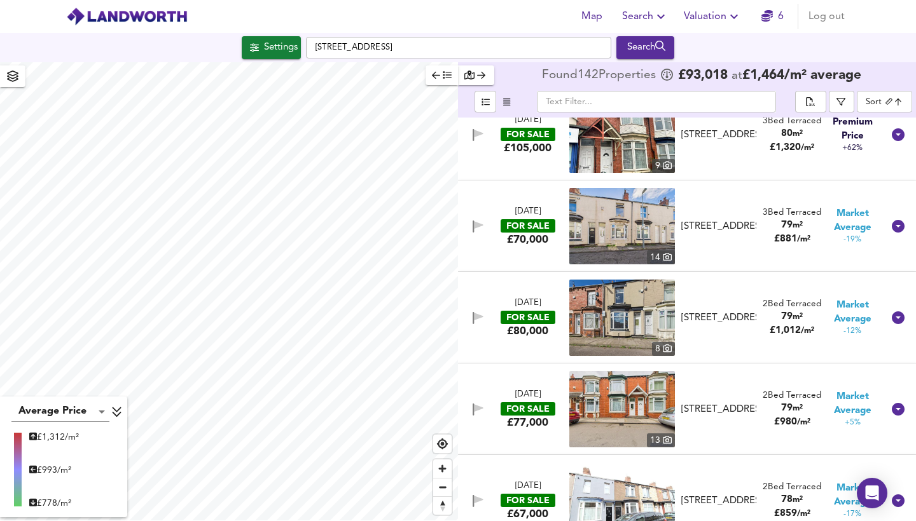
scroll to position [1769, 0]
click at [640, 229] on img at bounding box center [622, 226] width 106 height 76
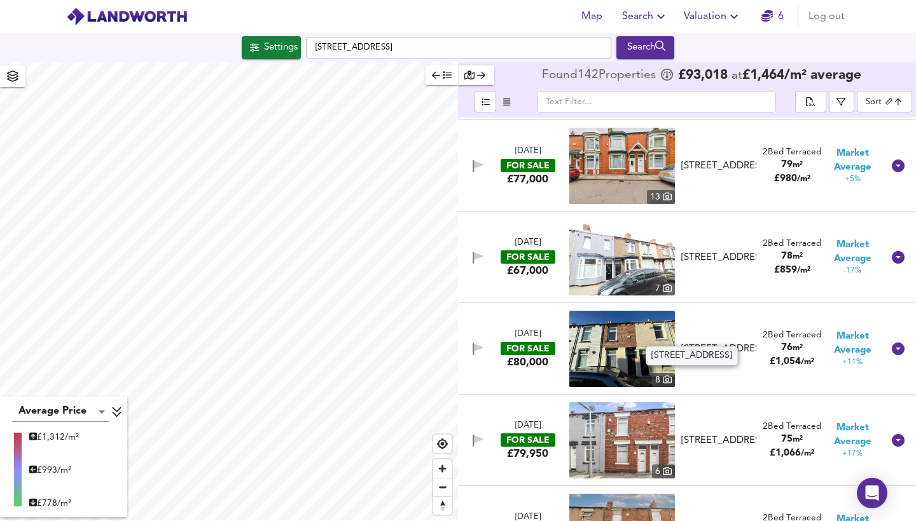
scroll to position [2019, 0]
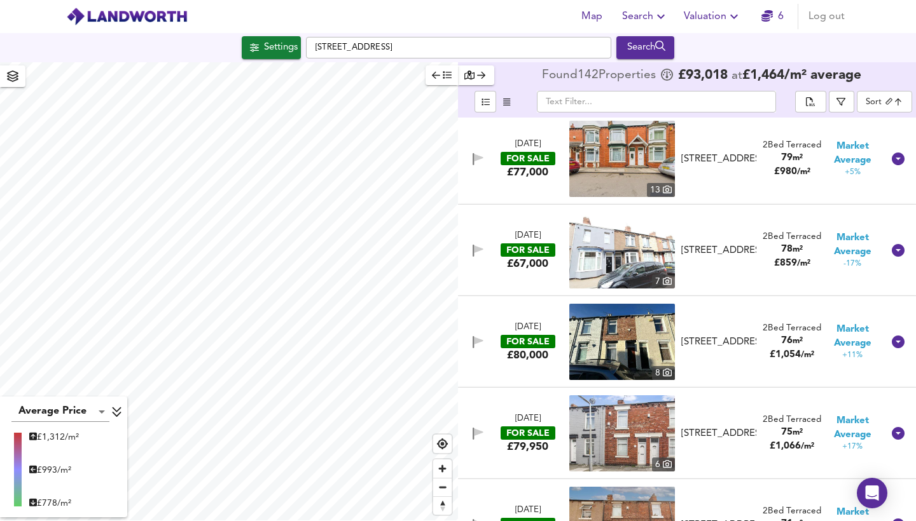
click at [627, 247] on img at bounding box center [622, 250] width 106 height 76
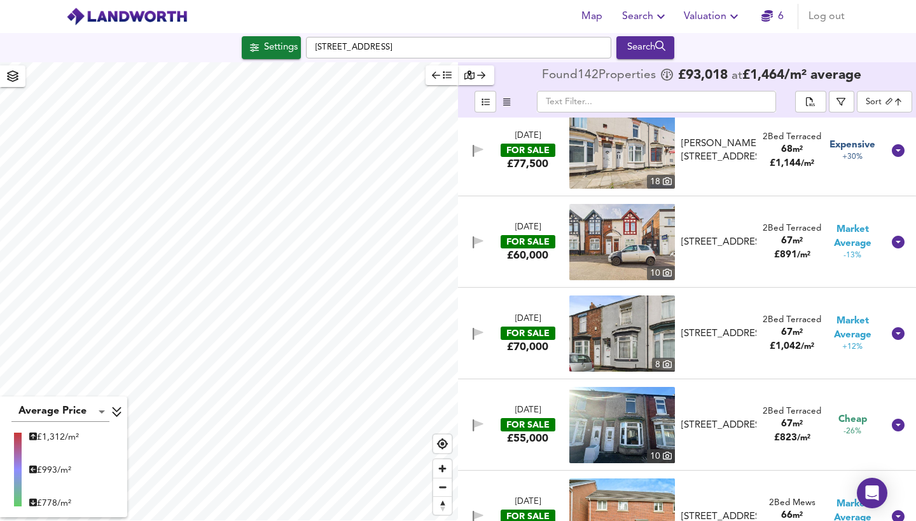
scroll to position [2764, 0]
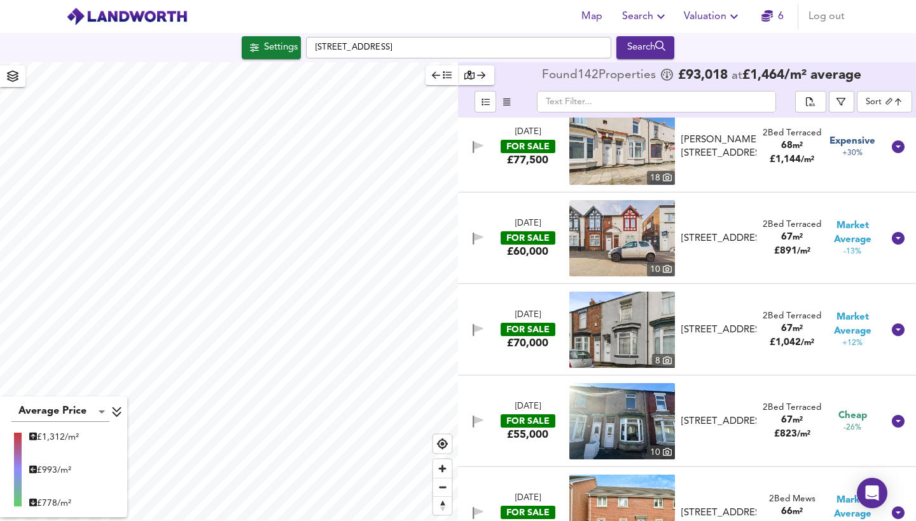
click at [627, 222] on img at bounding box center [622, 238] width 106 height 76
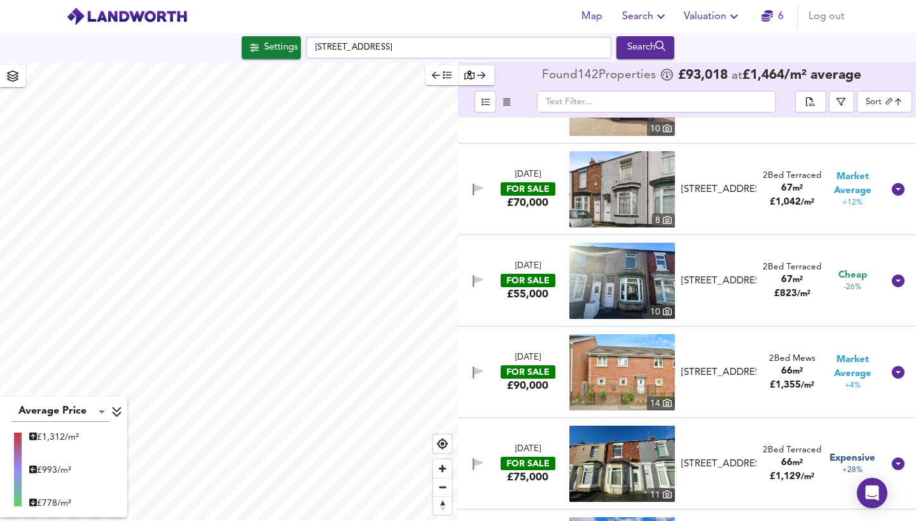
scroll to position [2905, 0]
click at [601, 269] on img at bounding box center [622, 280] width 106 height 76
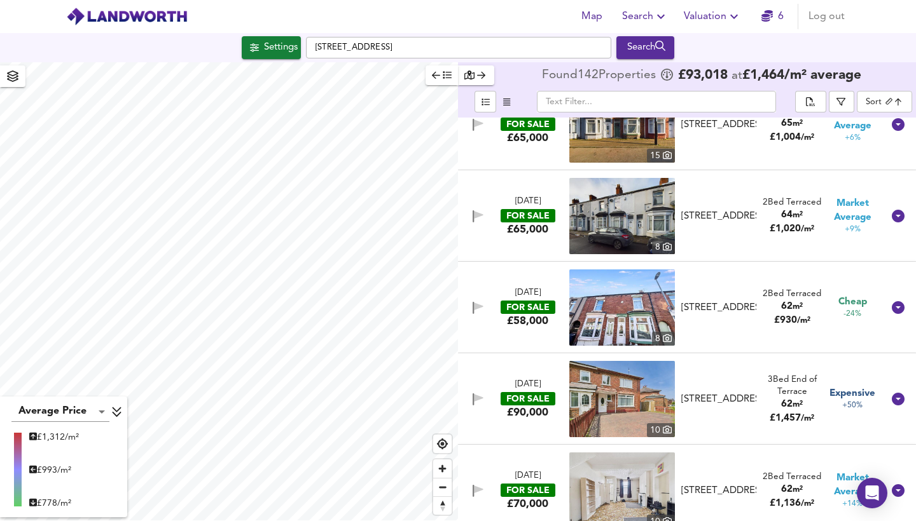
scroll to position [3544, 0]
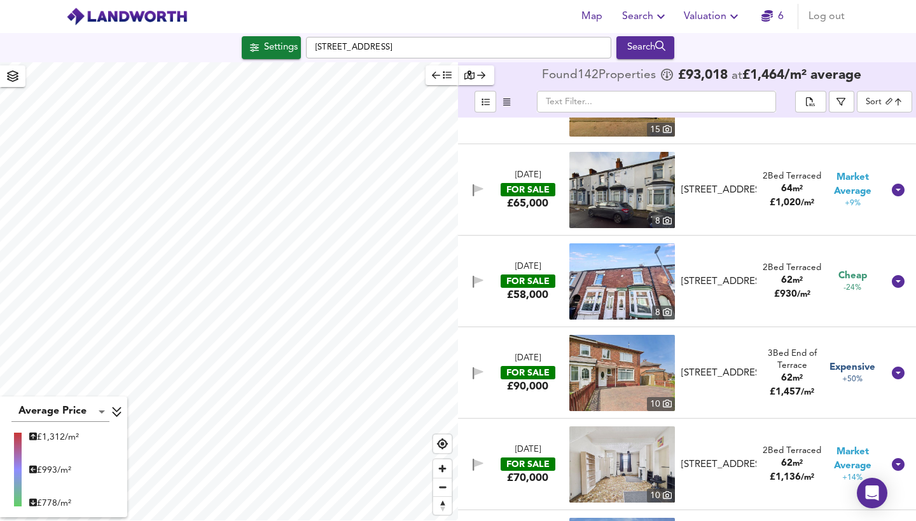
click at [619, 291] on img at bounding box center [622, 282] width 106 height 76
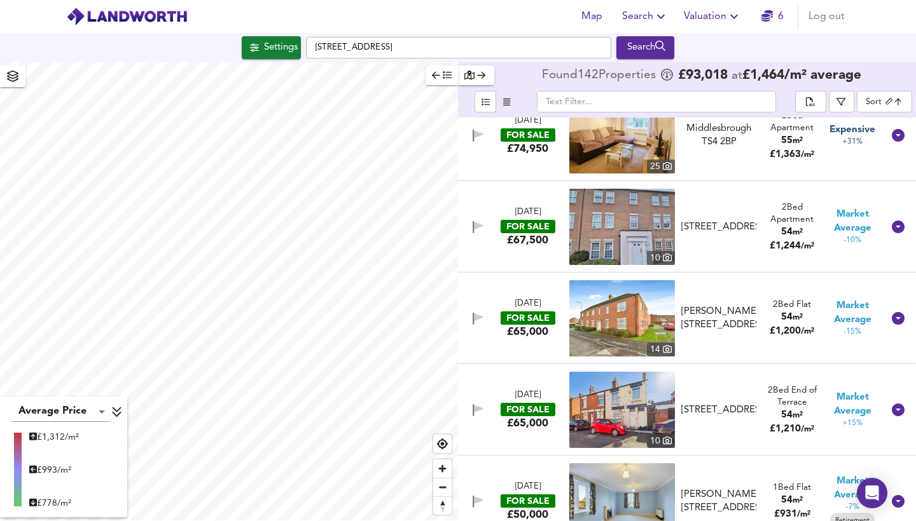
scroll to position [4704, 0]
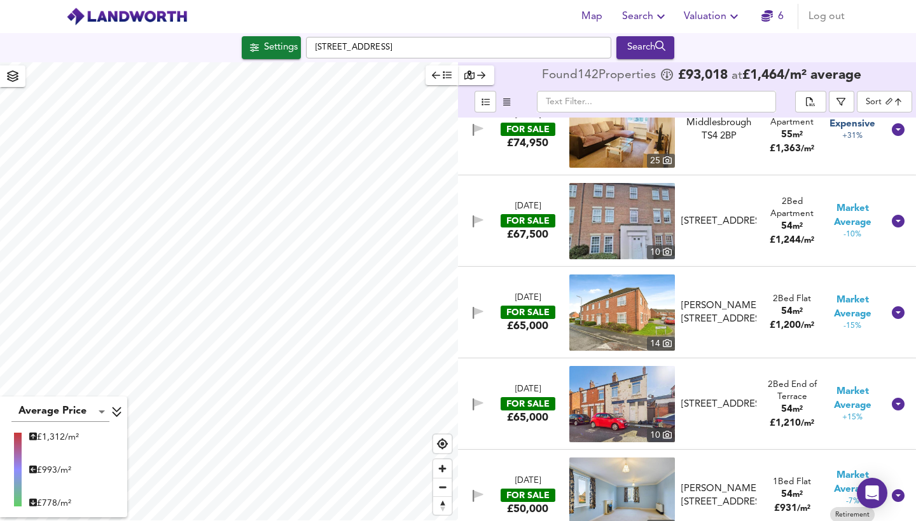
click at [658, 204] on img at bounding box center [622, 221] width 106 height 76
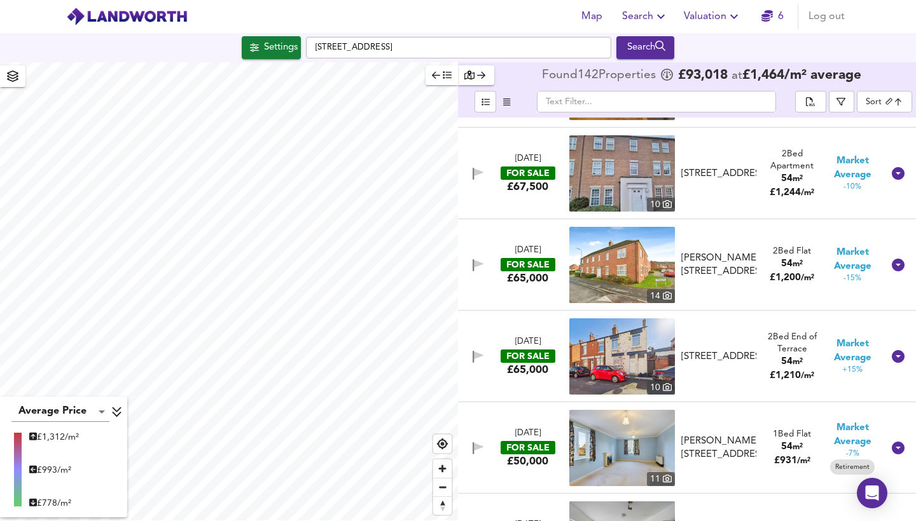
scroll to position [4758, 0]
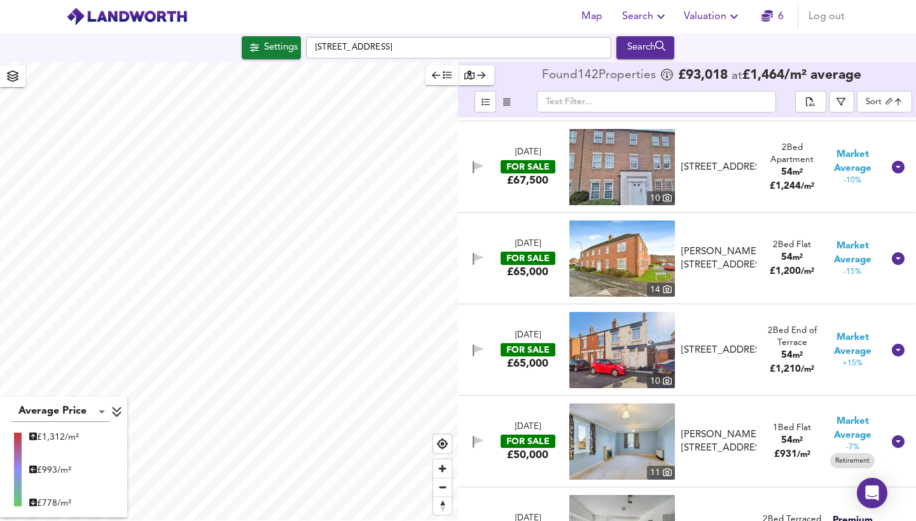
click at [612, 243] on img at bounding box center [622, 259] width 106 height 76
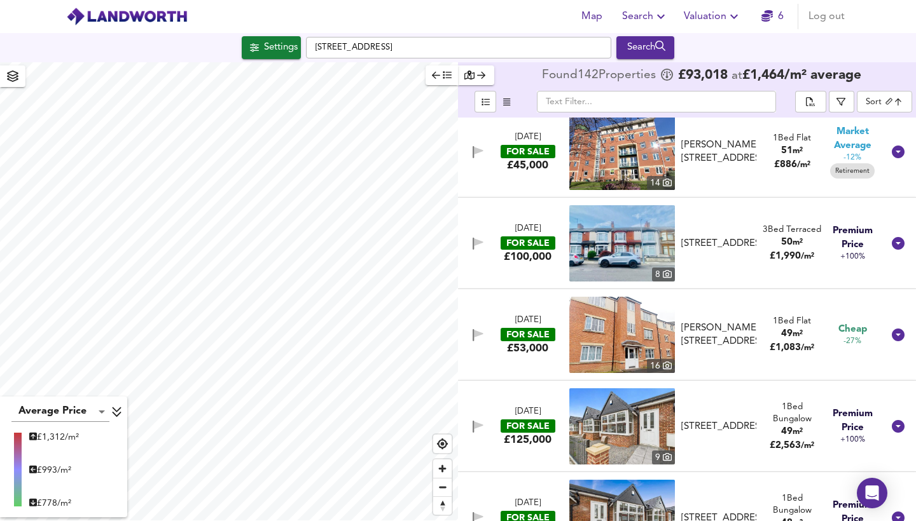
scroll to position [5233, 0]
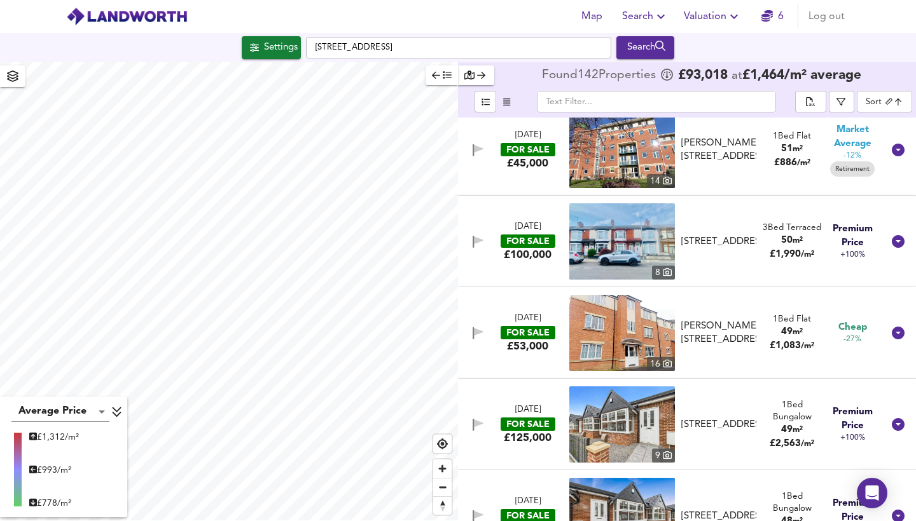
click at [651, 325] on img at bounding box center [622, 333] width 106 height 76
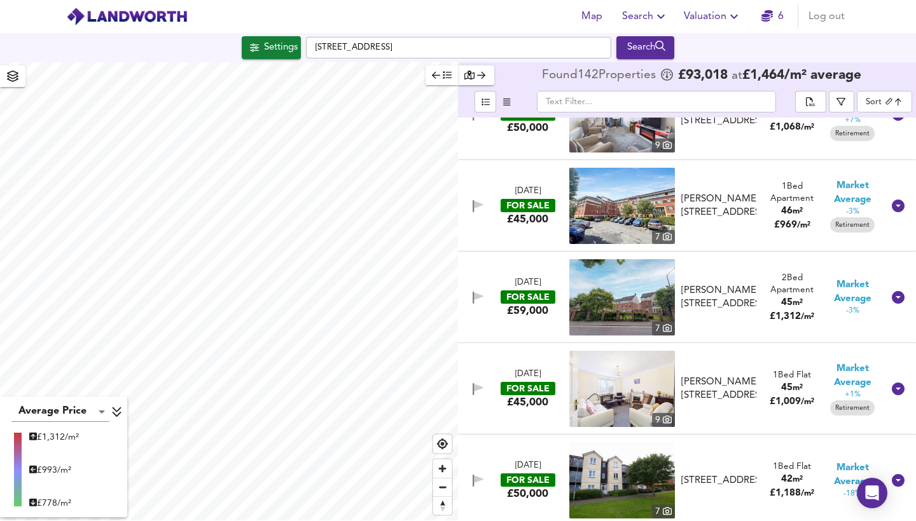
scroll to position [6277, 0]
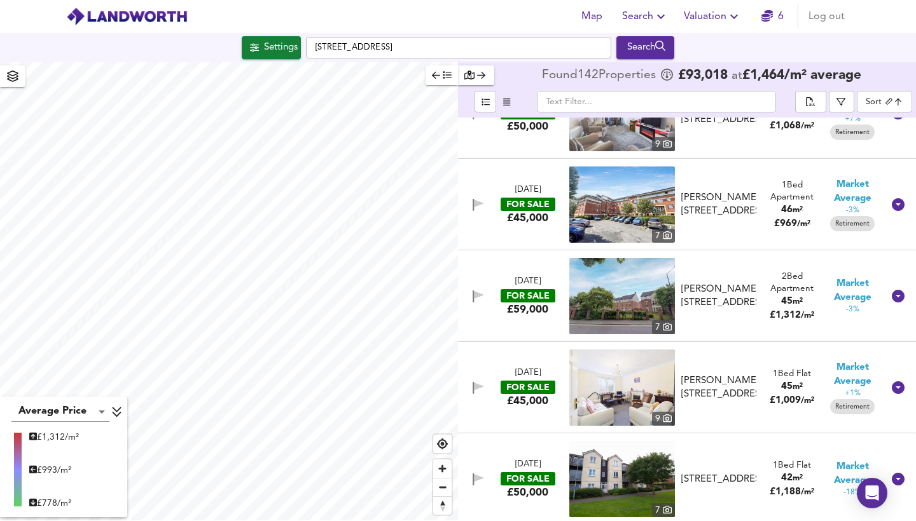
click at [635, 301] on img at bounding box center [622, 296] width 106 height 76
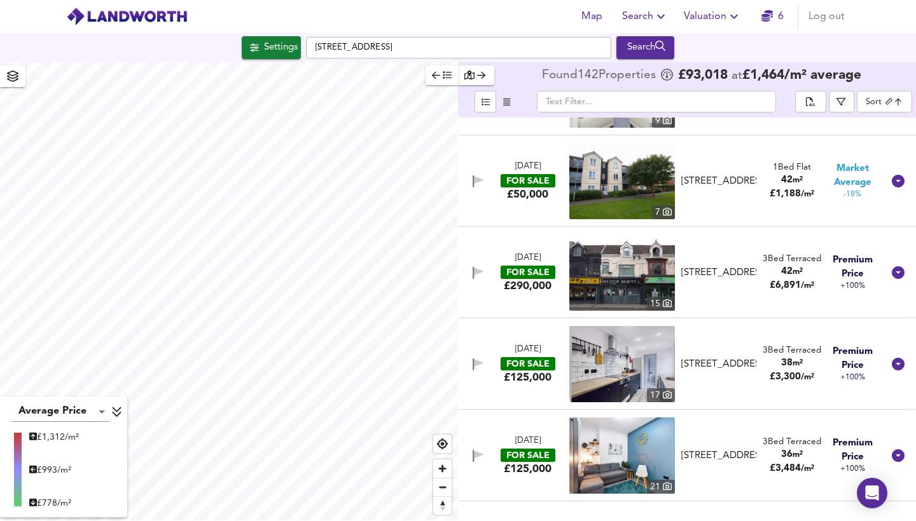
scroll to position [6576, 0]
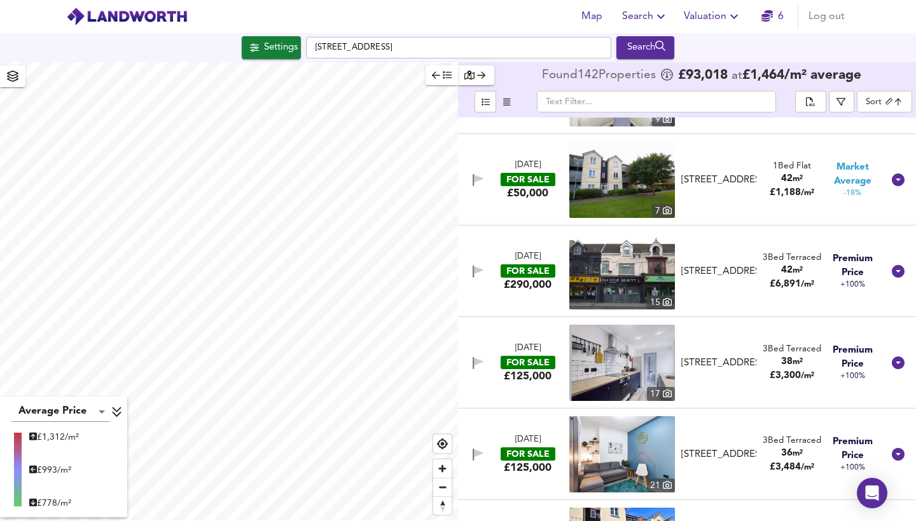
click at [634, 278] on img at bounding box center [622, 271] width 106 height 76
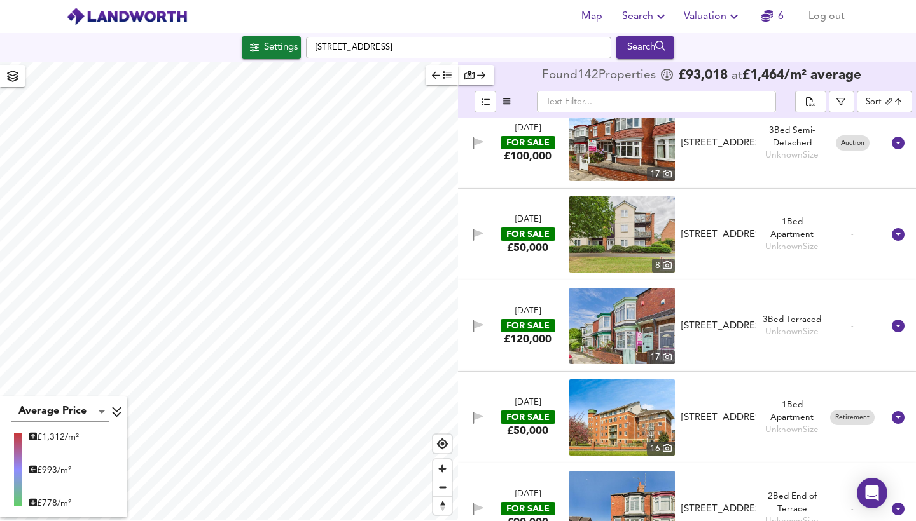
scroll to position [7806, 0]
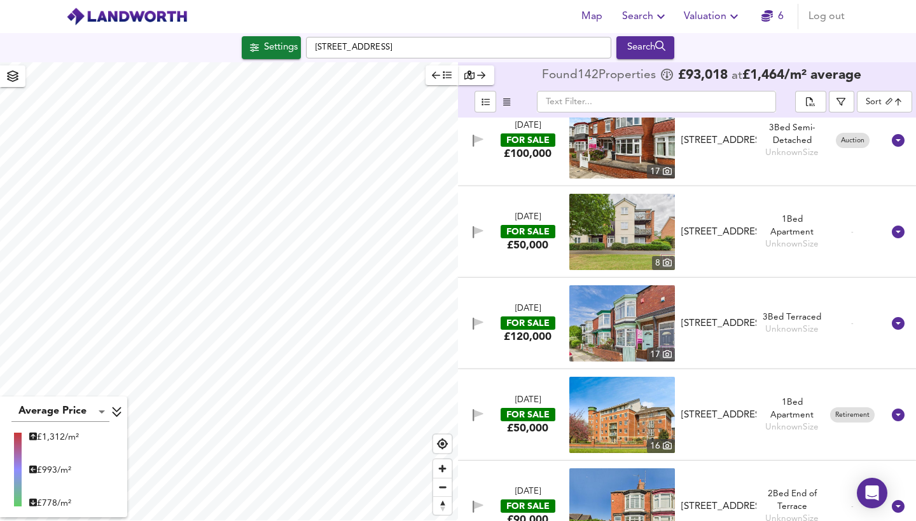
click at [658, 327] on img at bounding box center [622, 324] width 106 height 76
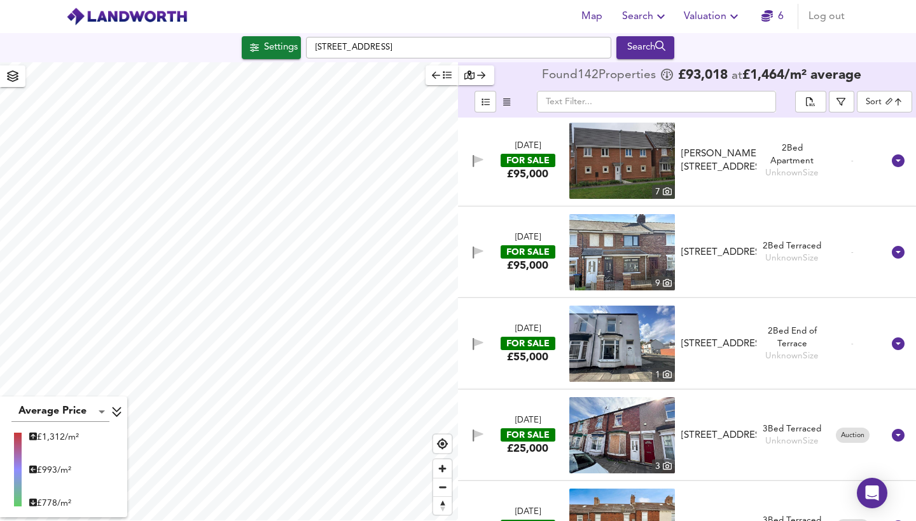
scroll to position [8245, 0]
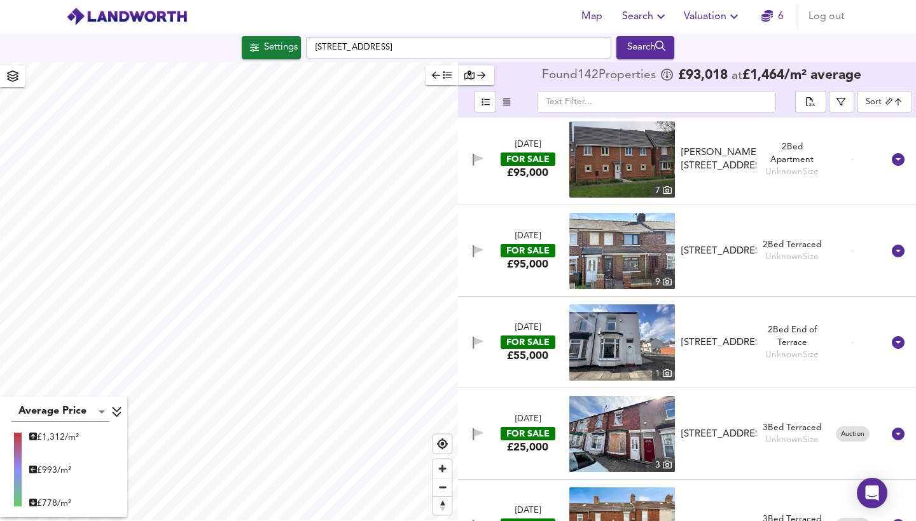
click at [598, 340] on img at bounding box center [622, 343] width 106 height 76
click at [650, 341] on img at bounding box center [622, 343] width 106 height 76
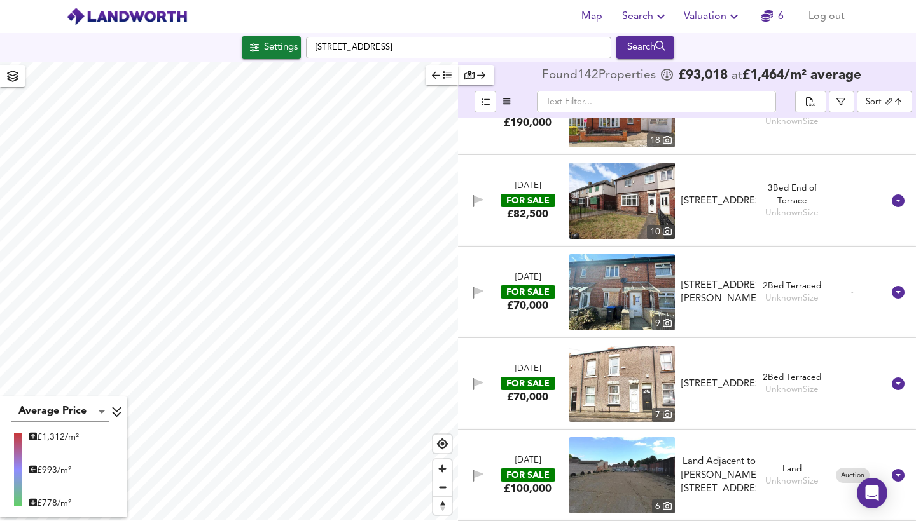
scroll to position [8770, 0]
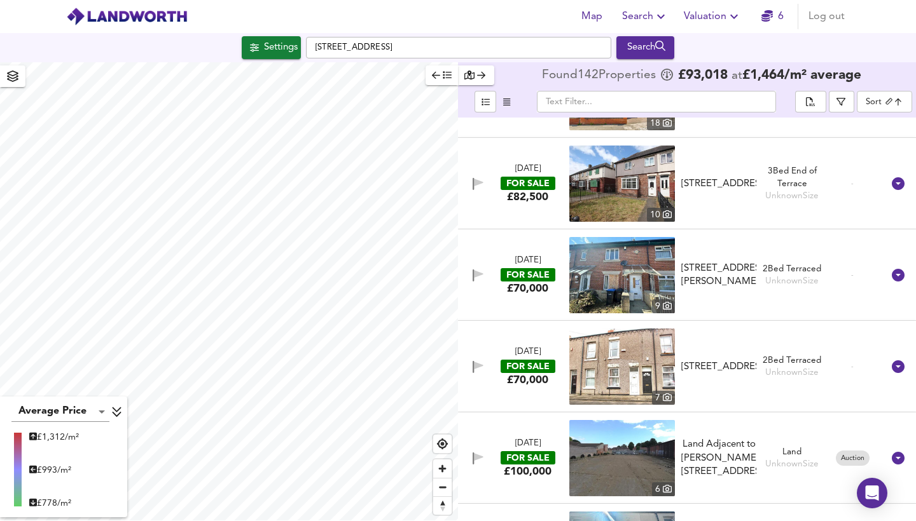
click at [627, 203] on img at bounding box center [622, 184] width 106 height 76
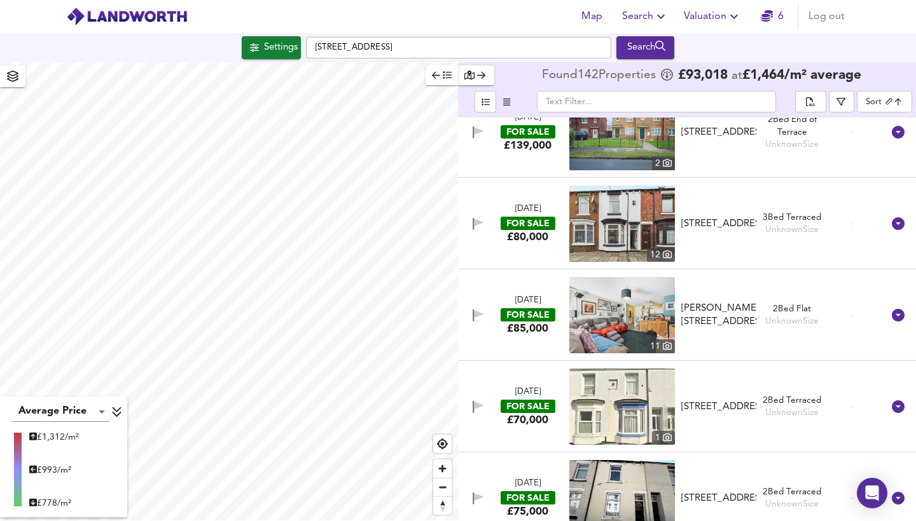
scroll to position [9377, 0]
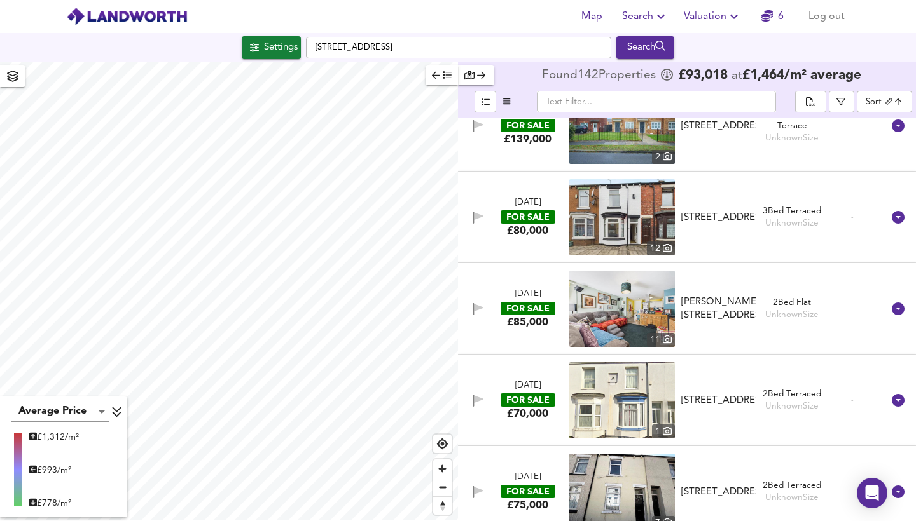
click at [643, 186] on img at bounding box center [622, 217] width 106 height 76
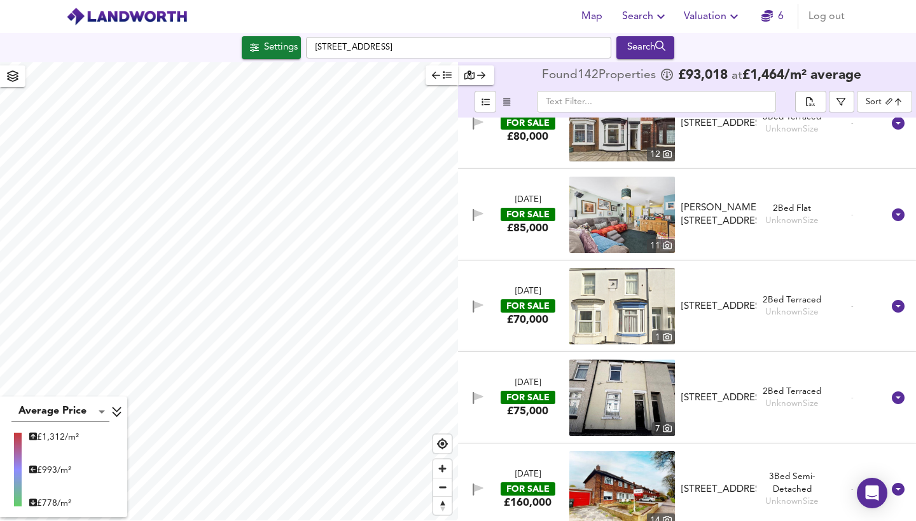
scroll to position [9473, 0]
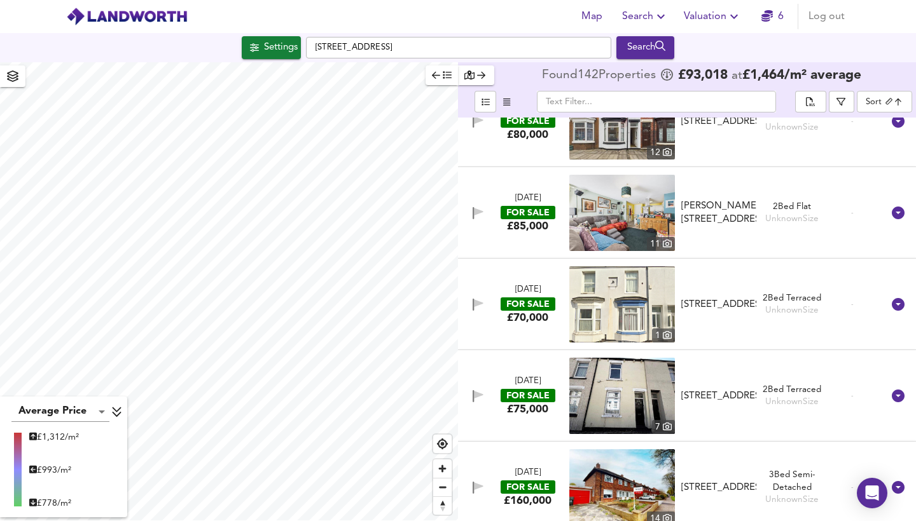
click at [658, 209] on img at bounding box center [622, 213] width 106 height 76
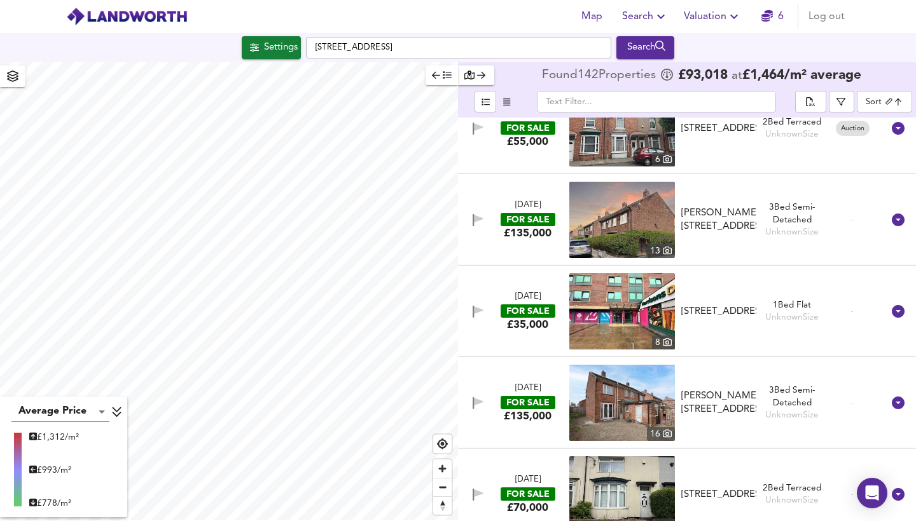
scroll to position [10688, 0]
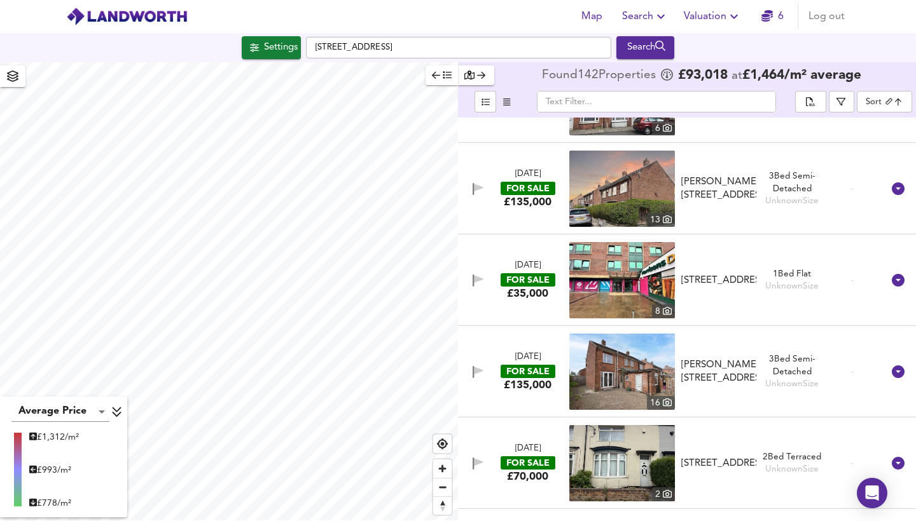
click at [622, 292] on img at bounding box center [622, 280] width 106 height 76
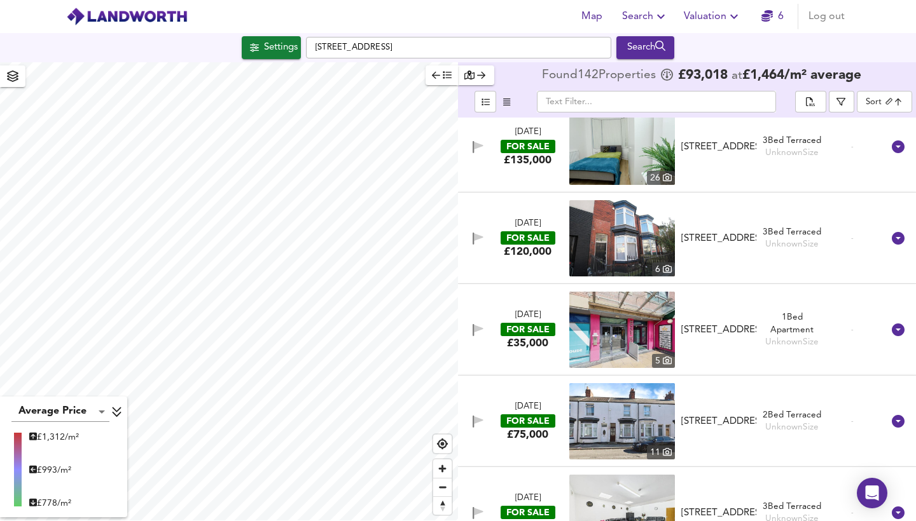
scroll to position [11649, 0]
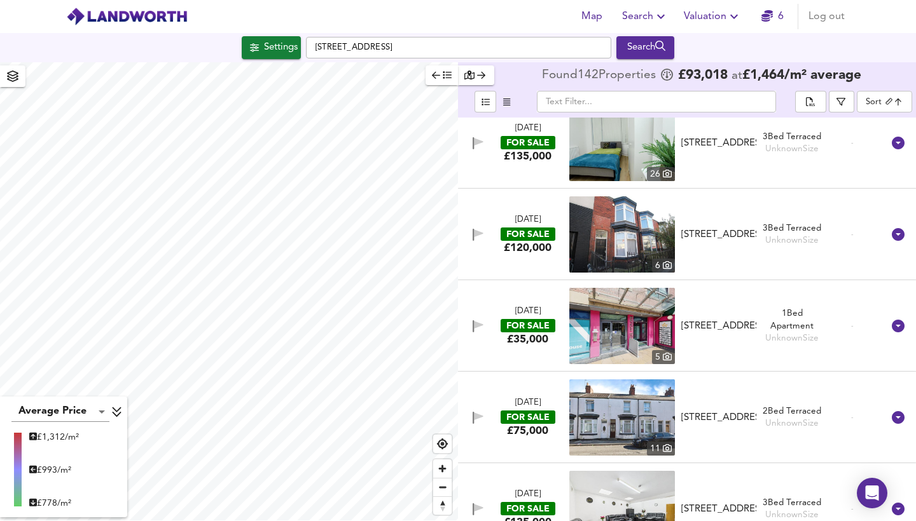
click at [610, 240] on img at bounding box center [622, 234] width 106 height 76
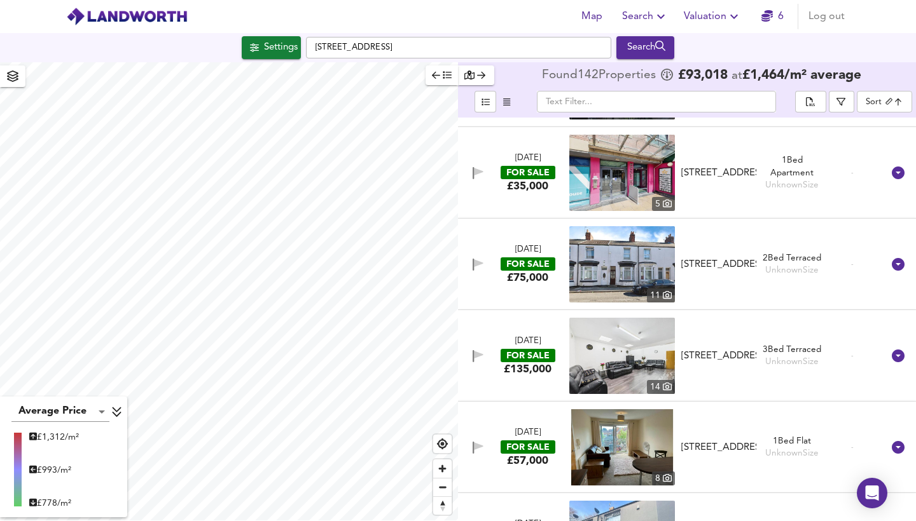
scroll to position [11807, 0]
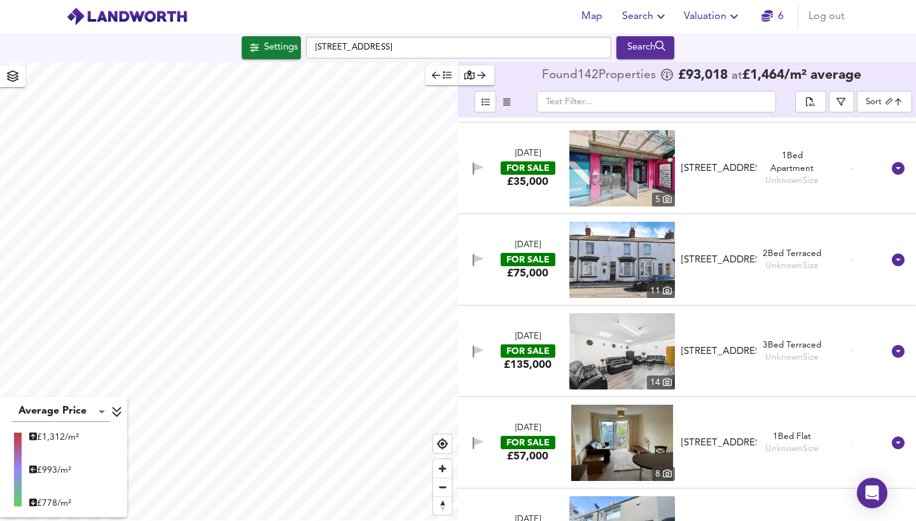
click at [574, 180] on img at bounding box center [622, 168] width 106 height 76
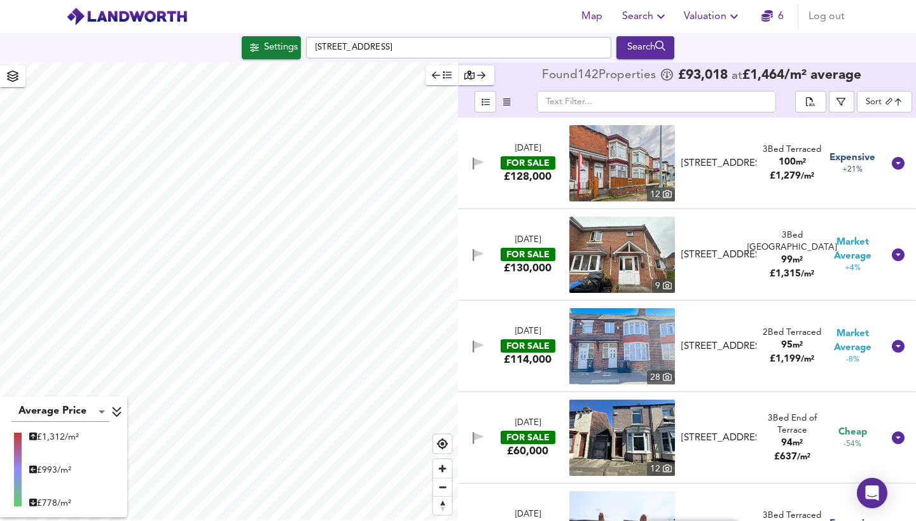
scroll to position [0, 0]
